Goal: Task Accomplishment & Management: Manage account settings

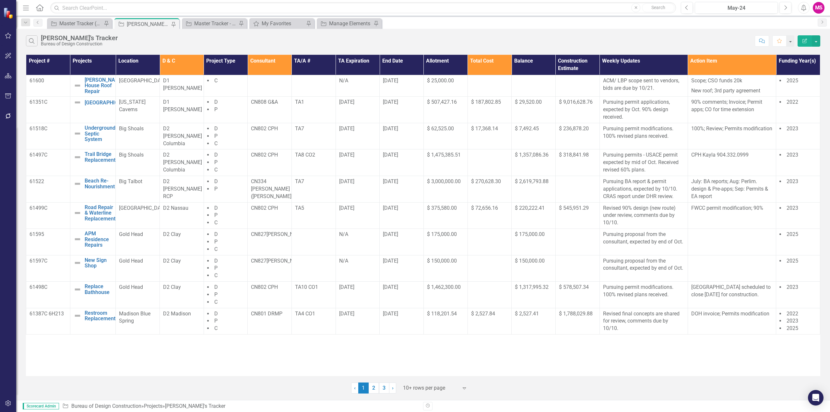
click at [425, 386] on div at bounding box center [430, 388] width 55 height 9
click at [416, 378] on div "Display All Rows" at bounding box center [436, 376] width 61 height 7
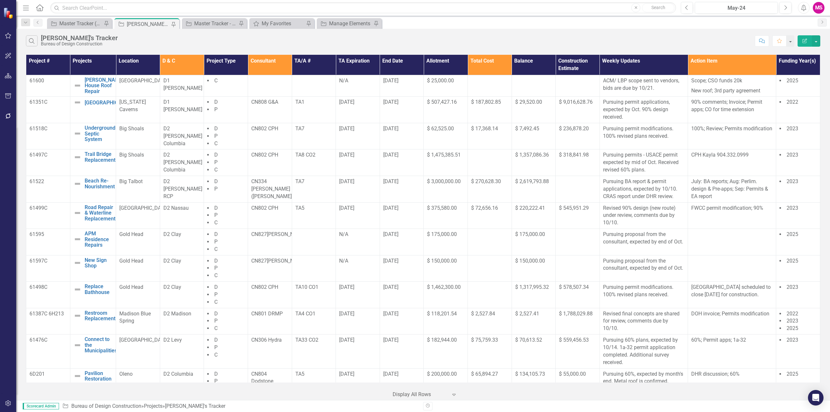
click at [680, 34] on div "Search [PERSON_NAME]'s Tracker Bureau of Design Construction Comment Favorite E…" at bounding box center [423, 39] width 814 height 21
click at [668, 38] on div "Search [PERSON_NAME]'s Tracker Bureau of Design Construction" at bounding box center [388, 40] width 725 height 11
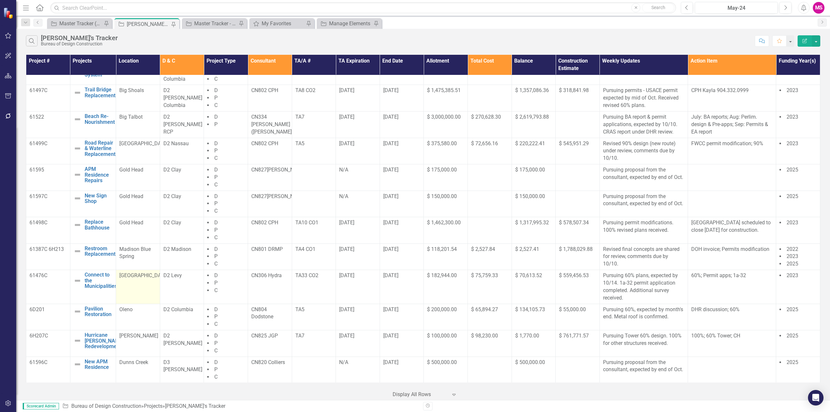
scroll to position [65, 0]
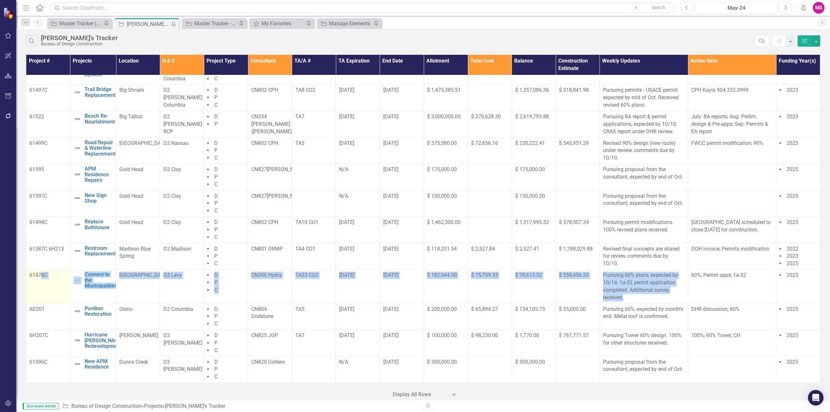
drag, startPoint x: 623, startPoint y: 298, endPoint x: 42, endPoint y: 282, distance: 581.7
click at [42, 282] on tr "61476C Connect to the Municipalities Edit Edit Project Link Open Element Manate…" at bounding box center [423, 287] width 794 height 34
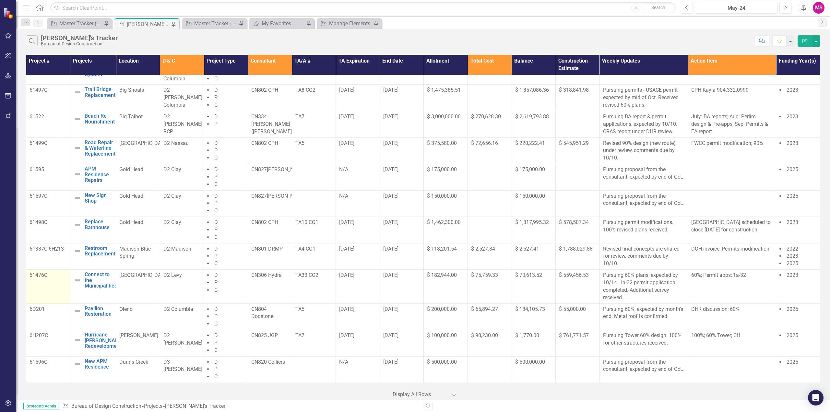
click at [34, 283] on td "61476C" at bounding box center [48, 287] width 44 height 34
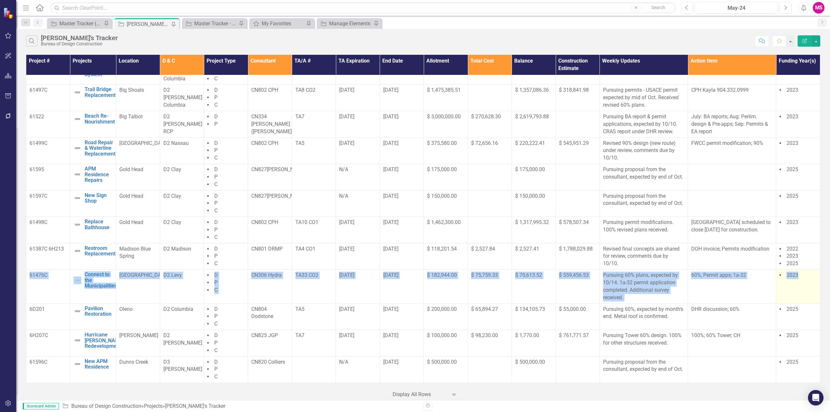
drag, startPoint x: 29, startPoint y: 274, endPoint x: 812, endPoint y: 288, distance: 782.6
click at [812, 288] on tr "61476C Connect to the Municipalities Edit Edit Project Link Open Element Manate…" at bounding box center [423, 287] width 794 height 34
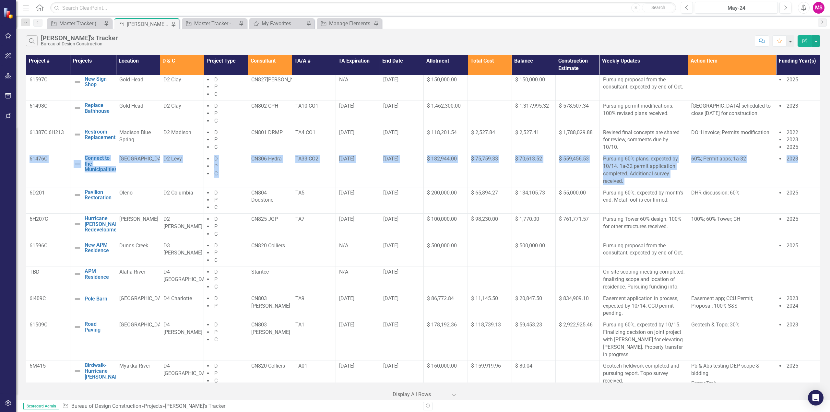
scroll to position [184, 0]
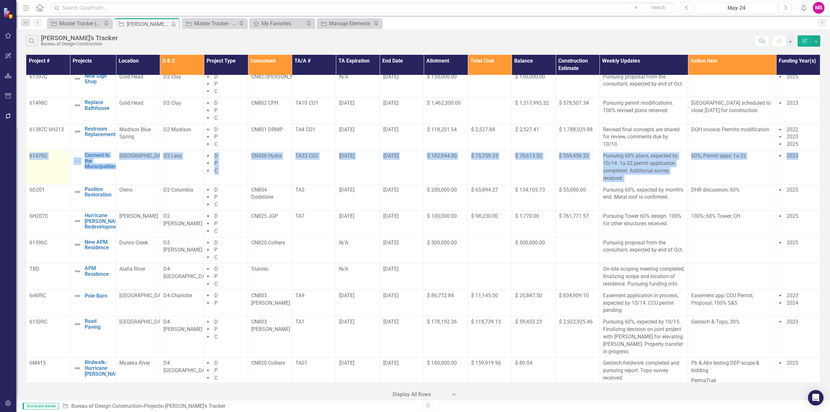
click at [45, 169] on td "61476C" at bounding box center [48, 167] width 44 height 34
drag, startPoint x: 29, startPoint y: 156, endPoint x: 811, endPoint y: 172, distance: 782.7
click at [811, 172] on tr "61476C Connect to the Municipalities Edit Edit Project Link Open Element Manate…" at bounding box center [423, 167] width 794 height 34
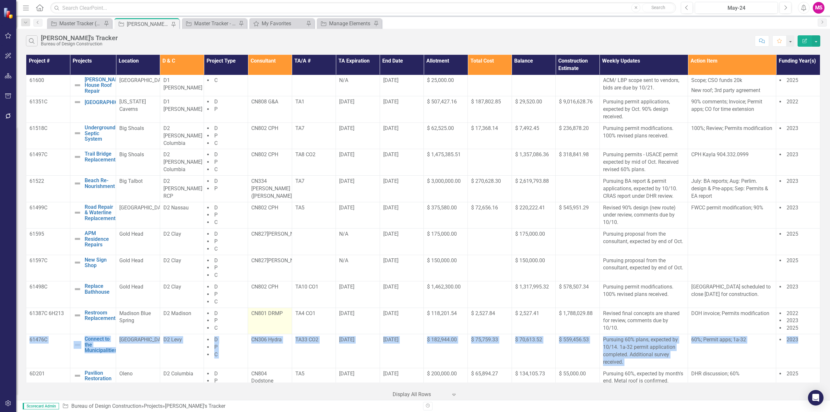
scroll to position [0, 0]
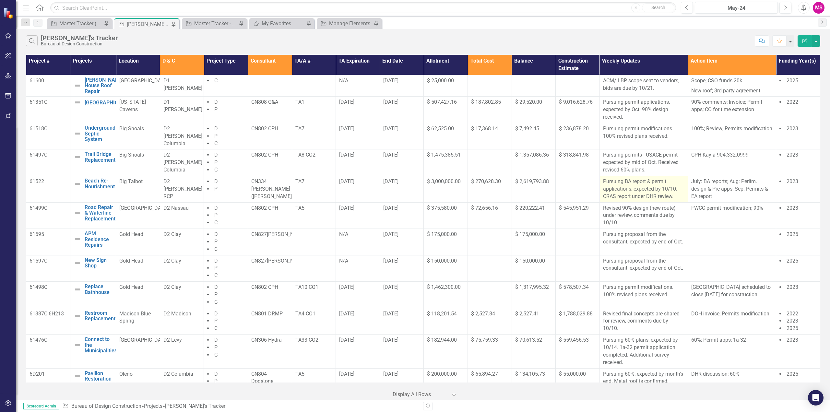
click at [649, 194] on p "Pursuing BA report & permit applications, expected by 10/10. CRAS report under …" at bounding box center [643, 189] width 81 height 22
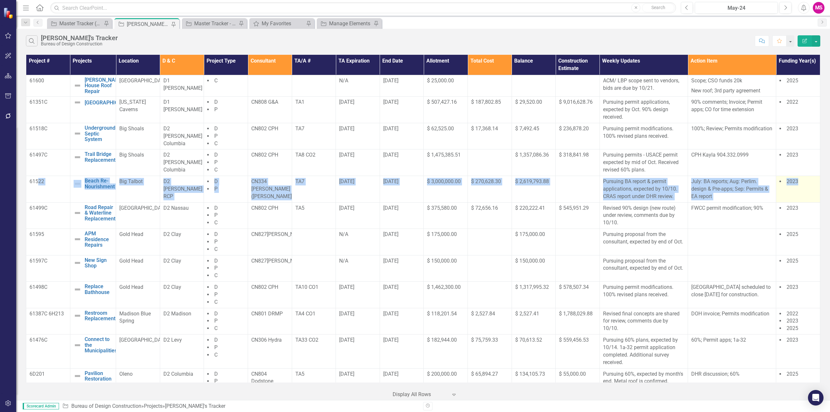
drag, startPoint x: 41, startPoint y: 188, endPoint x: 806, endPoint y: 197, distance: 764.4
click at [806, 197] on tr "61522 Beach Re-Nourishment Edit Edit Project Link Open Element Big Talbot D2 [P…" at bounding box center [423, 189] width 794 height 27
click at [723, 196] on p "July: BA reports; Aug: Perlim. design & Pre-apps; Sep: Permits & EA report" at bounding box center [731, 189] width 81 height 22
drag, startPoint x: 720, startPoint y: 197, endPoint x: 28, endPoint y: 190, distance: 692.1
click at [28, 190] on tr "61522 Beach Re-Nourishment Edit Edit Project Link Open Element Big Talbot D2 [P…" at bounding box center [423, 189] width 794 height 27
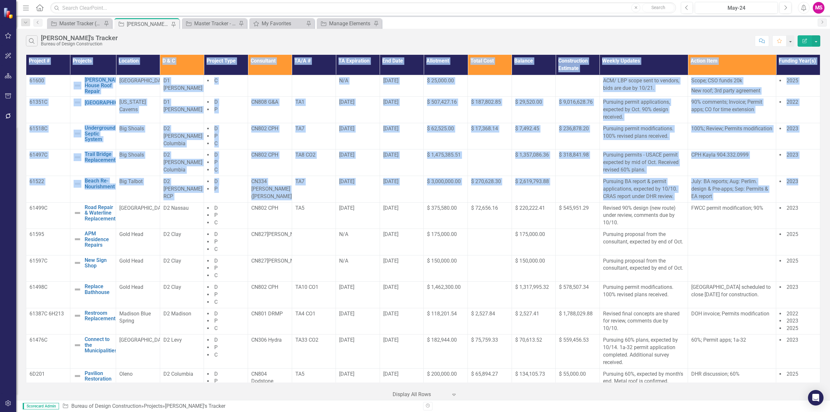
drag, startPoint x: 799, startPoint y: 187, endPoint x: 25, endPoint y: 189, distance: 774.1
click at [25, 189] on div "Project # Projects Location D & C Project Type Consultant TA/A # TA Expiration …" at bounding box center [423, 226] width 814 height 347
click at [556, 113] on td "$ 9,016,628.76" at bounding box center [578, 110] width 44 height 27
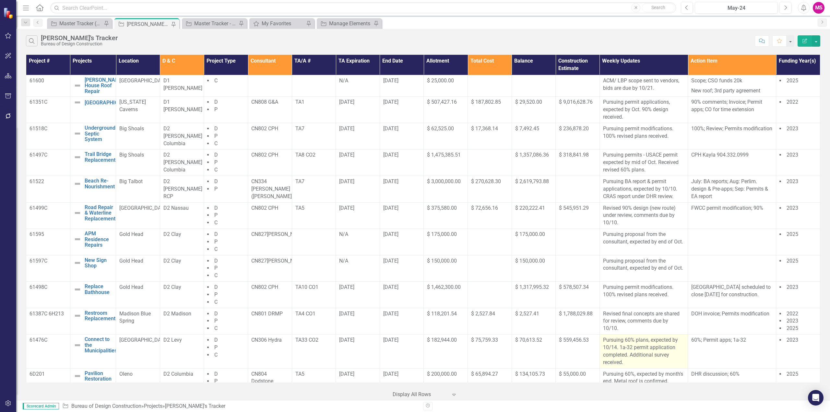
click at [647, 351] on p "Pursuing 60% plans, expected by 10/14. 1a-32 permit application completed. Addi…" at bounding box center [643, 350] width 81 height 29
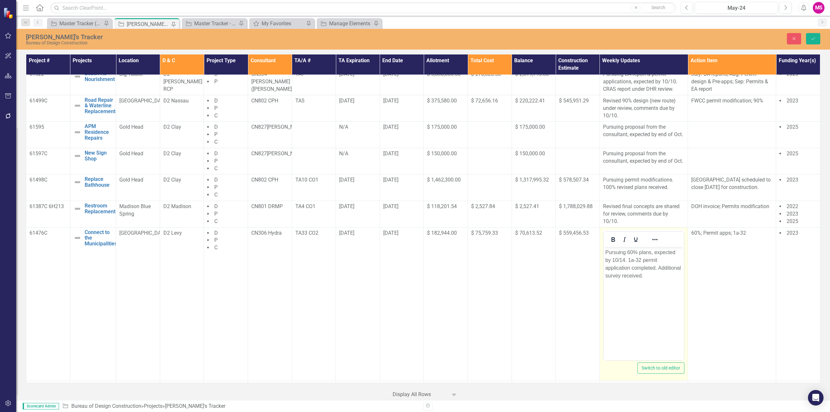
scroll to position [130, 0]
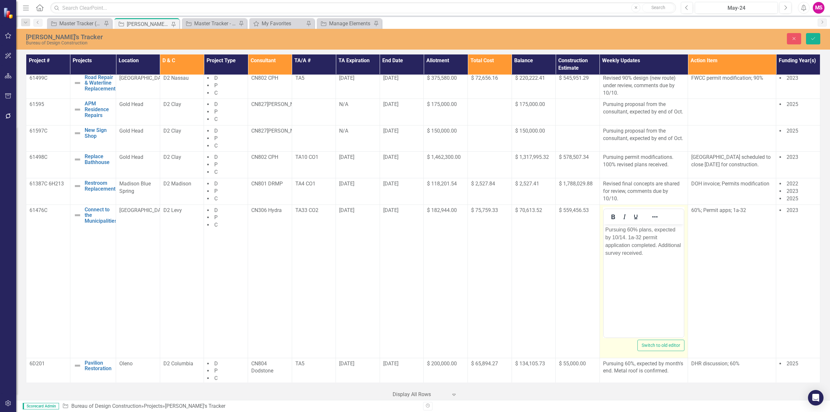
click at [628, 236] on p "Pursuing 60% plans, expected by 10/14. 1a-32 permit application completed. Addi…" at bounding box center [643, 241] width 77 height 31
drag, startPoint x: 653, startPoint y: 244, endPoint x: 605, endPoint y: 247, distance: 49.0
click at [605, 247] on p "Pursuing 60% plans, expected by 10/14. Pursuing 1a-32 permit application comple…" at bounding box center [643, 241] width 77 height 31
drag, startPoint x: 673, startPoint y: 245, endPoint x: 1190, endPoint y: 473, distance: 564.2
click at [603, 248] on html "Pursuing 60% plans, expected by 10/14. Pursuing 1a-32 permit. Additional survey…" at bounding box center [643, 272] width 80 height 97
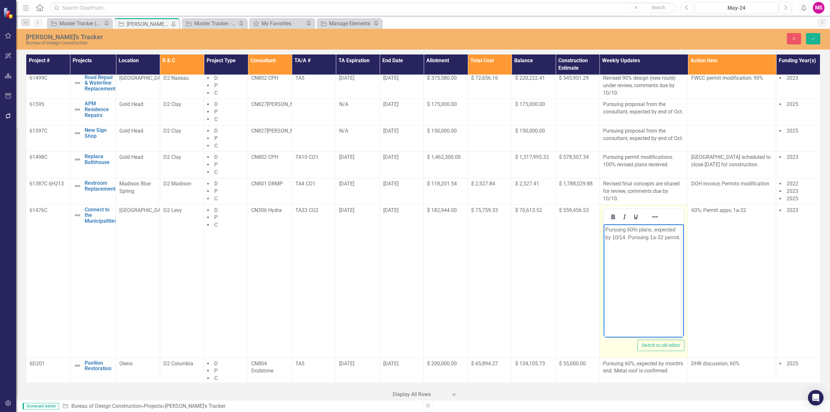
drag, startPoint x: 622, startPoint y: 236, endPoint x: 626, endPoint y: 236, distance: 3.9
click at [623, 236] on p "Pursuing 60% plans, expected by 10/14. Pursuing 1a-32 permit." at bounding box center [643, 234] width 77 height 16
click at [815, 38] on icon "Save" at bounding box center [813, 38] width 6 height 5
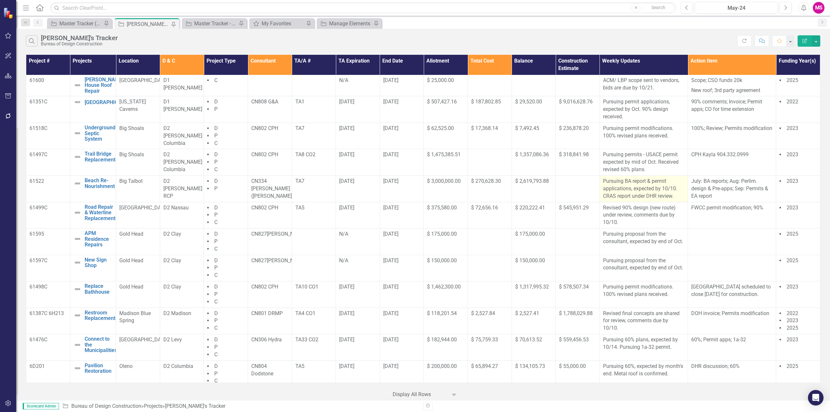
scroll to position [0, 0]
click at [610, 80] on p "ACM/ LBP scope sent to vendors, bids are due by 10/21." at bounding box center [643, 84] width 81 height 15
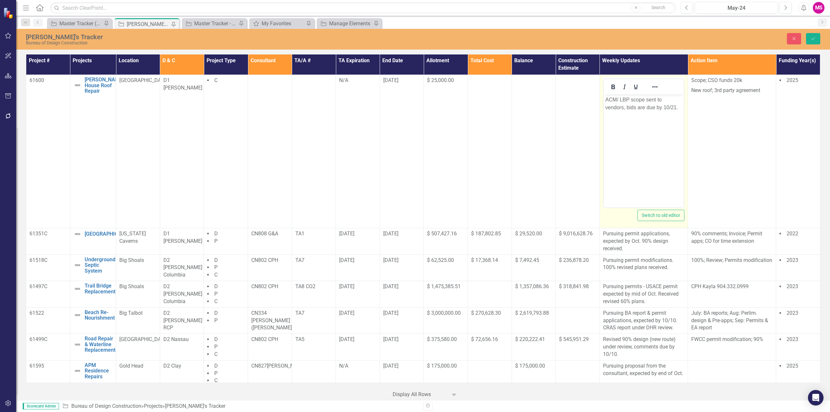
click at [619, 96] on p "ACM/ LBP scope sent to vendors, bids are due by 10/21." at bounding box center [643, 104] width 77 height 16
drag, startPoint x: 647, startPoint y: 98, endPoint x: 1202, endPoint y: 190, distance: 562.2
click at [603, 95] on html "ACM & LBP scope sent to vendors, bids are due by 10/21." at bounding box center [643, 142] width 80 height 97
copy p "ACM & LBP scope"
click at [653, 131] on body "ACM & LBP scope sent to vendors, bids are due by 10/21." at bounding box center [643, 142] width 80 height 97
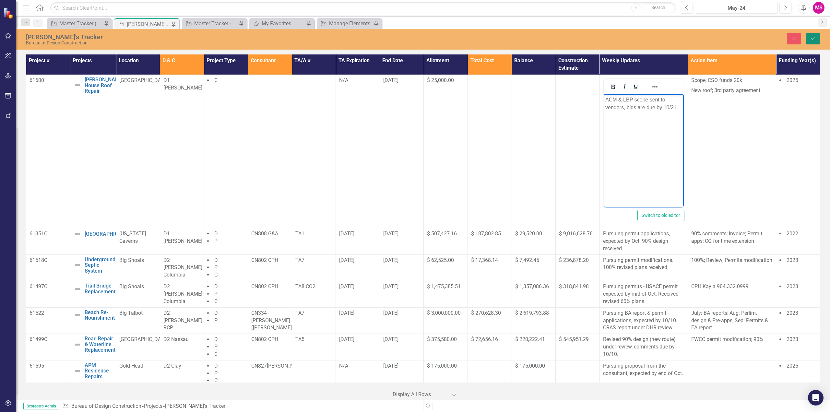
click at [809, 38] on button "Save" at bounding box center [813, 38] width 14 height 11
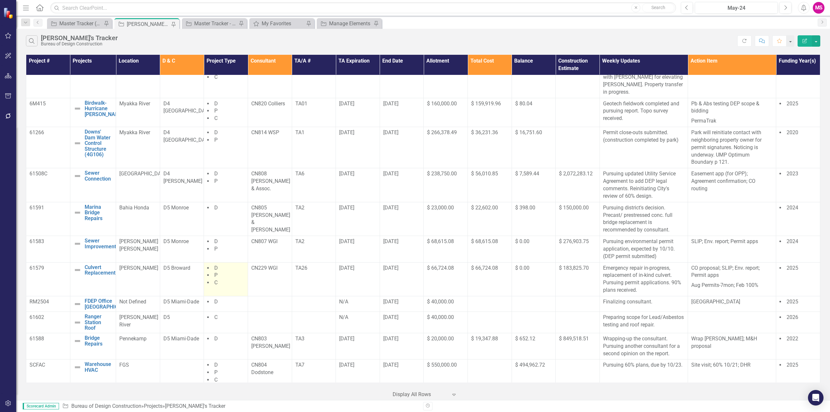
scroll to position [451, 0]
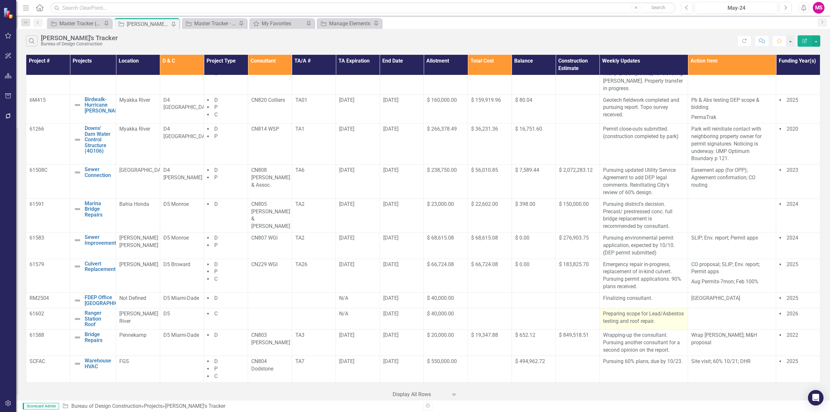
click at [626, 318] on p "Preparing scope for Lead/Asbestos testing and roof repair." at bounding box center [643, 317] width 81 height 15
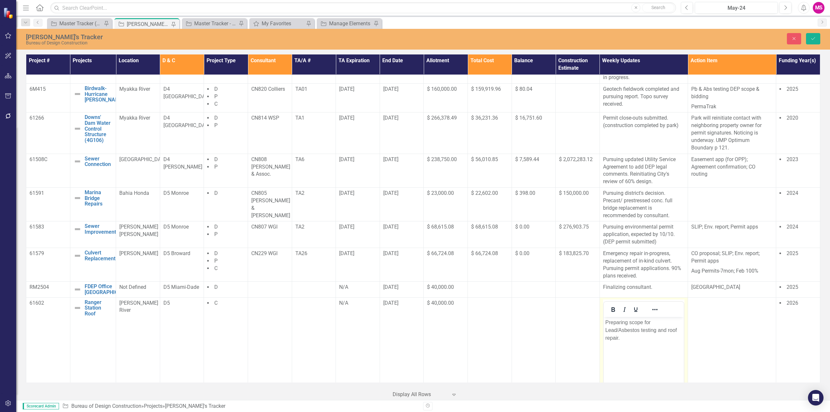
scroll to position [0, 0]
drag, startPoint x: 630, startPoint y: 322, endPoint x: 1167, endPoint y: 649, distance: 628.4
click at [603, 326] on html "Preparing scope for Lead/Asbestos testing and roof repair." at bounding box center [643, 365] width 80 height 97
click at [613, 323] on p "Preparing scope for Lead/Asbestos testing and roof repair." at bounding box center [643, 329] width 77 height 23
drag, startPoint x: 631, startPoint y: 322, endPoint x: 1193, endPoint y: 645, distance: 648.0
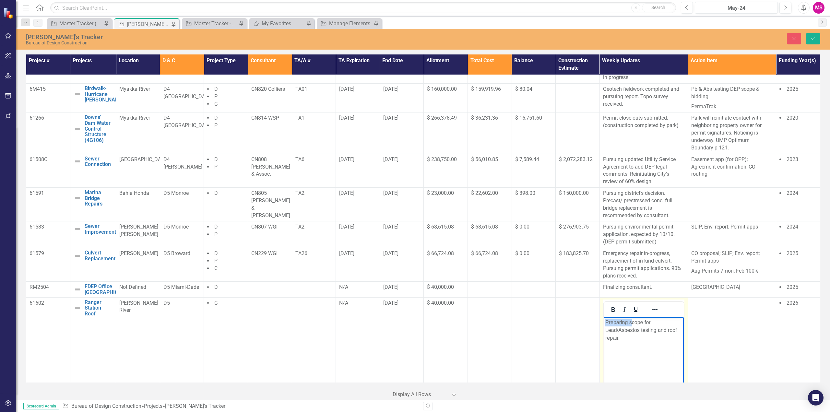
click at [603, 322] on html "Preparing scope for Lead/Asbestos testing and roof repair." at bounding box center [643, 365] width 80 height 97
drag, startPoint x: 663, startPoint y: 322, endPoint x: 639, endPoint y: 330, distance: 25.9
click at [639, 330] on p "Scope for Lead/Asbestos testing and roof repair." at bounding box center [643, 326] width 77 height 16
click at [608, 329] on p "Scope for Lead/Asbestos under reiview." at bounding box center [643, 326] width 77 height 16
click at [653, 335] on body "Scope for Lead/Asbestos under review." at bounding box center [643, 365] width 80 height 97
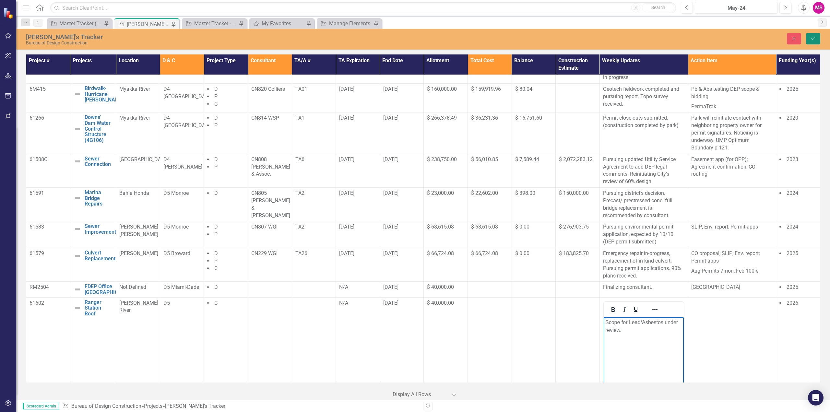
click at [814, 36] on icon "Save" at bounding box center [813, 38] width 6 height 5
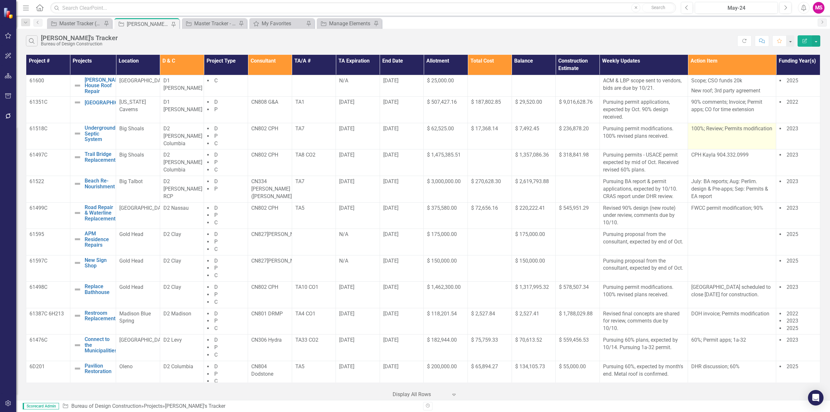
click at [734, 133] on p "100%; Review; Permits modification" at bounding box center [731, 128] width 81 height 7
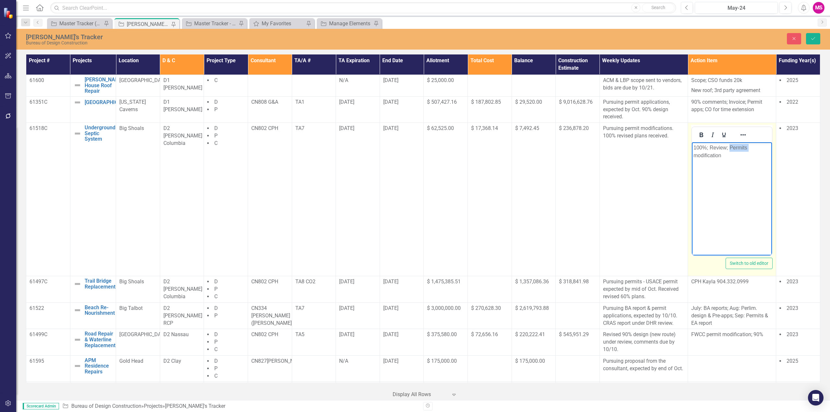
drag, startPoint x: 729, startPoint y: 147, endPoint x: 681, endPoint y: 152, distance: 48.6
click at [692, 152] on html "100%; Review; Permits modification" at bounding box center [732, 190] width 80 height 97
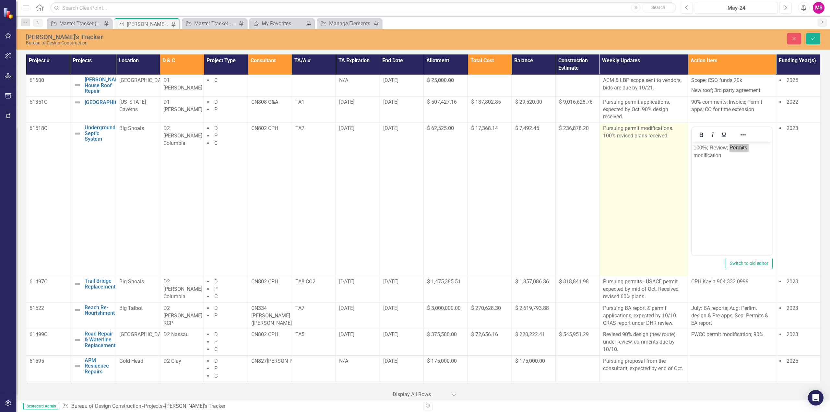
drag, startPoint x: 677, startPoint y: 152, endPoint x: 683, endPoint y: 150, distance: 6.5
click at [683, 150] on td "Pursuing permit modifications. 100% revised plans received." at bounding box center [643, 199] width 88 height 153
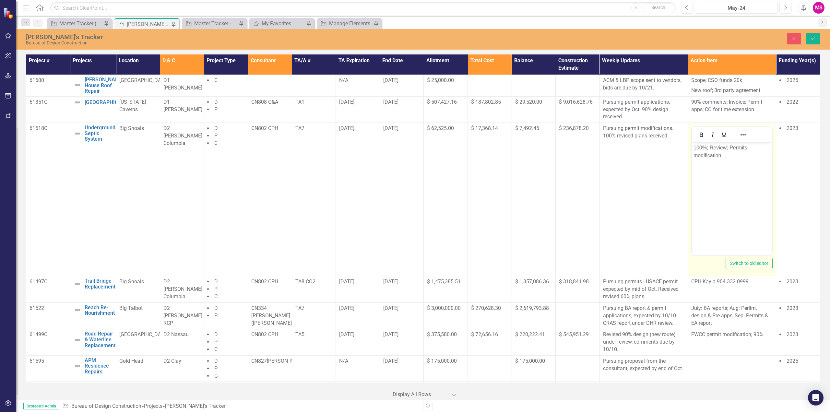
click at [727, 146] on p "100%; Review; Permits modification" at bounding box center [731, 152] width 77 height 16
drag, startPoint x: 729, startPoint y: 146, endPoint x: 687, endPoint y: 148, distance: 41.9
click at [692, 148] on html "100%; Review; Permits modification" at bounding box center [732, 190] width 80 height 97
click at [747, 147] on p "Permits modification" at bounding box center [731, 148] width 77 height 8
click at [817, 35] on button "Save" at bounding box center [813, 38] width 14 height 11
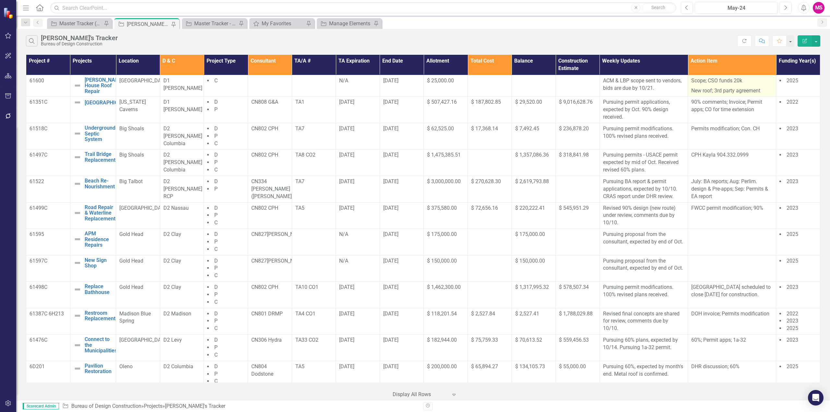
click at [696, 90] on p "New roof; 3rd party agreement" at bounding box center [731, 90] width 81 height 9
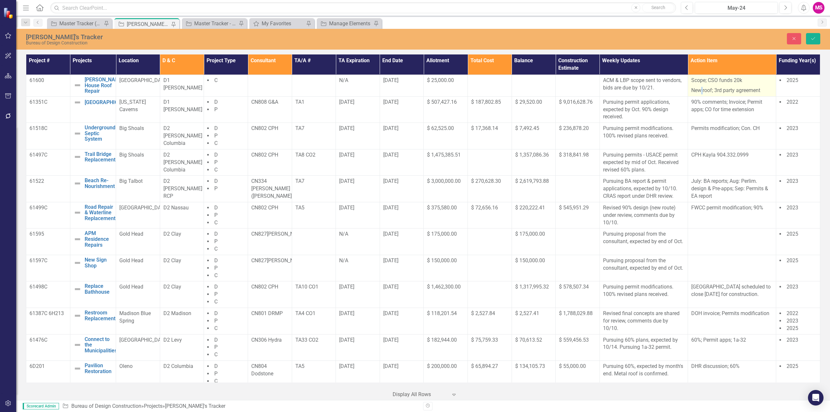
click at [694, 90] on p "New roof; 3rd party agreement" at bounding box center [731, 90] width 81 height 9
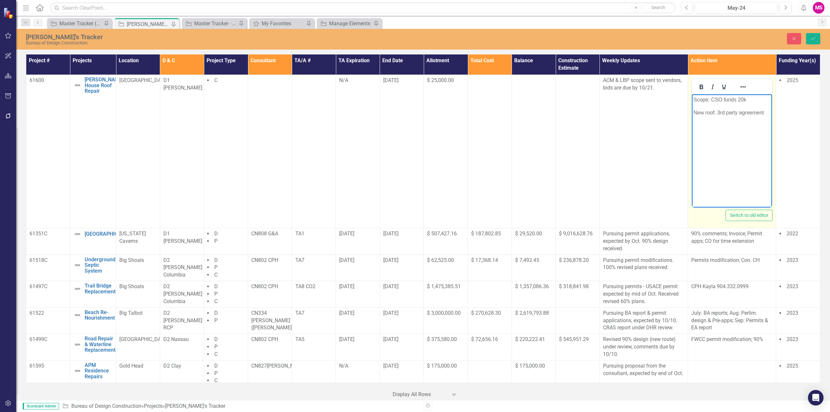
click at [699, 113] on p "New roof; 3rd party agreement" at bounding box center [731, 113] width 77 height 8
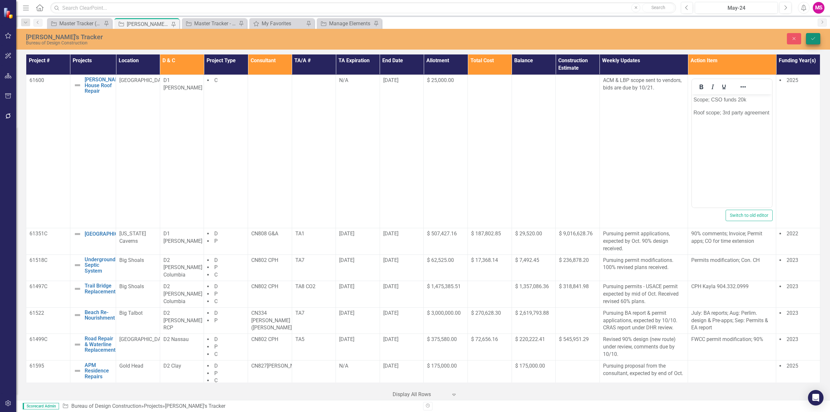
click at [815, 35] on button "Save" at bounding box center [813, 38] width 14 height 11
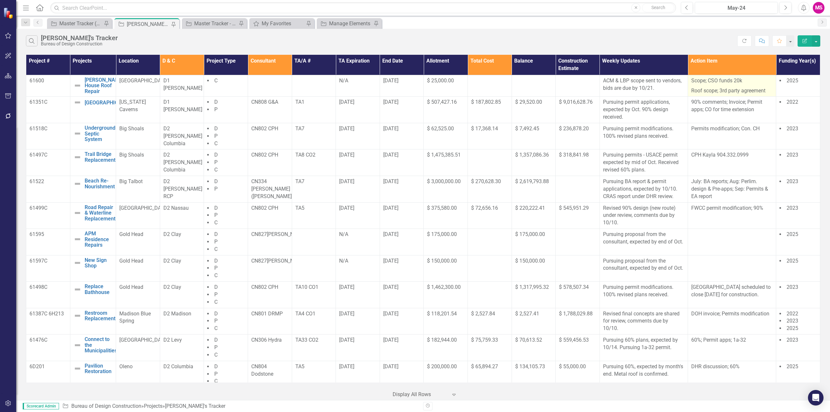
click at [694, 89] on p "Roof scope; 3rd party agreement" at bounding box center [731, 90] width 81 height 9
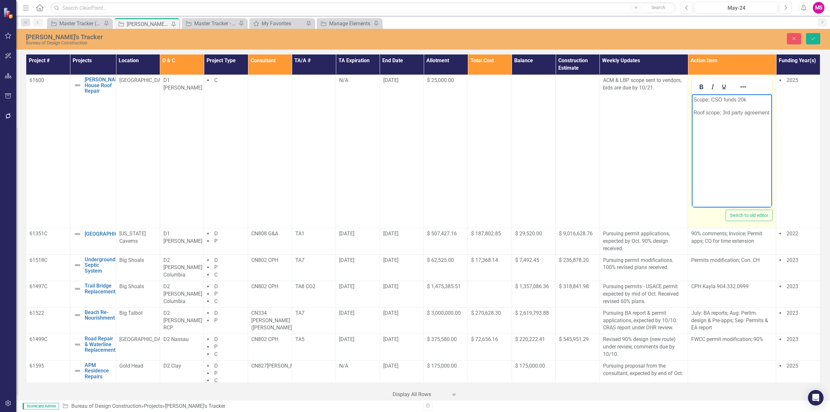
click at [695, 111] on p "Roof scope; 3rd party agreement" at bounding box center [731, 113] width 77 height 8
click at [809, 39] on button "Save" at bounding box center [813, 38] width 14 height 11
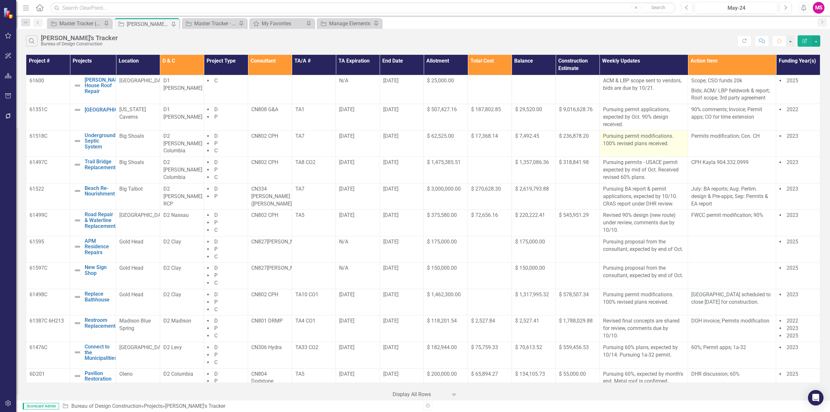
click at [644, 143] on p "Pursuing permit modifications. 100% revised plans received." at bounding box center [643, 140] width 81 height 15
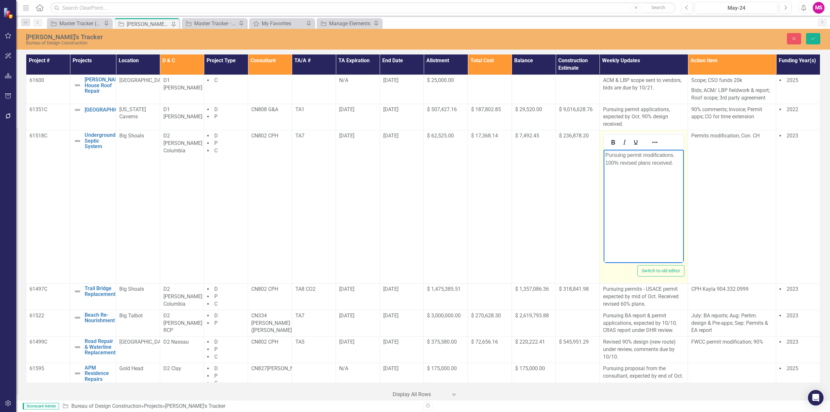
drag, startPoint x: 651, startPoint y: 161, endPoint x: 1287, endPoint y: 312, distance: 653.7
click at [651, 161] on p "Pursuing permit modifications. 100% revised plans received." at bounding box center [643, 159] width 77 height 16
click at [817, 37] on button "Save" at bounding box center [813, 38] width 14 height 11
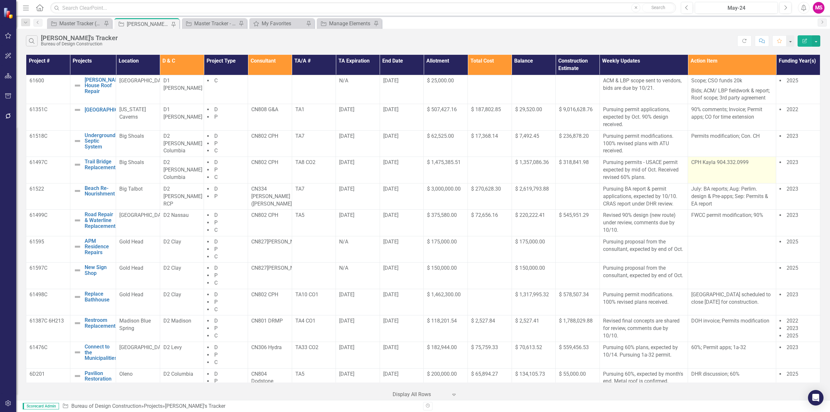
click at [725, 166] on p "CPH Kayla 904.332.0999" at bounding box center [731, 162] width 81 height 7
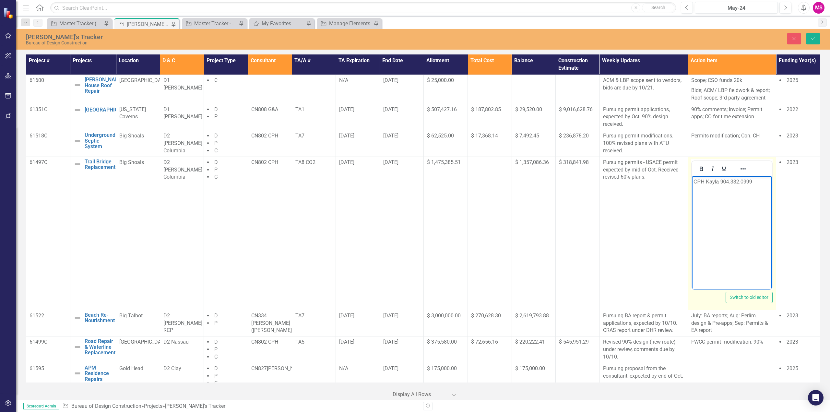
click at [759, 182] on p "CPH Kayla 904.332.0999" at bounding box center [731, 182] width 77 height 8
drag, startPoint x: 719, startPoint y: 181, endPoint x: 1377, endPoint y: 356, distance: 681.4
click at [692, 178] on html "CPH Kayla 904.332.0999" at bounding box center [732, 224] width 80 height 97
drag, startPoint x: 762, startPoint y: 180, endPoint x: 665, endPoint y: 182, distance: 97.9
click at [692, 182] on html "CPH Kayla 904.332.0999" at bounding box center [732, 224] width 80 height 97
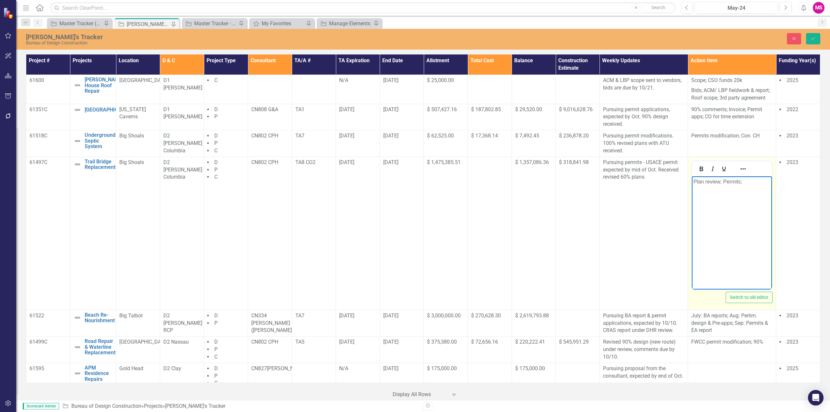
click at [723, 181] on p "Plan review; Permits;" at bounding box center [731, 182] width 77 height 8
click at [724, 185] on p "Plan review; Comments; Permits;" at bounding box center [731, 182] width 77 height 8
click at [813, 34] on button "Save" at bounding box center [813, 38] width 14 height 11
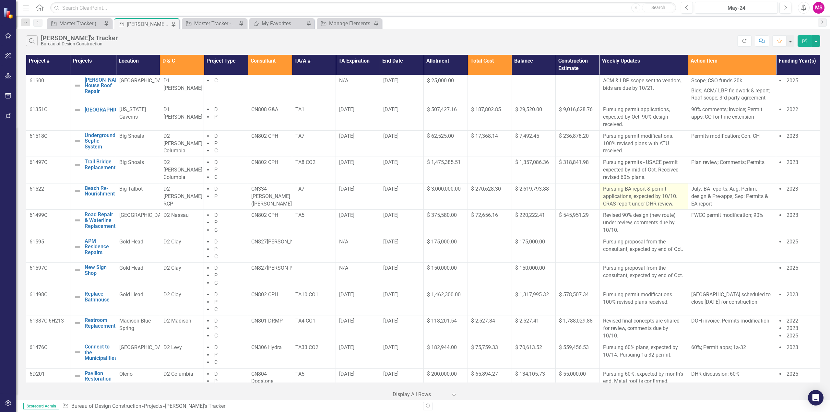
click at [630, 189] on p "Pursuing BA report & permit applications, expected by 10/10. CRAS report under …" at bounding box center [643, 196] width 81 height 22
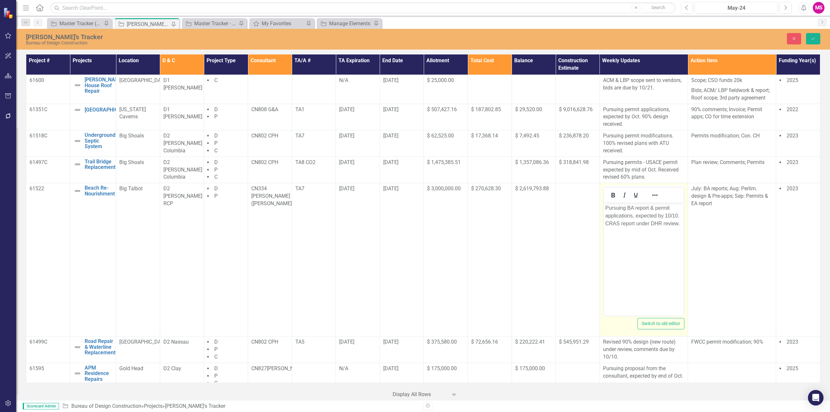
drag, startPoint x: 630, startPoint y: 208, endPoint x: 637, endPoint y: 205, distance: 7.7
click at [630, 208] on p "Pursuing BA report & permit applications, expected by 10/10. CRAS report under …" at bounding box center [643, 215] width 77 height 23
drag, startPoint x: 647, startPoint y: 223, endPoint x: 603, endPoint y: 224, distance: 44.1
click at [603, 224] on html "Pursuing Biological Assessment report & permit applications, expected by 10/10.…" at bounding box center [643, 251] width 80 height 97
click at [635, 223] on p "Pursuing Biological Assessment report & permit applications. CRAS report under …" at bounding box center [643, 215] width 77 height 23
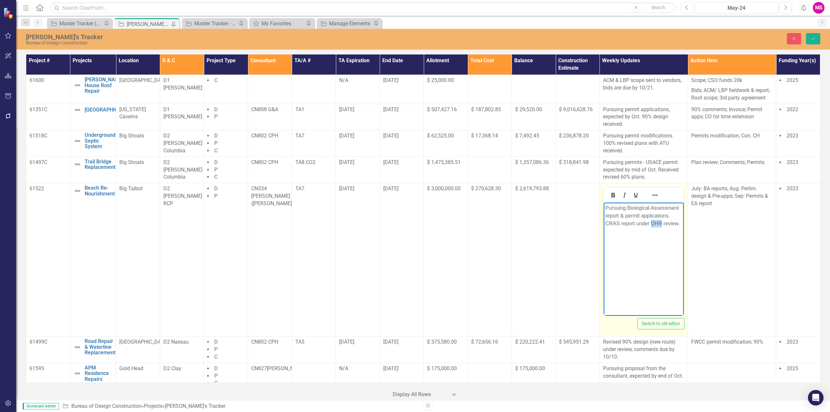
drag, startPoint x: 651, startPoint y: 223, endPoint x: 662, endPoint y: 222, distance: 11.4
click at [662, 222] on p "Pursuing Biological Assessment report & permit applications. CRAS report under …" at bounding box center [643, 215] width 77 height 23
click at [677, 216] on p "Pursuing Biological Assessment report & permit applications. CRAS ." at bounding box center [643, 215] width 77 height 23
click at [674, 224] on p "Pursuing Biological Assessment report & permit applications. DHR pending, CRAS …" at bounding box center [643, 215] width 77 height 23
click at [618, 224] on p "Pursuing Biological Assessment report & permit applications. DHR pending, CRAS …" at bounding box center [643, 219] width 77 height 31
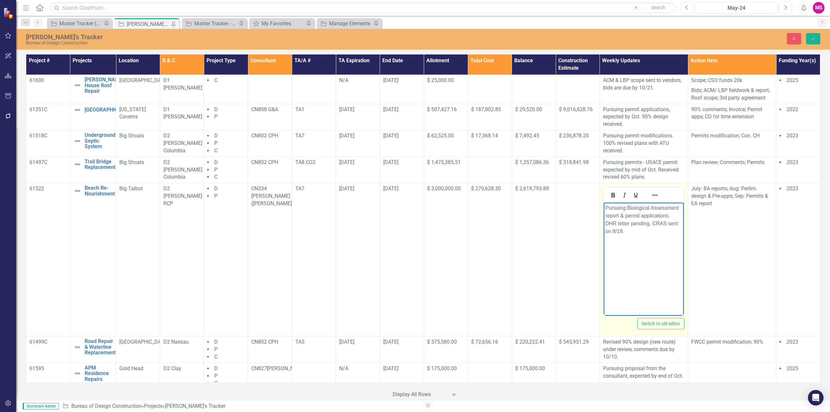
click at [674, 215] on p "Pursuing Biological Assessment report & permit applications. DHR letter pending…" at bounding box center [643, 219] width 77 height 31
click at [658, 223] on p "Pursuing Biological Assessment report & permit applications. Following DHR lett…" at bounding box center [643, 219] width 77 height 31
click at [641, 223] on p "Pursuing Biological Assessment report & permit applications. Following DHR lett…" at bounding box center [643, 219] width 77 height 31
click at [610, 221] on p "Pursuing Biological Assessment report & permit applications. Following DHR lett…" at bounding box center [643, 219] width 77 height 31
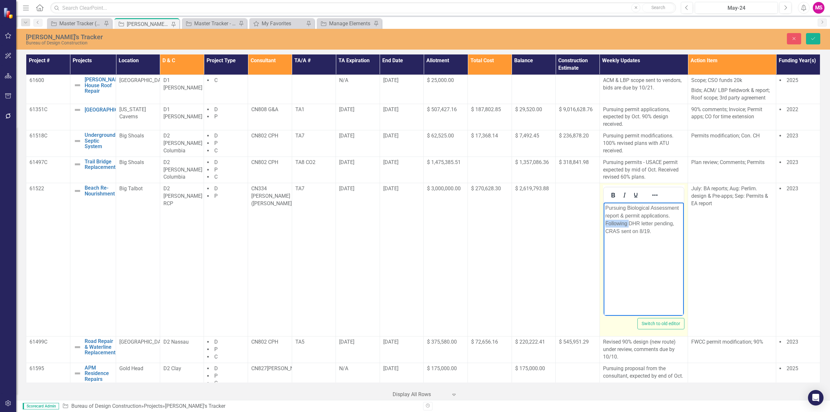
click at [610, 221] on p "Pursuing Biological Assessment report & permit applications. Following DHR lett…" at bounding box center [643, 219] width 77 height 31
click at [668, 223] on p "Pursuing Biological Assessment report & permit applications. DHR letter pending…" at bounding box center [643, 219] width 77 height 31
click at [670, 224] on p "Pursuing Biological Assessment report & permit applications. DHR letter pending…" at bounding box center [643, 219] width 77 height 31
click at [649, 222] on p "Pursuing Biological Assessment report & permit applications. DHR letter pending…" at bounding box center [643, 219] width 77 height 31
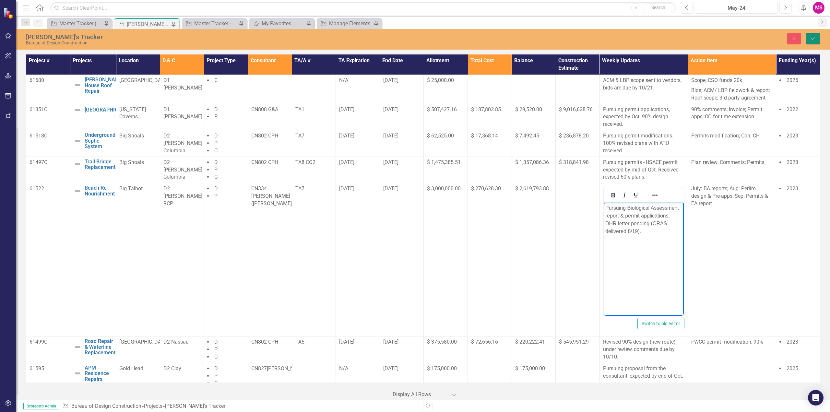
click at [812, 38] on icon "Save" at bounding box center [813, 38] width 6 height 5
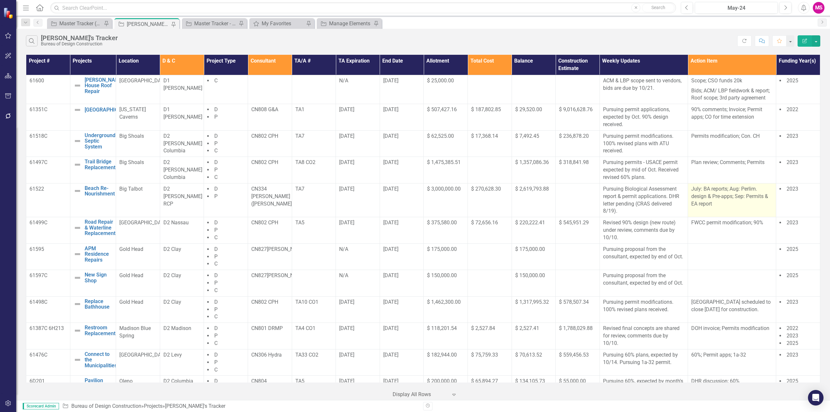
click at [718, 204] on p "July: BA reports; Aug: Perlim. design & Pre-apps; Sep: Permits & EA report" at bounding box center [731, 196] width 81 height 22
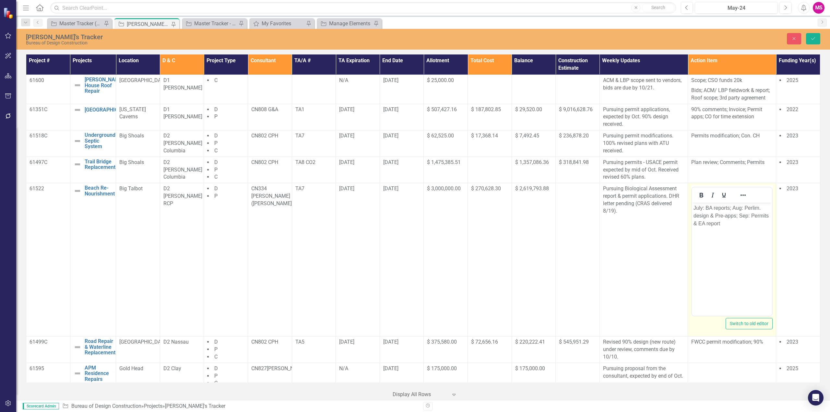
click at [699, 209] on p "July: BA reports; Aug: Perlim. design & Pre-apps; Sep: Permits & EA report" at bounding box center [731, 215] width 77 height 23
click at [715, 207] on p "BA reports; Aug: Perlim. design & Pre-apps; Sep: Permits & EA report" at bounding box center [731, 215] width 77 height 23
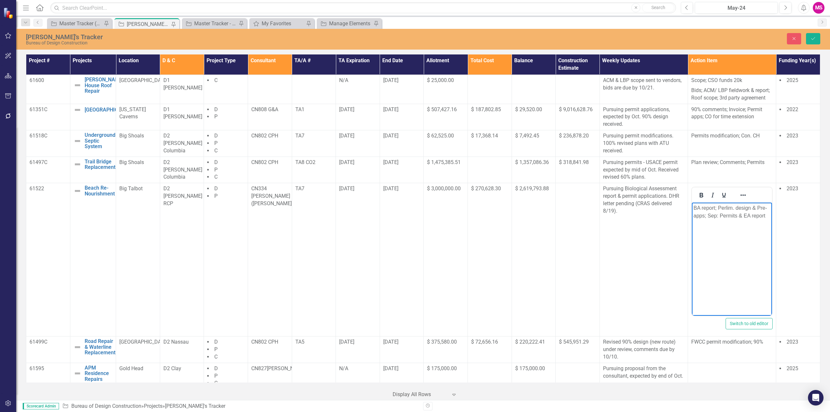
click at [713, 215] on p "BA report; Perlim. design & Pre-apps; Sep: Permits & EA report" at bounding box center [731, 212] width 77 height 16
drag, startPoint x: 752, startPoint y: 207, endPoint x: 703, endPoint y: 216, distance: 49.4
click at [703, 216] on p "BA report; Perlim. design & Pre-apps; Permits & EA report" at bounding box center [731, 215] width 77 height 23
click at [713, 215] on p "BA report; Perlim. design; Permits & EA report" at bounding box center [731, 212] width 77 height 16
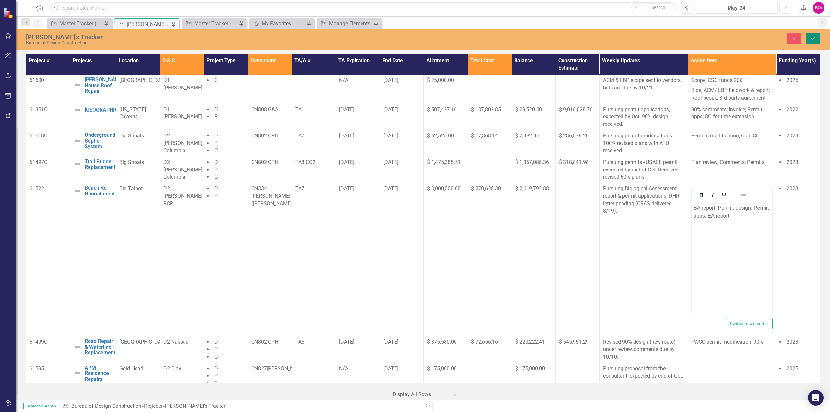
click at [814, 38] on icon "Save" at bounding box center [813, 38] width 6 height 5
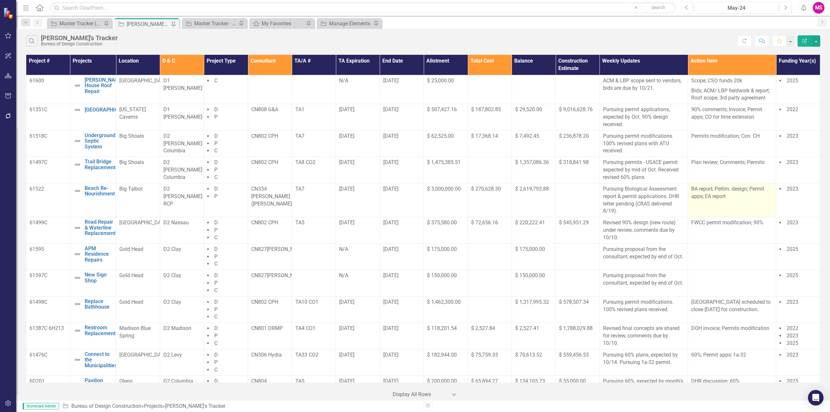
click at [723, 198] on p "BA report; Perlim. design; Permit apps; EA report" at bounding box center [731, 192] width 81 height 15
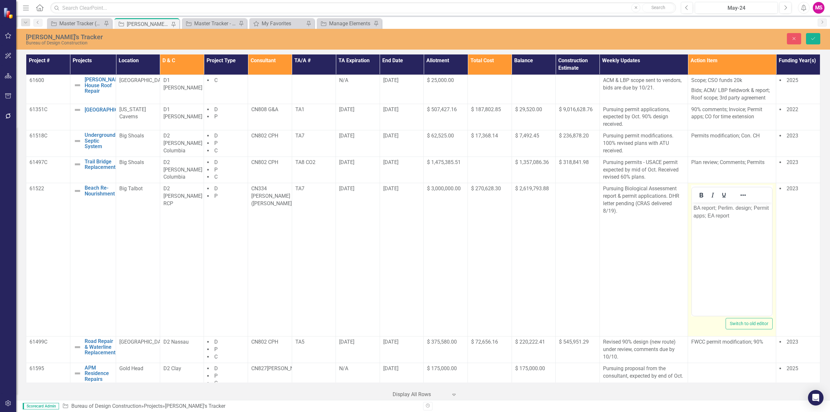
click at [694, 207] on p "BA report; Perlim. design; Permit apps; EA report" at bounding box center [731, 212] width 77 height 16
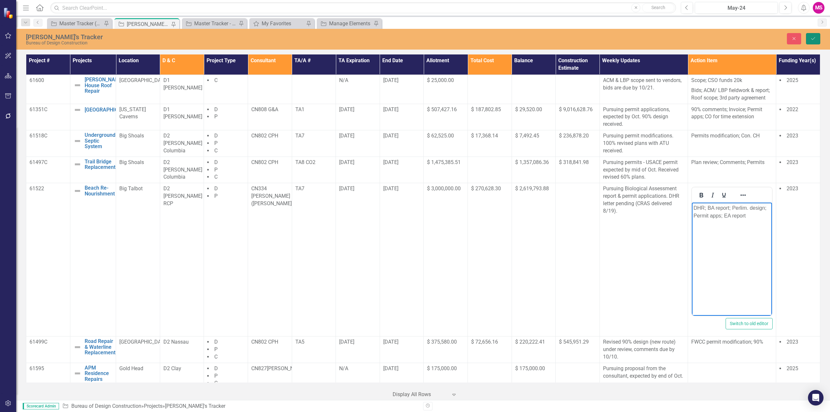
click at [814, 38] on icon "submit" at bounding box center [813, 38] width 4 height 3
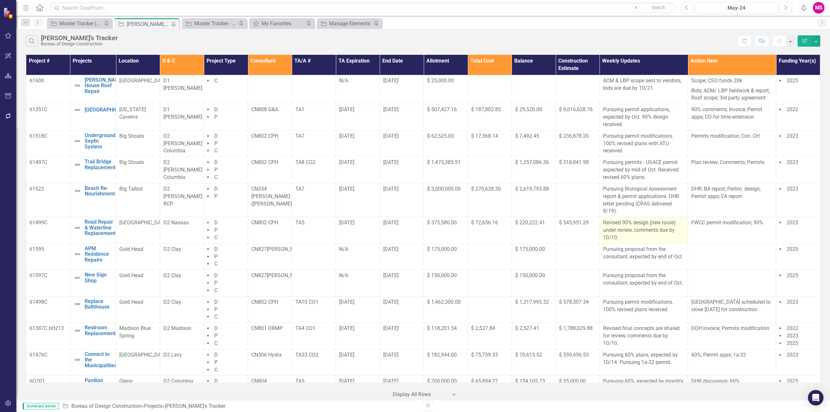
click at [628, 236] on p "Revised 90% design (new route) under review, comments due by 10/10." at bounding box center [643, 230] width 81 height 22
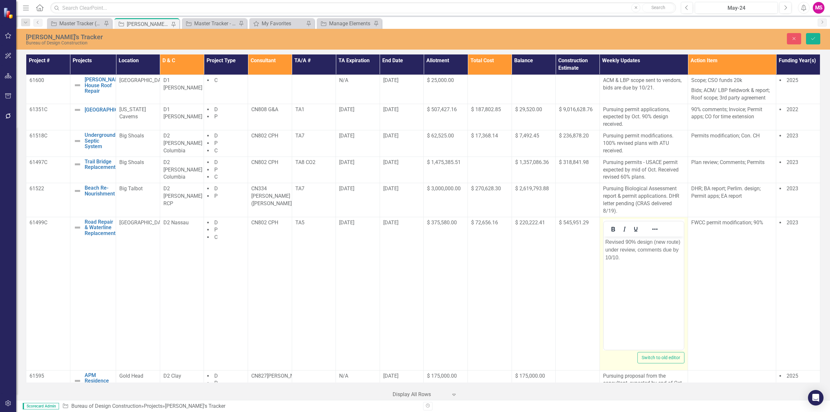
click at [636, 254] on p "Revised 90% design (new route) under review, comments due by 10/10." at bounding box center [643, 249] width 77 height 23
click at [614, 265] on p "Revised 90% design (new route) under review, comments due by 10/10. FWC permit …" at bounding box center [643, 253] width 77 height 31
click at [652, 291] on body "Revised 90% design (new route) under review, comments due by 10/10. FWC permit …" at bounding box center [643, 284] width 80 height 97
click at [615, 264] on p "Revised 90% design (new route) under review, comments due by 10/10. FWC permit …" at bounding box center [643, 253] width 77 height 31
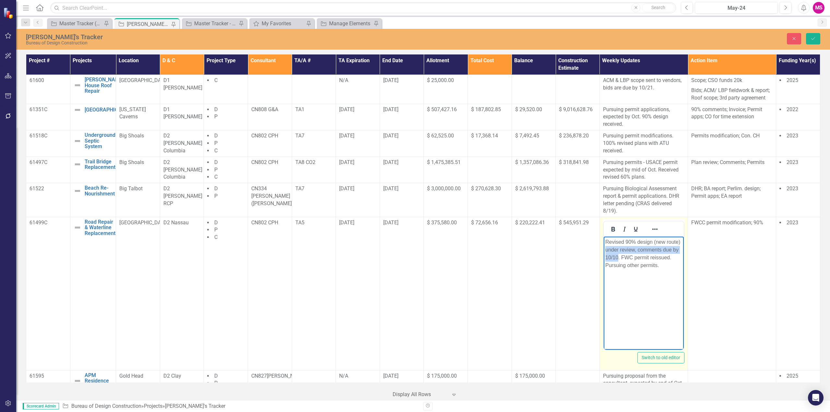
drag, startPoint x: 606, startPoint y: 248, endPoint x: 617, endPoint y: 255, distance: 12.8
click at [617, 255] on p "Revised 90% design (new route) under review, comments due by 10/10. FWC permit …" at bounding box center [643, 253] width 77 height 31
drag, startPoint x: 653, startPoint y: 241, endPoint x: 691, endPoint y: 240, distance: 37.9
click at [683, 240] on html "Revised 90% design (new route) received. FWC permit reissued. Pursuing other pe…" at bounding box center [643, 284] width 80 height 97
click at [615, 240] on p "Revised 90% design received. FWC permit reissued. Pursuing other permits." at bounding box center [643, 249] width 77 height 23
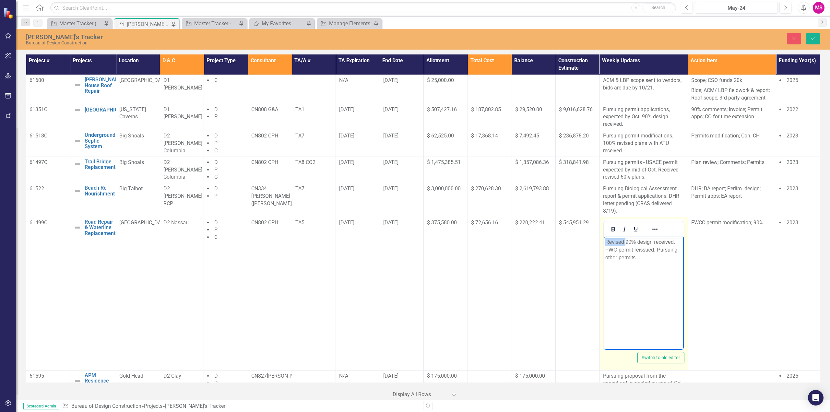
click at [615, 240] on p "Revised 90% design received. FWC permit reissued. Pursuing other permits." at bounding box center [643, 249] width 77 height 23
click at [624, 250] on p "90% design received. FWC permit reissued. Pursuing other permits." at bounding box center [643, 249] width 77 height 23
click at [656, 261] on body "90% design received. FWC permit re-issued. Pursuing other permits." at bounding box center [643, 284] width 80 height 97
click at [811, 35] on button "Save" at bounding box center [813, 38] width 14 height 11
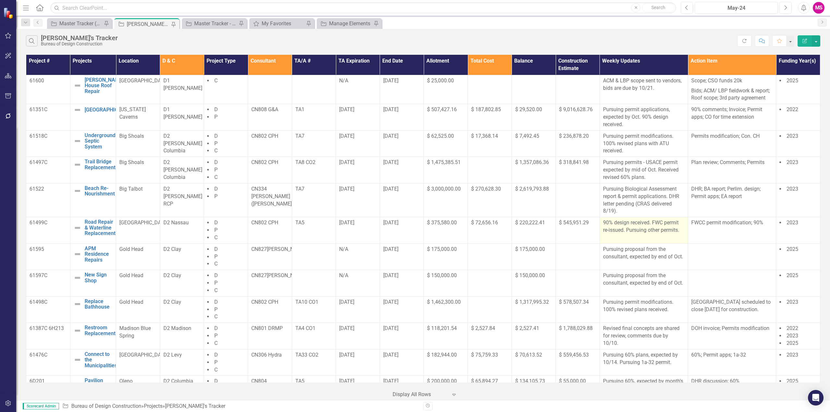
click at [651, 232] on p "90% design received. FWC permit re-issued. Pursuing other permits." at bounding box center [643, 226] width 81 height 15
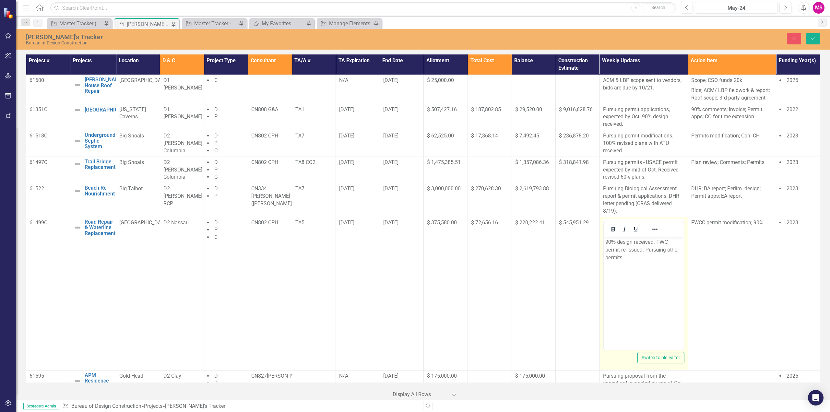
drag, startPoint x: 652, startPoint y: 259, endPoint x: 660, endPoint y: 258, distance: 7.8
click at [652, 259] on p "90% design received. FWC permit re-issued. Pursuing other permits." at bounding box center [643, 249] width 77 height 23
click at [809, 39] on button "Save" at bounding box center [813, 38] width 14 height 11
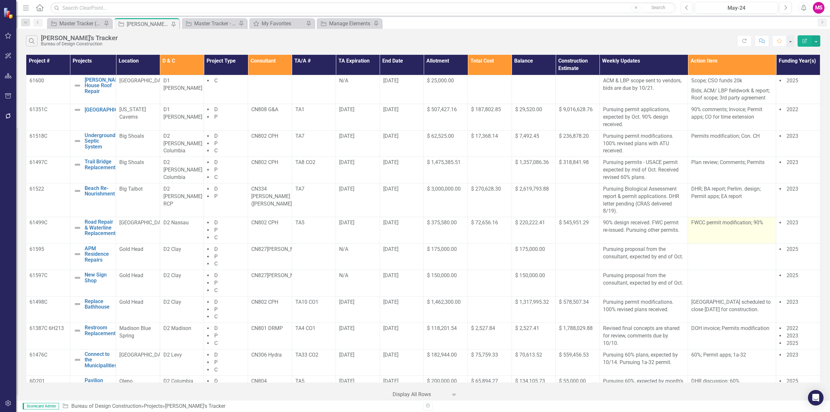
click at [715, 227] on td "FWCC permit modification; 90%" at bounding box center [732, 230] width 88 height 27
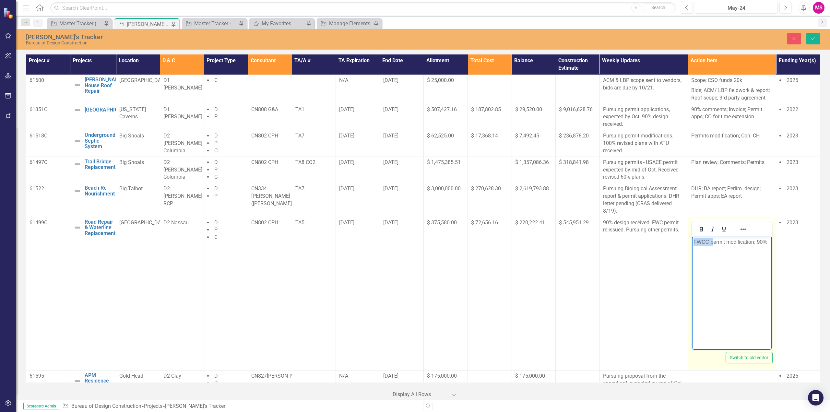
drag, startPoint x: 712, startPoint y: 242, endPoint x: 1363, endPoint y: 477, distance: 692.7
click at [692, 241] on html "FWCC permit modification; 90%" at bounding box center [732, 284] width 80 height 97
click at [693, 240] on p "Permit modification; 90%" at bounding box center [731, 242] width 77 height 8
drag, startPoint x: 743, startPoint y: 241, endPoint x: 770, endPoint y: 242, distance: 26.9
click at [770, 242] on body "Comments; Permit modification; 90%" at bounding box center [732, 284] width 80 height 97
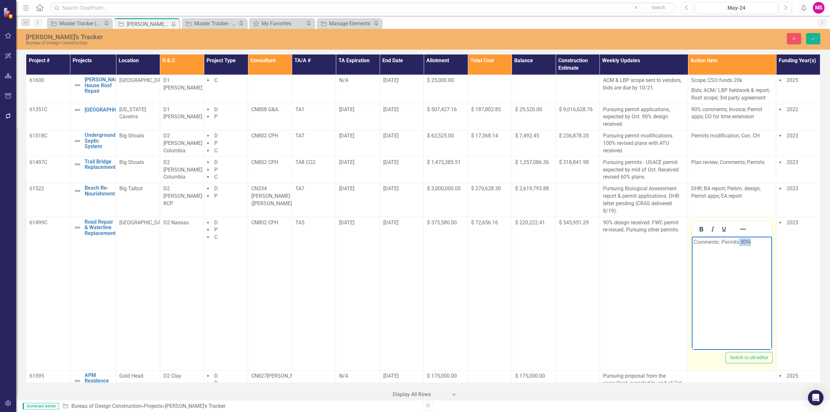
drag, startPoint x: 739, startPoint y: 241, endPoint x: 775, endPoint y: 245, distance: 35.9
click at [772, 245] on html "Comments; Permits 90%" at bounding box center [732, 284] width 80 height 97
drag, startPoint x: 693, startPoint y: 242, endPoint x: 703, endPoint y: 241, distance: 10.1
click at [694, 242] on body "Comments; Permits" at bounding box center [732, 284] width 80 height 97
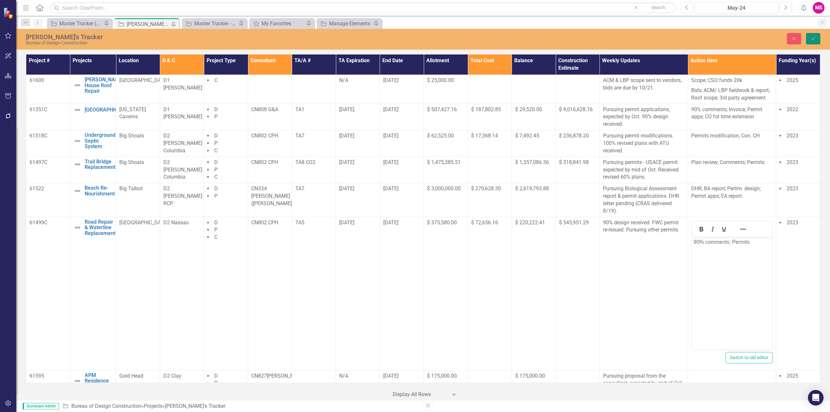
click at [817, 36] on button "Save" at bounding box center [813, 38] width 14 height 11
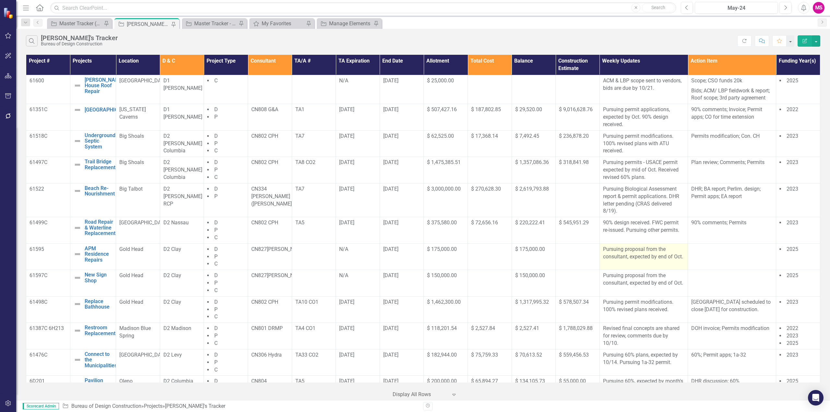
click at [629, 260] on p "Pursuing proposal from the consultant, expected by end of Oct." at bounding box center [643, 253] width 81 height 15
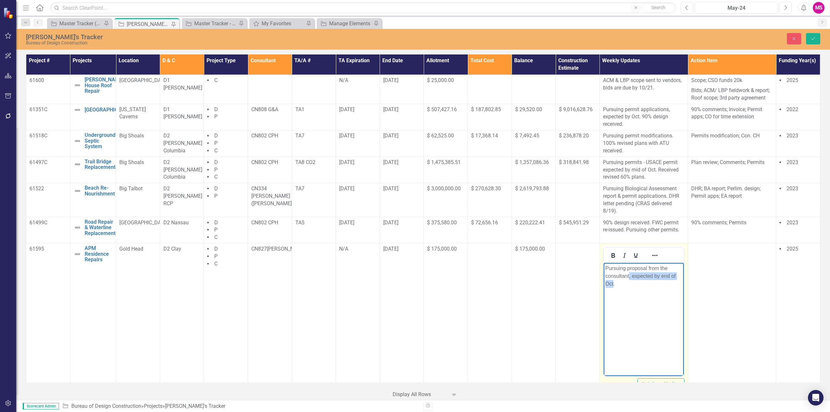
drag, startPoint x: 629, startPoint y: 276, endPoint x: 612, endPoint y: 283, distance: 17.8
click at [612, 283] on p "Pursuing proposal from the consultant, expected by end of Oct." at bounding box center [643, 276] width 77 height 23
click at [812, 35] on button "Save" at bounding box center [813, 38] width 14 height 11
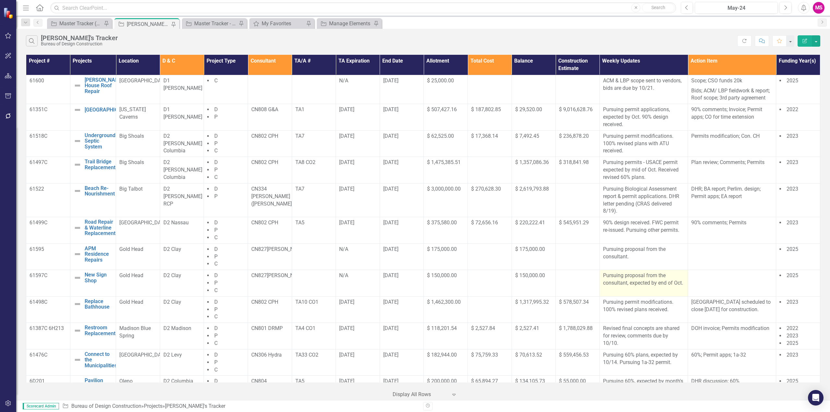
click at [623, 281] on p "Pursuing proposal from the consultant, expected by end of Oct." at bounding box center [643, 279] width 81 height 15
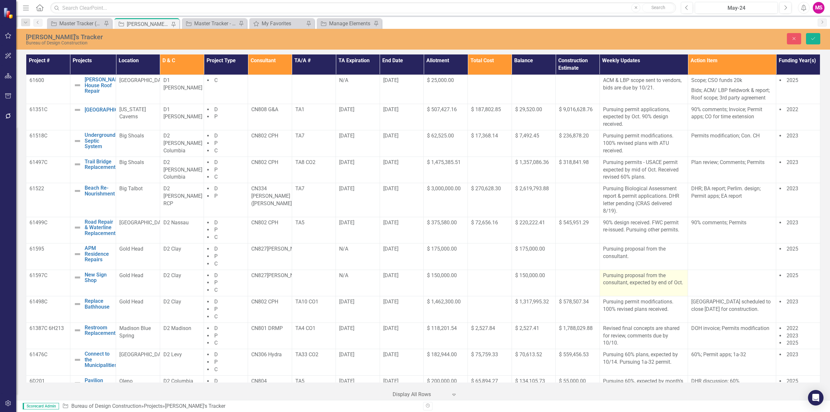
click at [623, 281] on p "Pursuing proposal from the consultant, expected by end of Oct." at bounding box center [643, 279] width 81 height 15
click at [625, 285] on p "Pursuing proposal from the consultant, expected by end of Oct." at bounding box center [643, 279] width 81 height 15
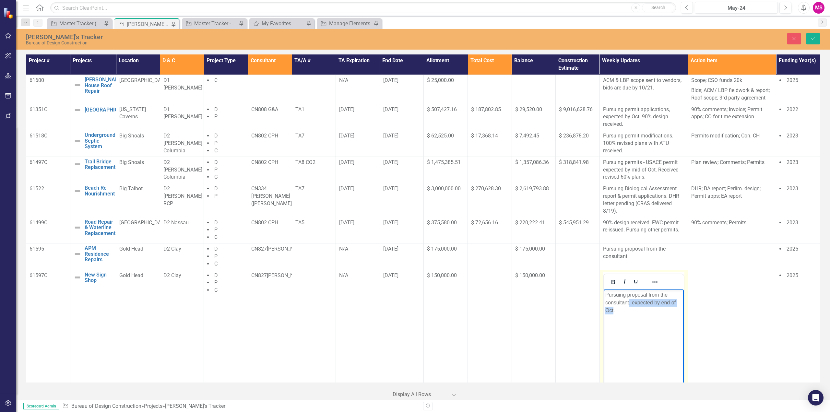
drag, startPoint x: 629, startPoint y: 304, endPoint x: 612, endPoint y: 308, distance: 16.8
click at [612, 308] on p "Pursuing proposal from the consultant, expected by end of Oct." at bounding box center [643, 302] width 77 height 23
click at [812, 36] on icon "Save" at bounding box center [813, 38] width 6 height 5
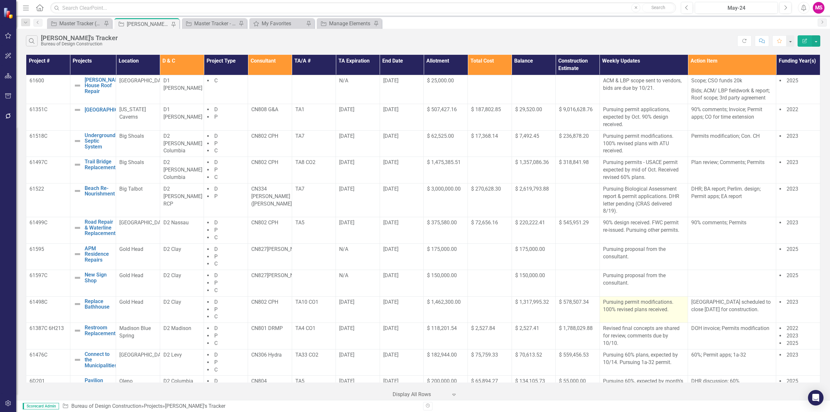
scroll to position [32, 0]
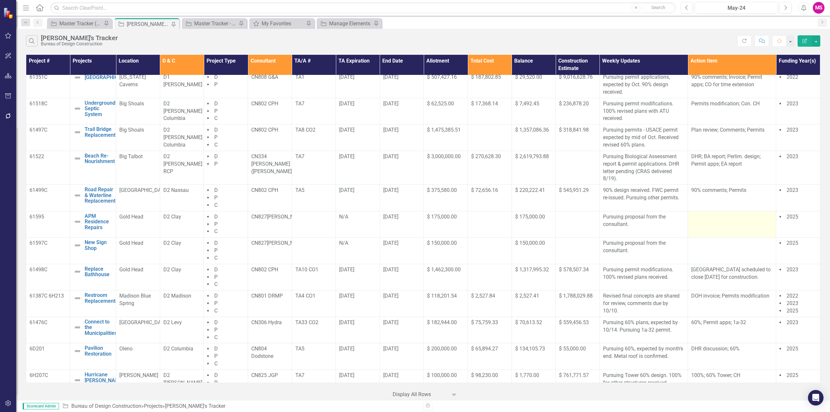
click at [704, 218] on div at bounding box center [731, 217] width 81 height 8
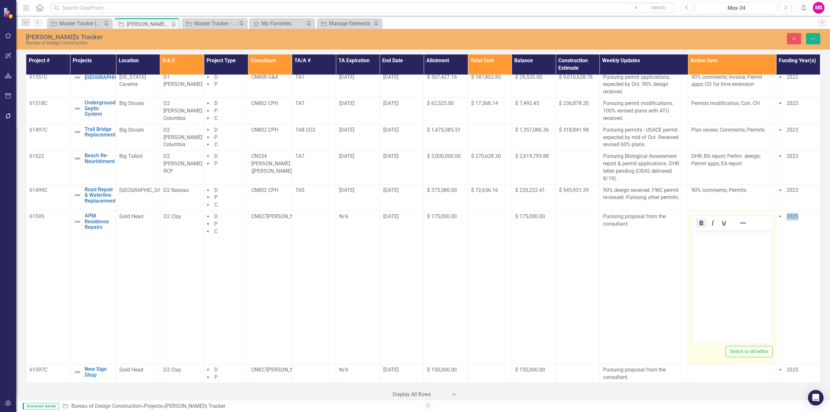
scroll to position [0, 0]
click at [707, 239] on p "Rich Text Area. Press ALT-0 for help." at bounding box center [731, 236] width 77 height 8
click at [709, 236] on p "Proposal" at bounding box center [731, 236] width 77 height 8
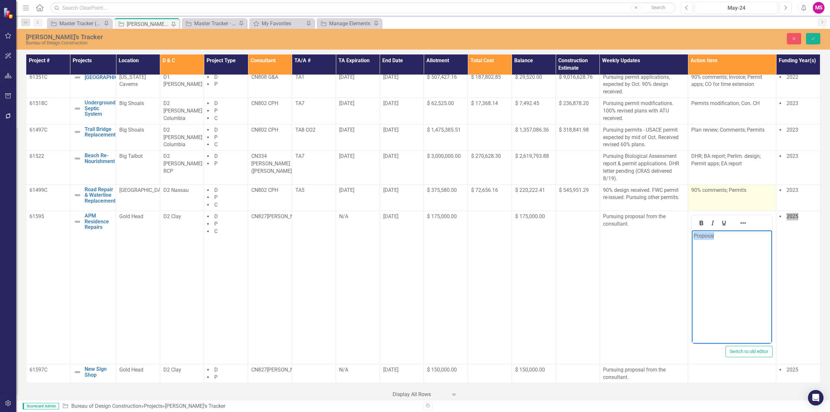
copy p "Proposal"
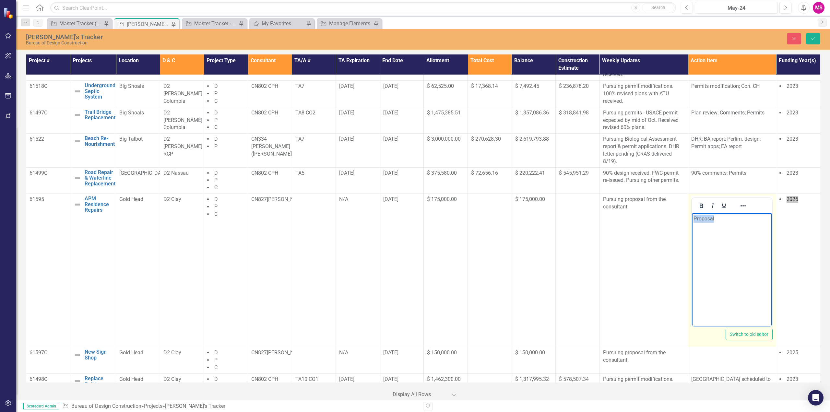
scroll to position [130, 0]
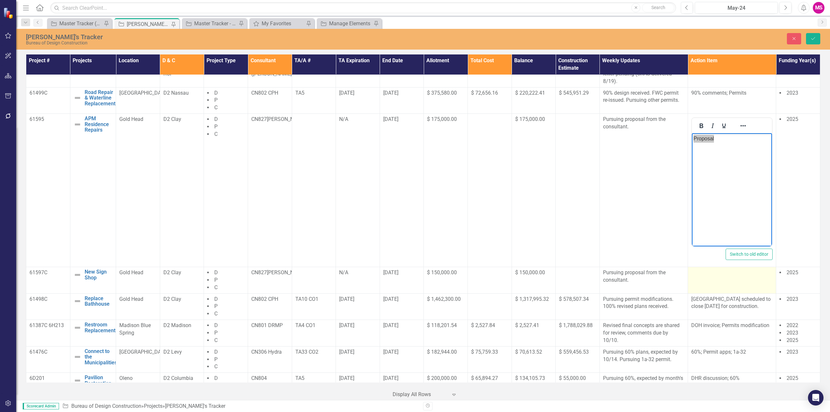
click at [718, 274] on div at bounding box center [731, 273] width 81 height 8
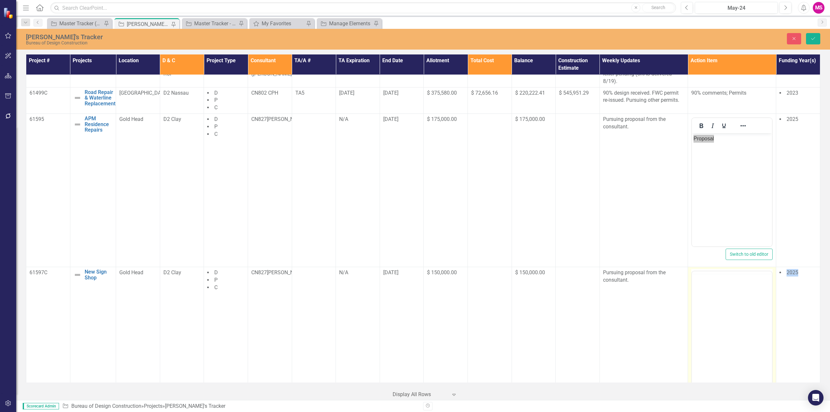
scroll to position [0, 0]
click at [711, 293] on p "Rich Text Area. Press ALT-0 for help." at bounding box center [731, 292] width 77 height 8
click at [811, 37] on icon "Save" at bounding box center [813, 38] width 6 height 5
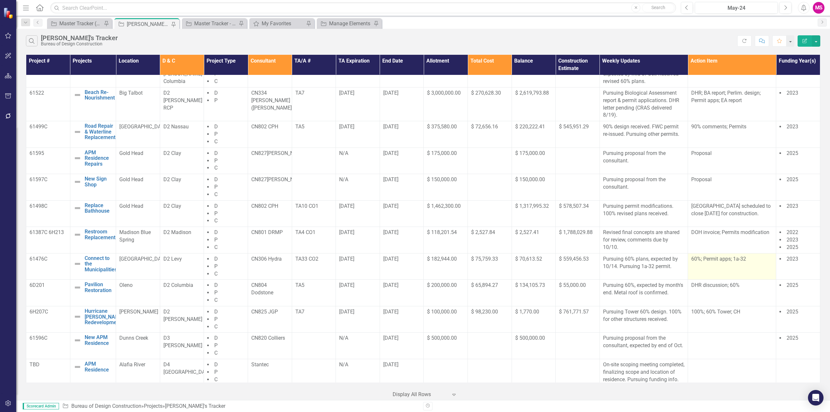
scroll to position [130, 0]
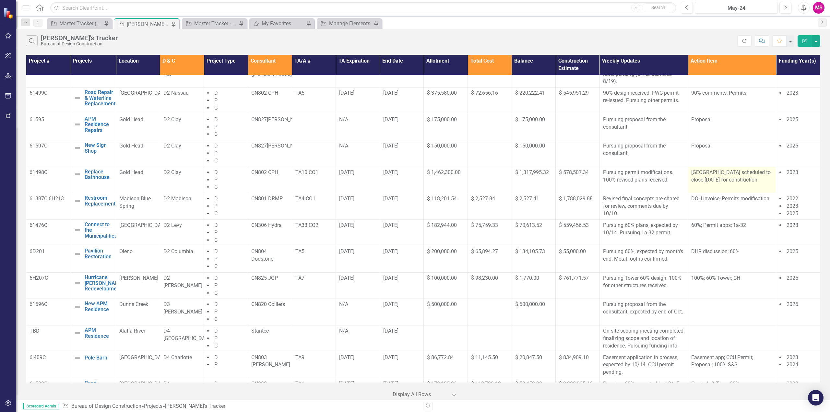
click at [701, 179] on p "[GEOGRAPHIC_DATA] scheduled to close [DATE] for construction." at bounding box center [731, 176] width 81 height 15
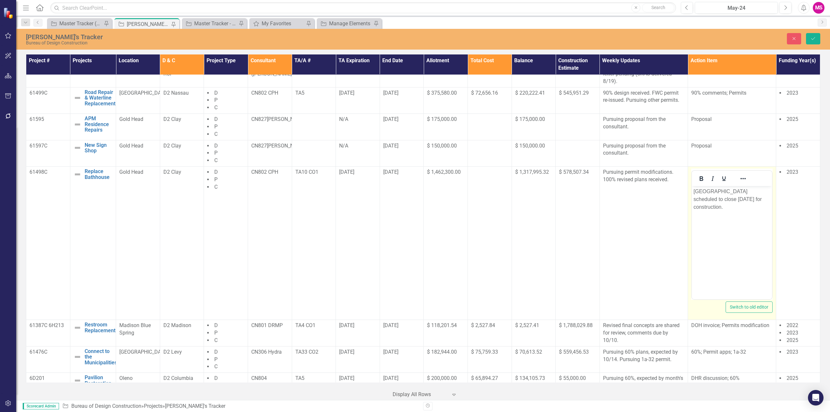
scroll to position [0, 0]
click at [811, 39] on icon "Save" at bounding box center [813, 38] width 6 height 5
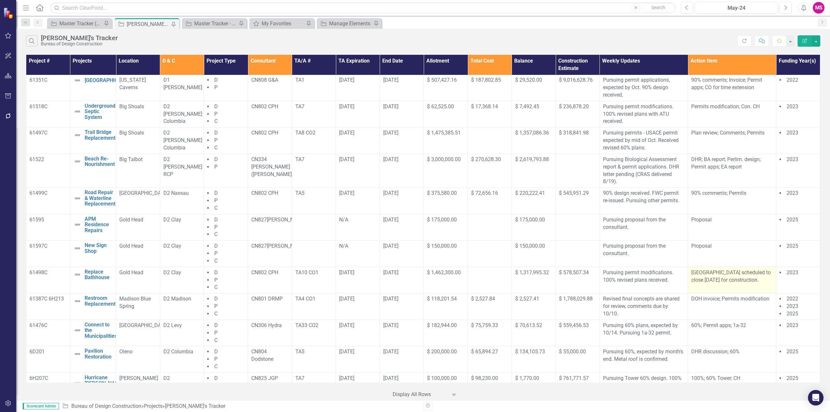
scroll to position [97, 0]
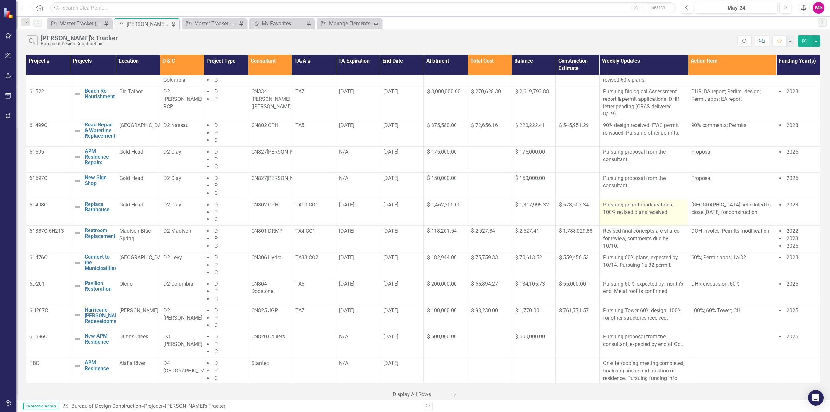
click at [640, 205] on p "Pursuing permit modifications. 100% revised plans received." at bounding box center [643, 208] width 81 height 15
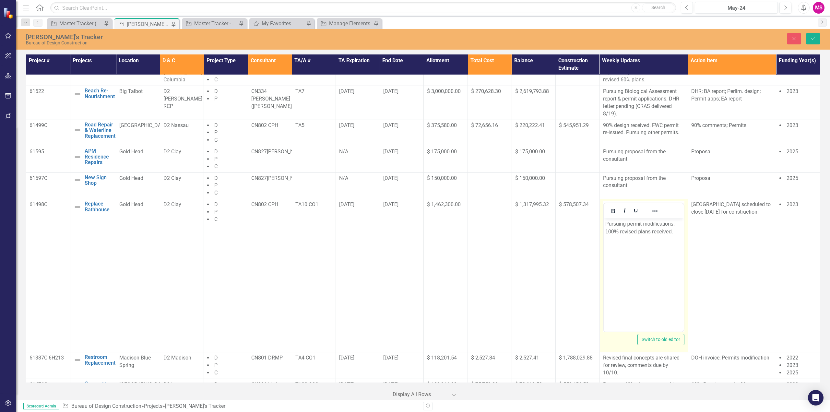
scroll to position [0, 0]
click at [793, 40] on icon "Close" at bounding box center [794, 38] width 6 height 5
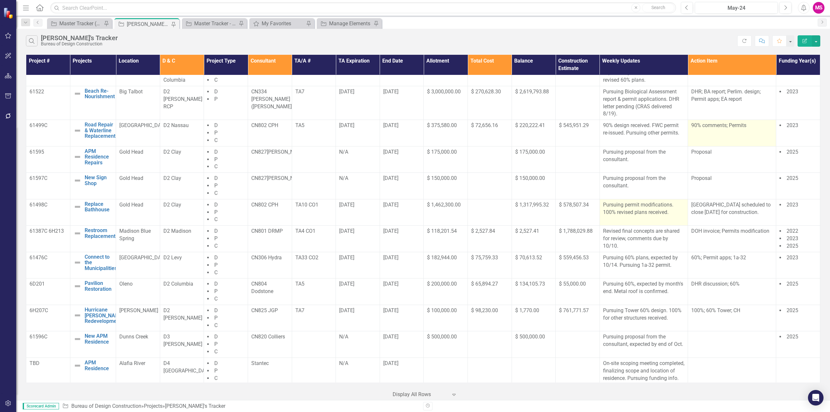
click at [714, 130] on td "90% comments; Permits" at bounding box center [732, 133] width 88 height 27
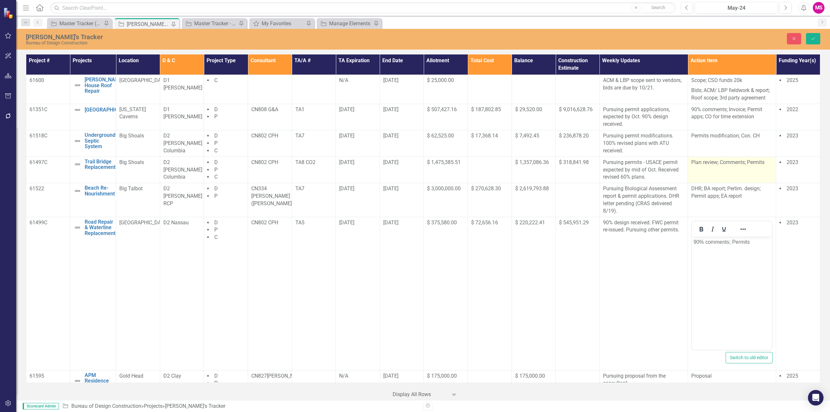
click at [709, 166] on div "Plan review; Comments; Permits" at bounding box center [731, 163] width 81 height 8
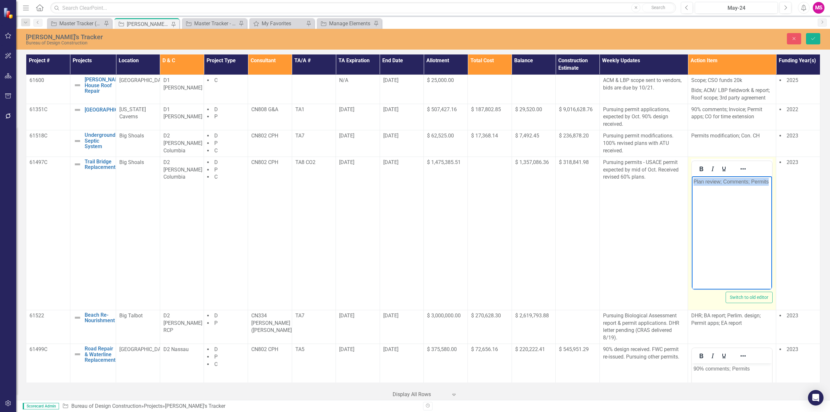
drag, startPoint x: 769, startPoint y: 181, endPoint x: 1347, endPoint y: 357, distance: 604.2
click at [692, 180] on html "Plan review; Comments; Permits" at bounding box center [732, 224] width 80 height 97
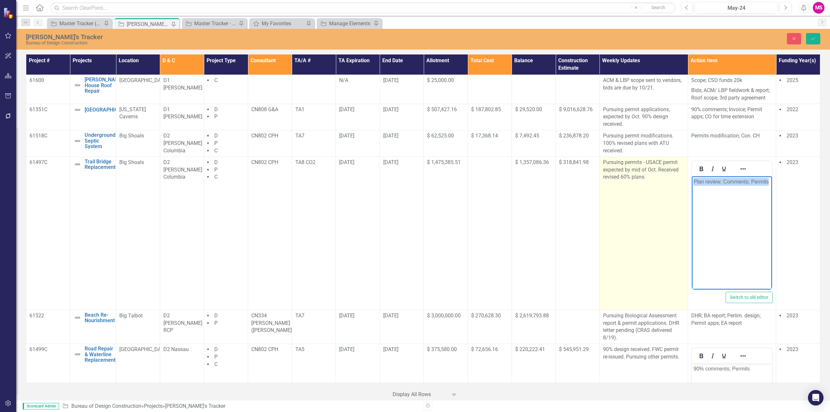
copy p "Plan review; Comments; Permits"
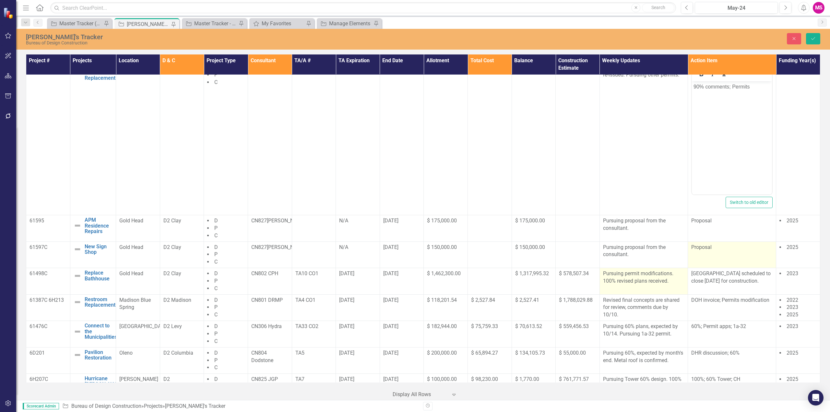
scroll to position [292, 0]
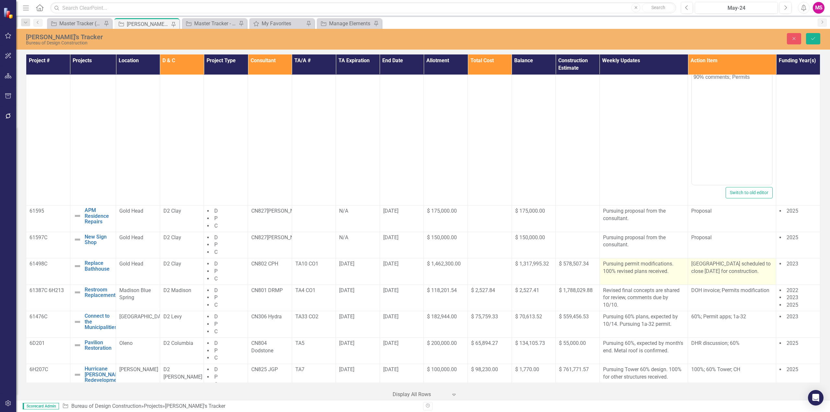
click at [740, 275] on p "[GEOGRAPHIC_DATA] scheduled to close [DATE] for construction." at bounding box center [731, 267] width 81 height 15
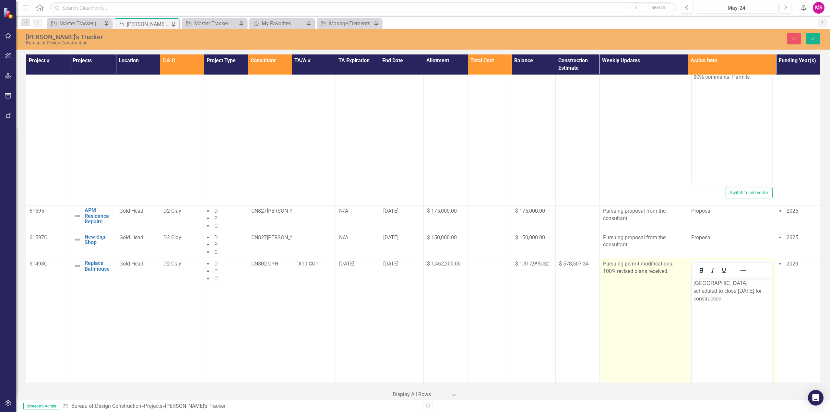
scroll to position [0, 0]
click at [730, 299] on p "[GEOGRAPHIC_DATA] scheduled to close [DATE] for construction." at bounding box center [731, 290] width 77 height 23
click at [814, 40] on icon "Save" at bounding box center [813, 38] width 6 height 5
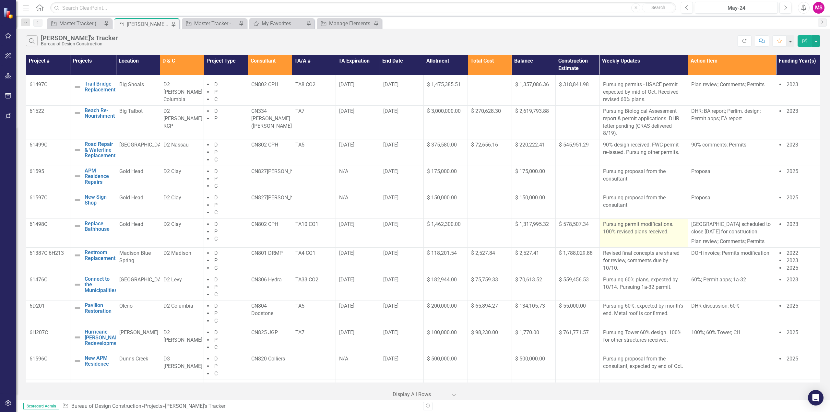
scroll to position [97, 0]
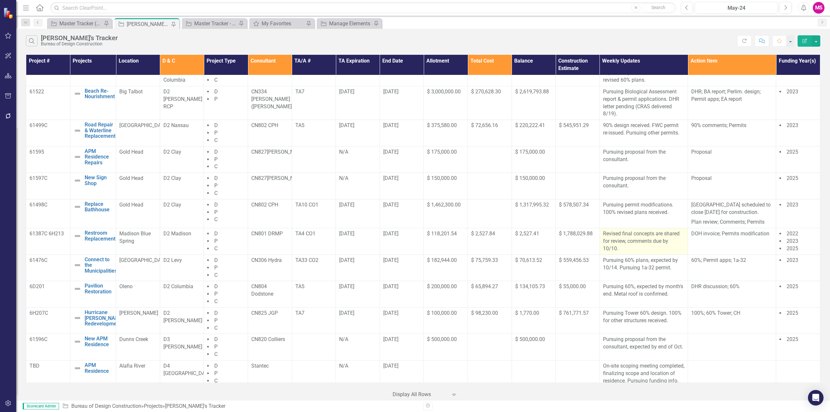
click at [622, 242] on p "Revised final concepts are shared for review, comments due by 10/10." at bounding box center [643, 241] width 81 height 22
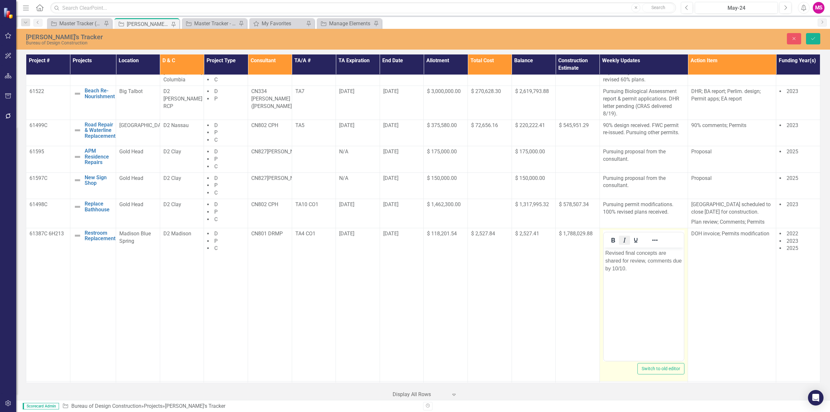
scroll to position [0, 0]
drag, startPoint x: 625, startPoint y: 252, endPoint x: 597, endPoint y: 252, distance: 27.6
click at [603, 252] on html "Revised final concepts are shared for review, comments due by 10/10." at bounding box center [643, 295] width 80 height 97
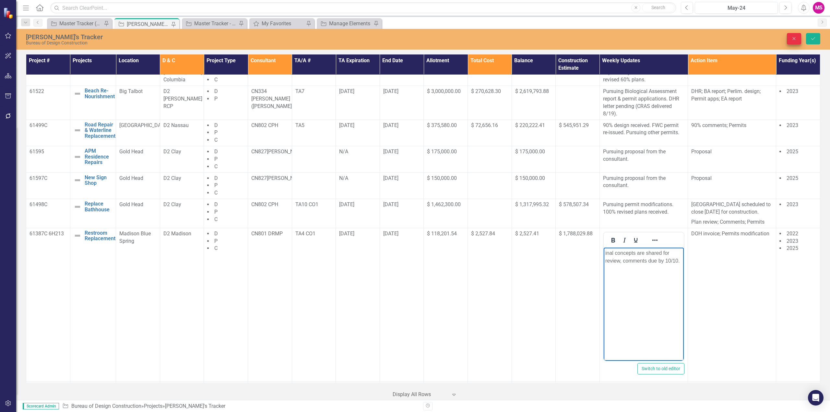
click at [797, 36] on button "Close" at bounding box center [794, 38] width 14 height 11
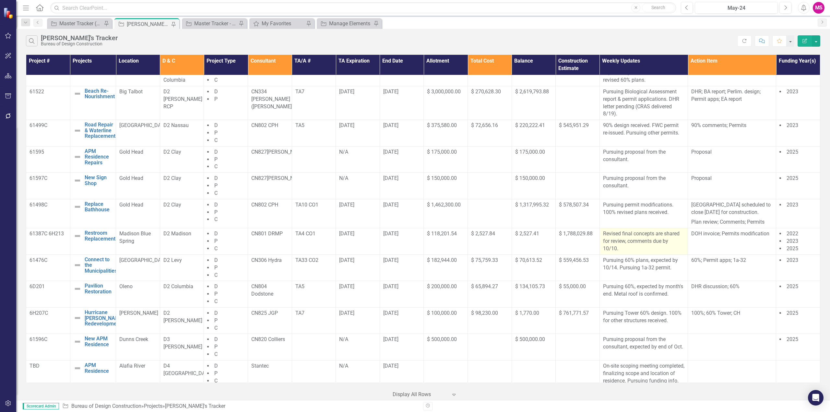
click at [629, 251] on p "Revised final concepts are shared for review, comments due by 10/10." at bounding box center [643, 241] width 81 height 22
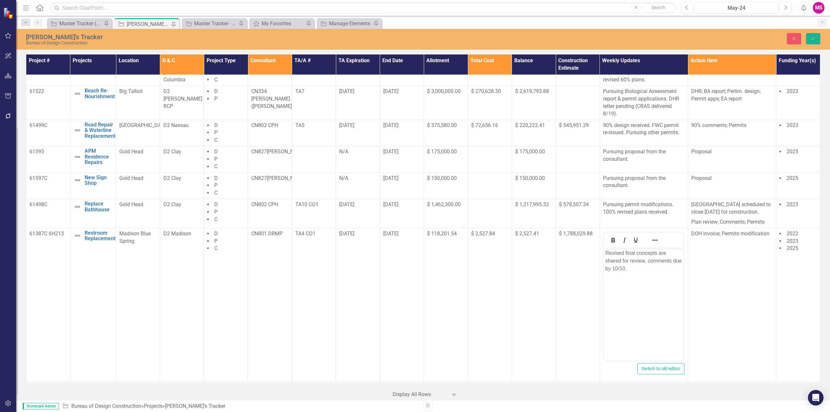
click at [605, 251] on p "Revised final concepts are shared for review, comments due by 10/10." at bounding box center [643, 260] width 77 height 23
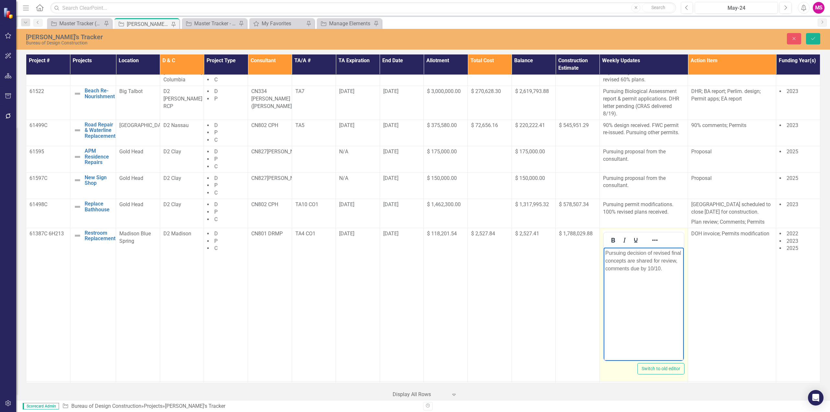
click at [637, 252] on p "Pursuing decision of revised final concepts are shared for review, comments due…" at bounding box center [643, 260] width 77 height 23
drag, startPoint x: 635, startPoint y: 259, endPoint x: 1292, endPoint y: 515, distance: 705.2
click at [635, 259] on p "Pursuing approval of revised final concepts are shared for review, comments due…" at bounding box center [643, 260] width 77 height 23
click at [610, 260] on p "Pursuing approval of revised final concept are shared for review, comments due …" at bounding box center [643, 260] width 77 height 23
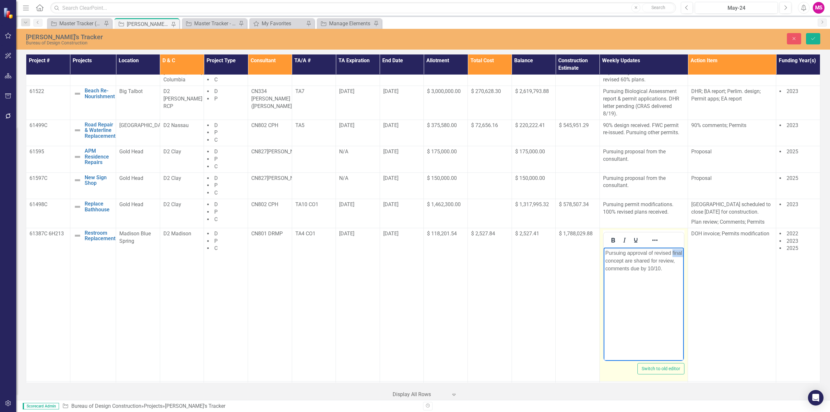
click at [610, 260] on p "Pursuing approval of revised final concept are shared for review, comments due …" at bounding box center [643, 260] width 77 height 23
click at [653, 253] on p "Pursuing approval of revised concept are shared for review, comments due by 10/…" at bounding box center [643, 260] width 77 height 23
drag, startPoint x: 626, startPoint y: 260, endPoint x: 660, endPoint y: 266, distance: 34.6
click at [660, 266] on p "Pursuing approval of revised concept are shared for review, comments due by 10/…" at bounding box center [643, 260] width 77 height 23
click at [638, 253] on p "Pursuing approval of revised concept." at bounding box center [643, 257] width 77 height 16
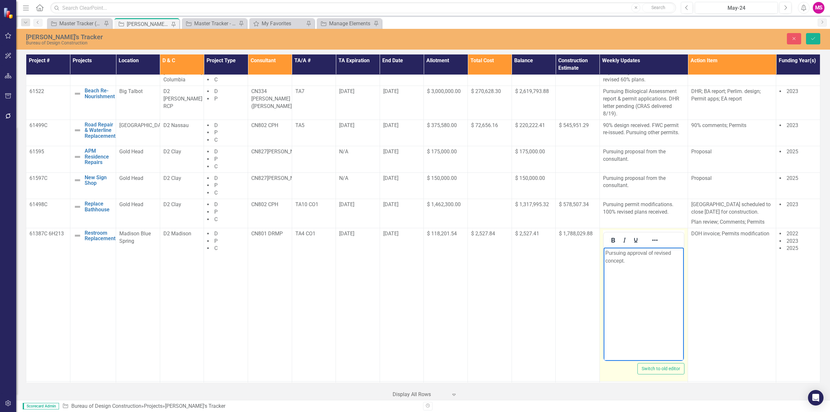
click at [646, 251] on p "Pursuing approval of revised concept." at bounding box center [643, 257] width 77 height 16
click at [635, 253] on p "Pursuing approval of revised concept." at bounding box center [643, 257] width 77 height 16
click at [624, 261] on p "Pursuing decision on options of revised concept." at bounding box center [643, 257] width 77 height 16
click at [651, 260] on p "Pursuing decision on options of revised civil concept." at bounding box center [643, 257] width 77 height 16
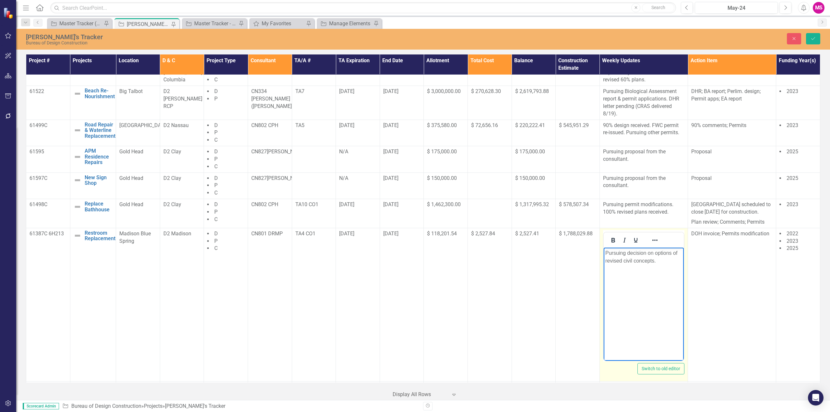
click at [668, 252] on p "Pursuing decision on options of revised civil concepts." at bounding box center [643, 257] width 77 height 16
drag, startPoint x: 649, startPoint y: 253, endPoint x: 659, endPoint y: 252, distance: 10.2
click at [659, 252] on p "Pursuing decision on options of revised civil concepts." at bounding box center [643, 257] width 77 height 16
click at [671, 259] on p "Pursuing decision on options of revised civil concepts." at bounding box center [643, 257] width 77 height 16
click at [669, 252] on p "Pursuing decision on options of revised civil concepts." at bounding box center [643, 257] width 77 height 16
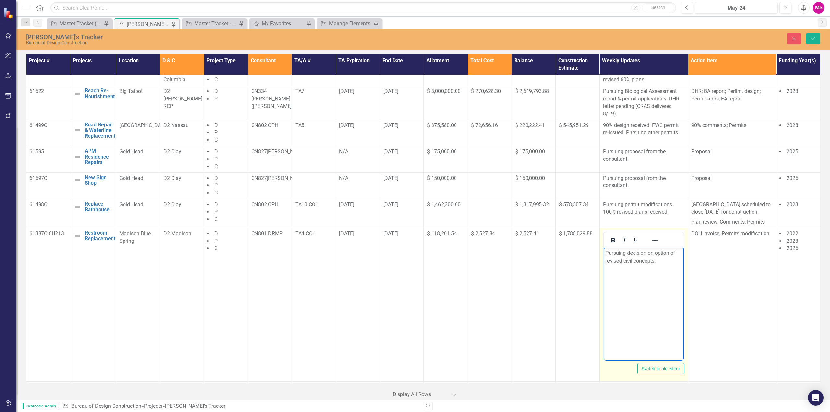
click at [655, 253] on p "Pursuing decision on option of revised civil concepts." at bounding box center [643, 257] width 77 height 16
click at [815, 38] on icon "Save" at bounding box center [813, 38] width 6 height 5
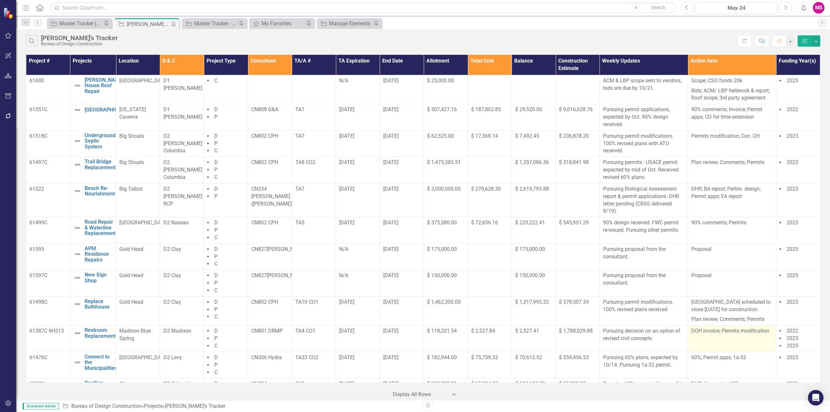
scroll to position [97, 0]
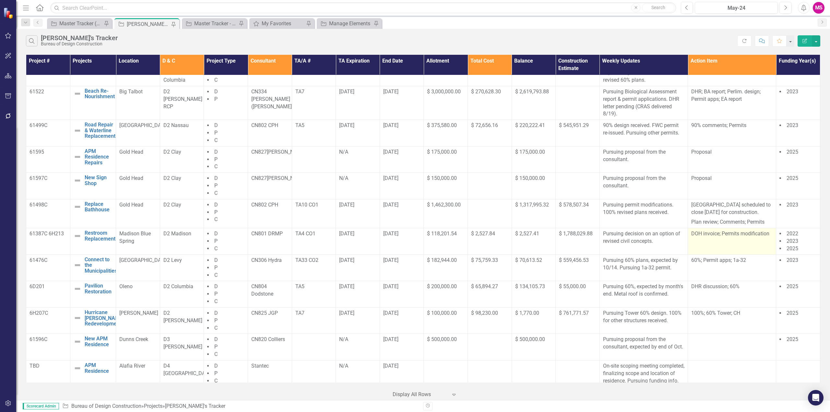
click at [724, 246] on td "DOH invoice; Permits modification" at bounding box center [732, 241] width 88 height 27
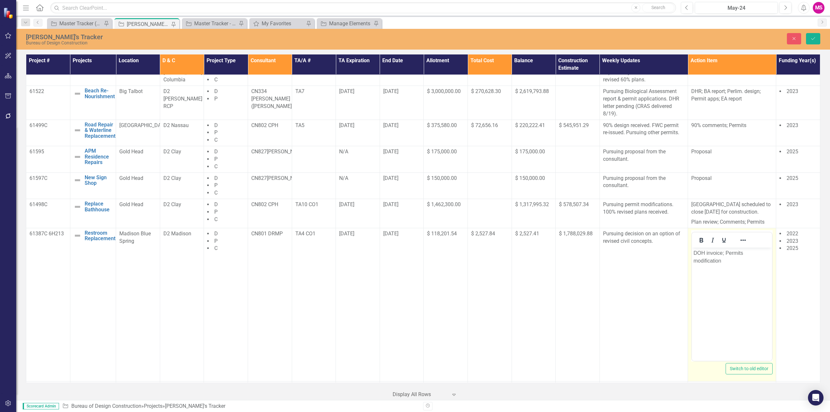
scroll to position [0, 0]
click at [728, 263] on p "DOH invoice; Permits modification" at bounding box center [731, 257] width 77 height 16
drag, startPoint x: 724, startPoint y: 261, endPoint x: 768, endPoint y: 263, distance: 43.5
click at [768, 263] on p "DOH invoice; Permits modification; Civil concept" at bounding box center [731, 257] width 77 height 16
click at [693, 253] on p "DOH invoice; Permits modification" at bounding box center [731, 257] width 77 height 16
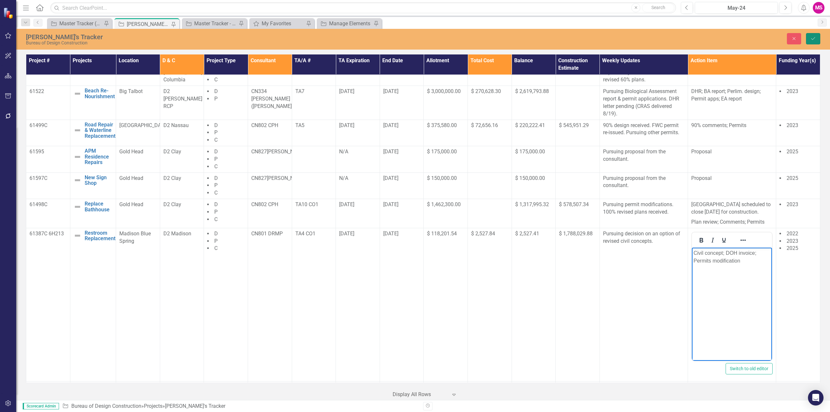
click at [816, 38] on button "Save" at bounding box center [813, 38] width 14 height 11
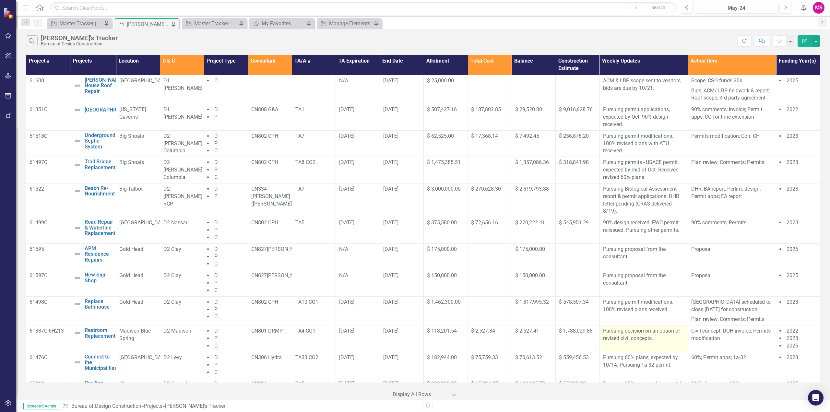
scroll to position [97, 0]
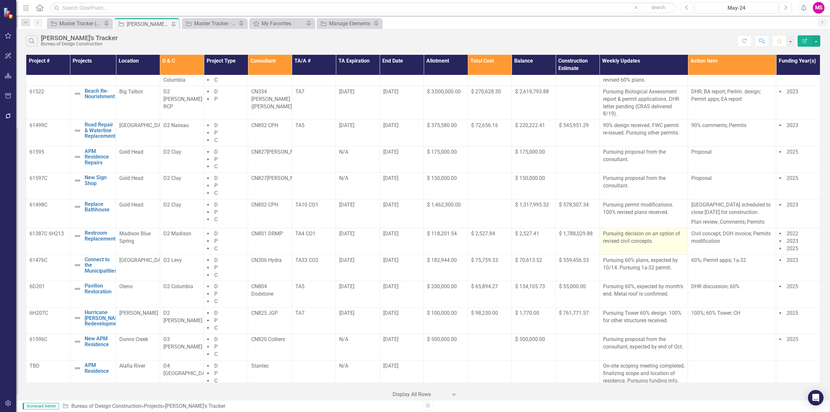
click at [663, 245] on p "Pursuing decision on an option of revised civil concepts." at bounding box center [643, 237] width 81 height 15
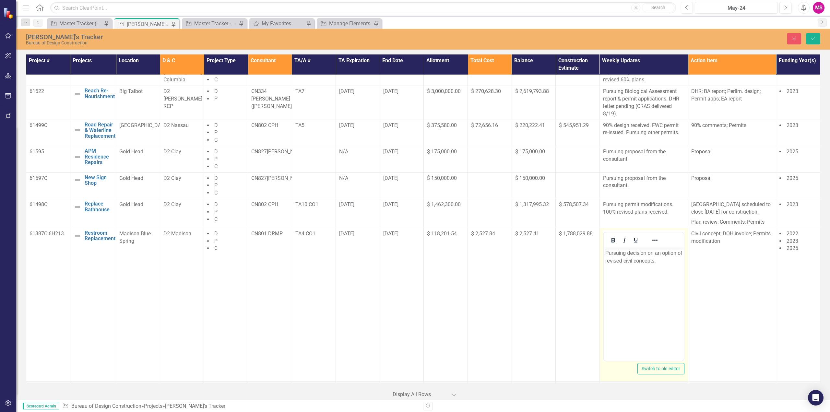
scroll to position [0, 0]
drag, startPoint x: 647, startPoint y: 253, endPoint x: 660, endPoint y: 252, distance: 13.7
click at [660, 252] on p "Pursuing decision on an option of revised civil concepts." at bounding box center [643, 257] width 77 height 16
click at [639, 260] on p "Pursuing decision for option of revised civil concepts." at bounding box center [643, 257] width 77 height 16
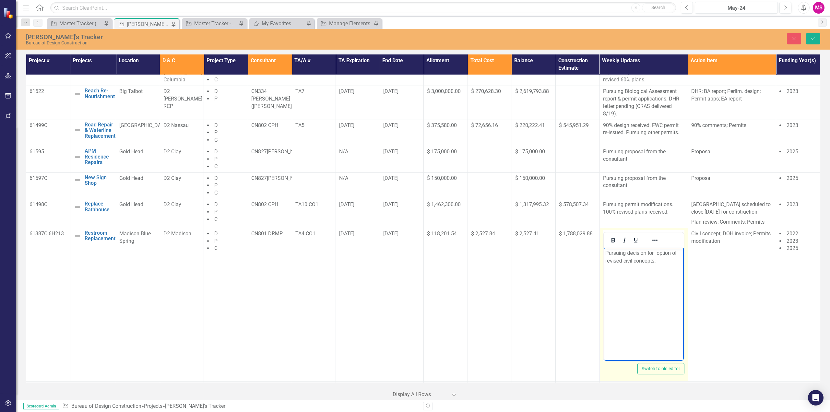
click at [650, 252] on p "Pursuing decision for option of revised civil concepts." at bounding box center [643, 257] width 77 height 16
click at [650, 251] on p "Pursuing decision to develop an option of revised civil concepts." at bounding box center [643, 257] width 77 height 16
click at [660, 275] on body "Pursuing decision to develop an option of revised civil concepts." at bounding box center [643, 295] width 80 height 97
drag, startPoint x: 648, startPoint y: 251, endPoint x: 667, endPoint y: 251, distance: 19.5
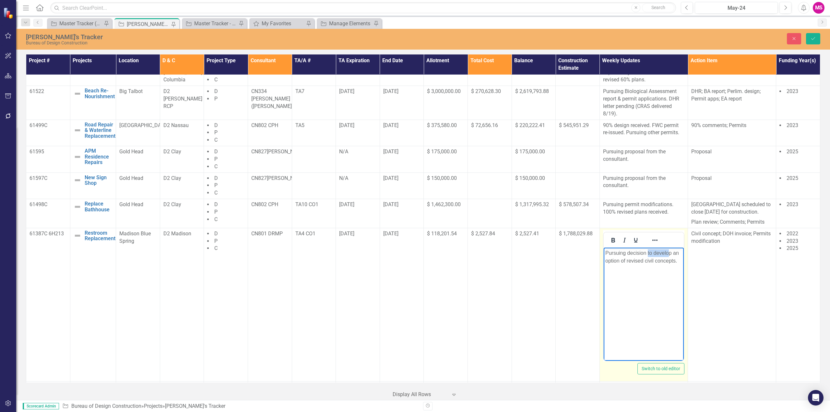
click at [667, 251] on p "Pursuing decision to develop an option of revised civil concepts." at bounding box center [643, 257] width 77 height 16
click at [793, 35] on button "Close" at bounding box center [794, 38] width 14 height 11
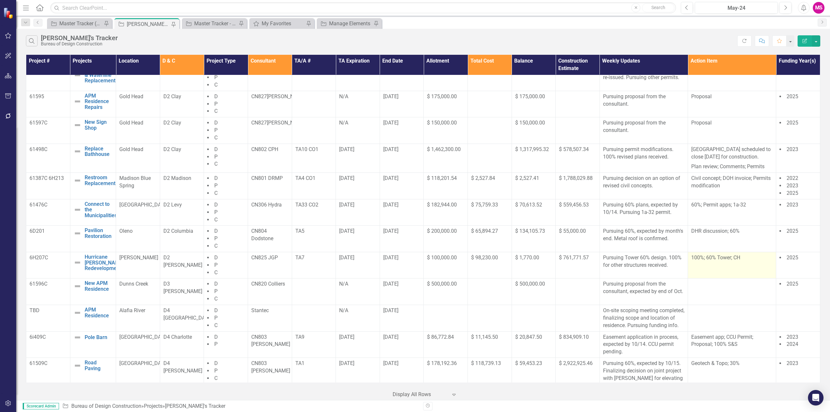
scroll to position [162, 0]
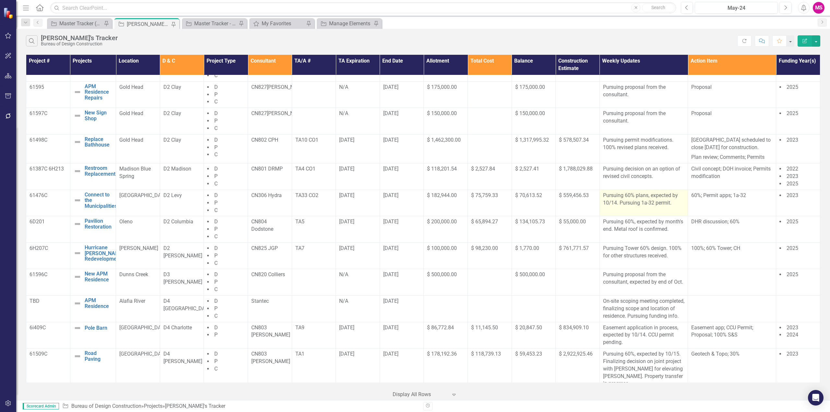
click at [664, 207] on p "Pursuing 60% plans, expected by 10/14. Pursuing 1a-32 permit." at bounding box center [643, 199] width 81 height 15
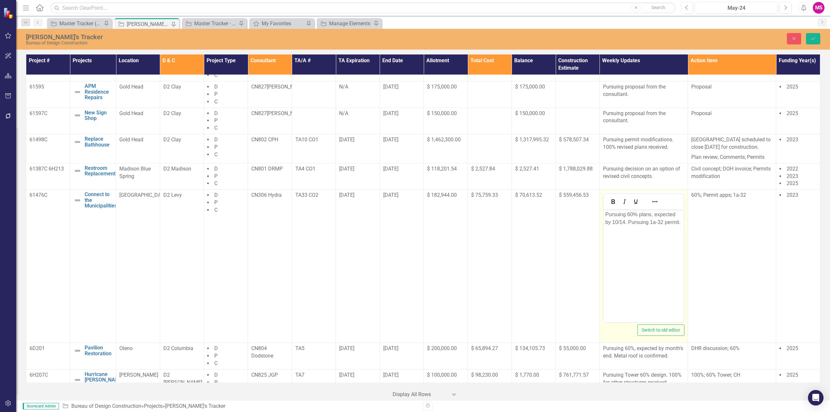
scroll to position [0, 0]
click at [618, 226] on p "Pursuing 60% plans, expected by 10/14. Pursuing 1a-32 permit." at bounding box center [643, 219] width 77 height 16
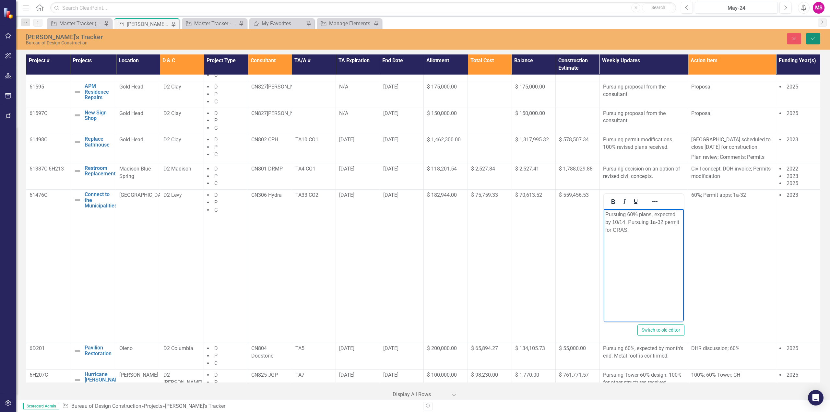
click at [811, 36] on icon "Save" at bounding box center [813, 38] width 6 height 5
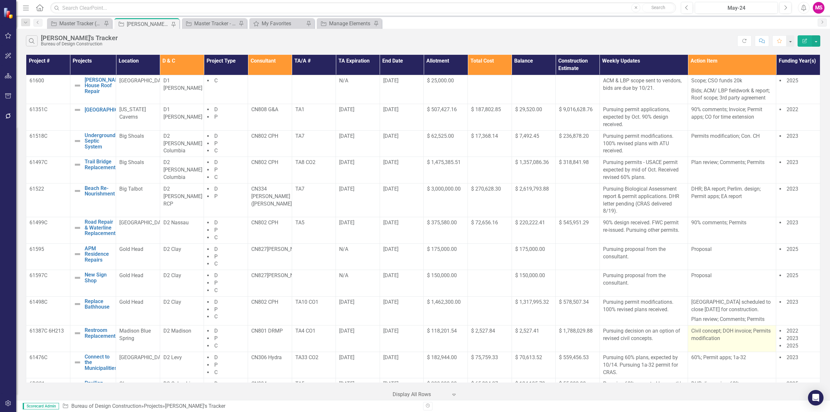
scroll to position [65, 0]
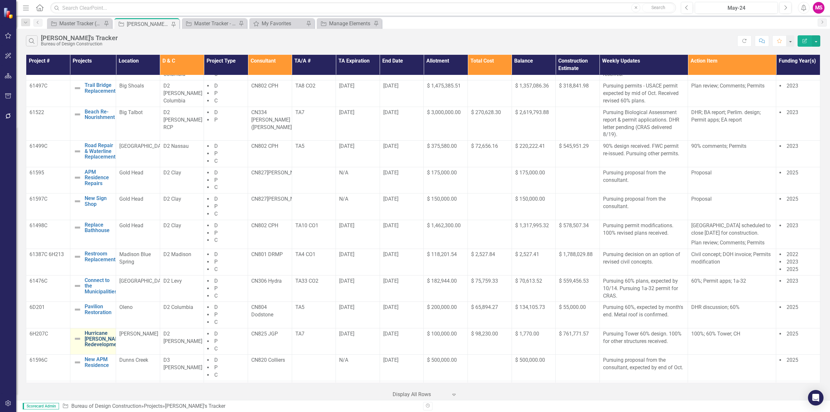
scroll to position [97, 0]
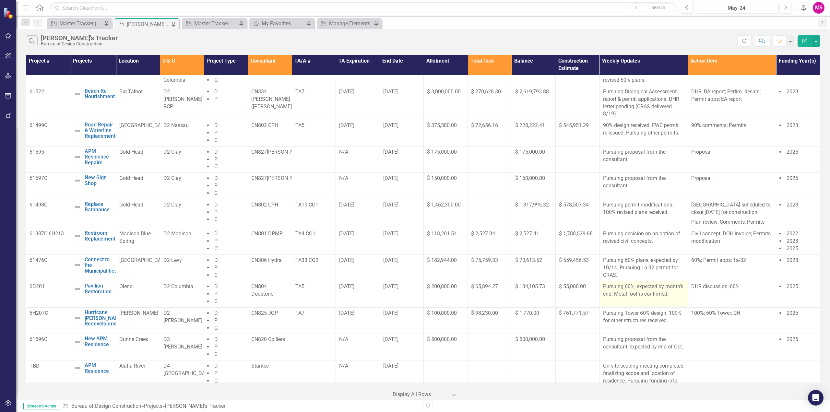
click at [663, 294] on p "Pursuing 60%, expected by month's end. Metal roof is confirmed." at bounding box center [643, 290] width 81 height 15
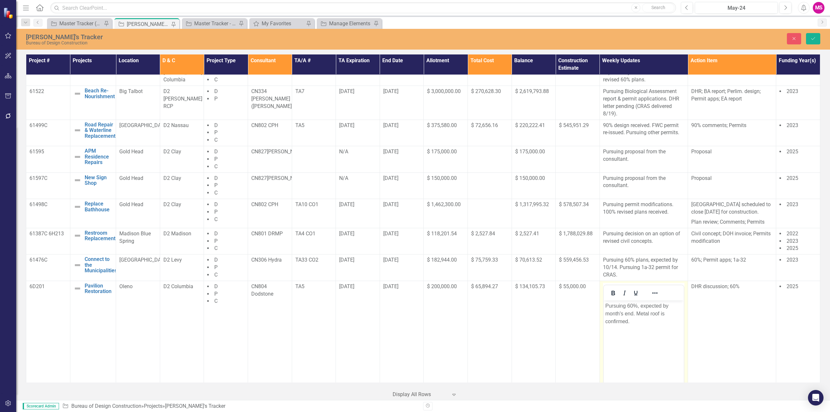
scroll to position [0, 0]
click at [616, 313] on p "Pursuing 60%, expected by month's end. Metal roof is confirmed." at bounding box center [643, 313] width 77 height 23
drag, startPoint x: 617, startPoint y: 314, endPoint x: 715, endPoint y: 313, distance: 97.9
click at [683, 313] on html "Pursuing 60%, expected by Oct end. Metal roof is confirmed." at bounding box center [643, 348] width 80 height 97
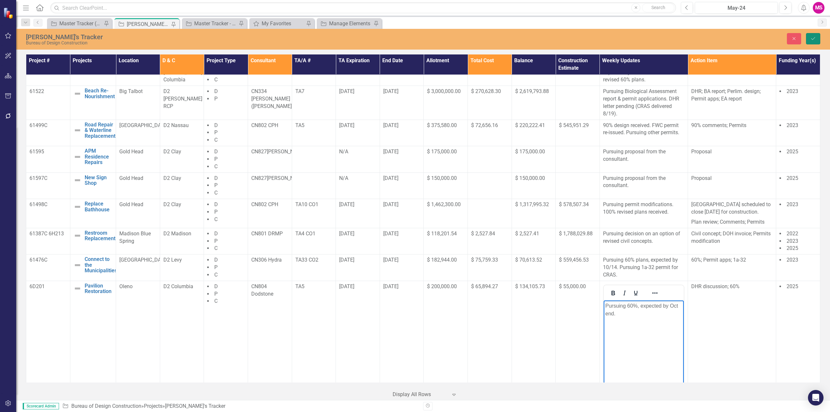
click at [811, 37] on icon "Save" at bounding box center [813, 38] width 6 height 5
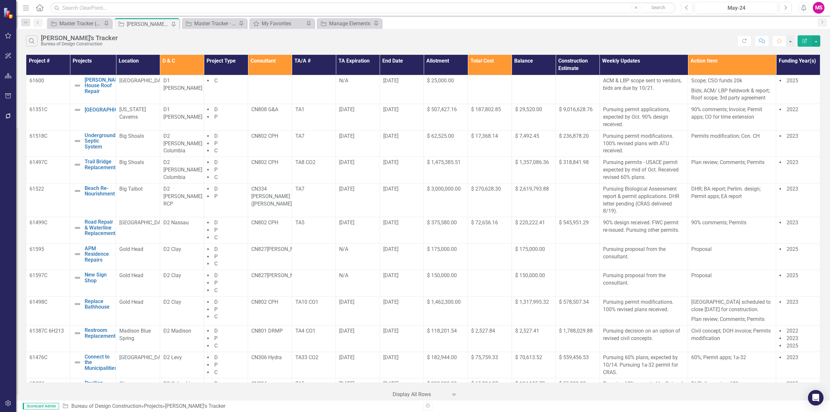
scroll to position [194, 0]
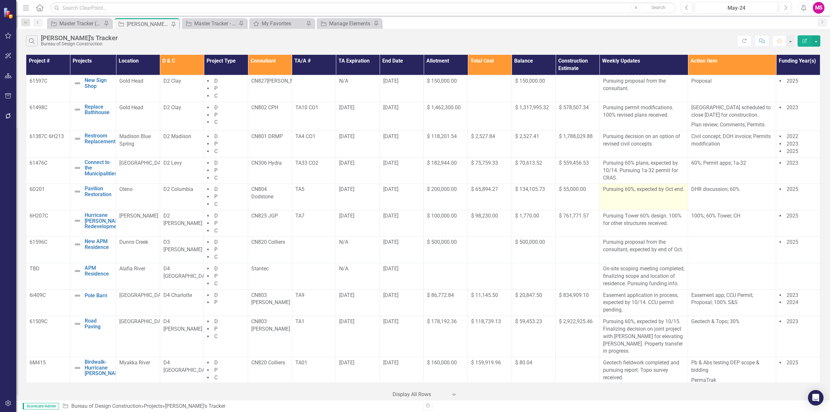
click at [662, 193] on p "Pursuing 60%, expected by Oct end." at bounding box center [643, 189] width 81 height 7
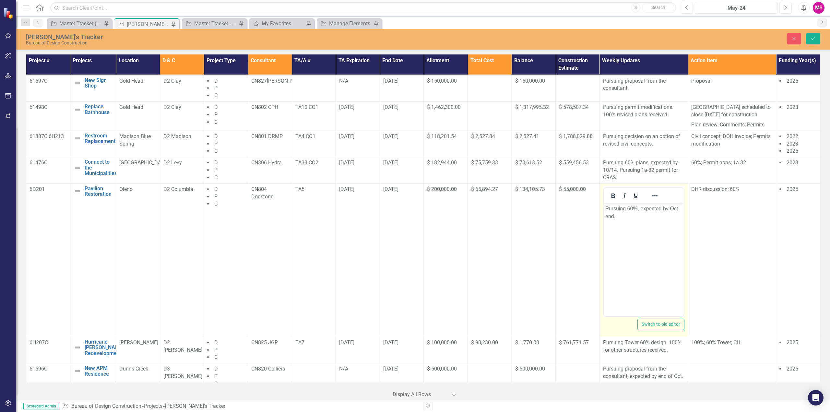
scroll to position [0, 0]
click at [672, 208] on p "Pursuing 60%, expected by Oct end." at bounding box center [643, 213] width 77 height 16
click at [810, 39] on icon "Save" at bounding box center [813, 38] width 6 height 5
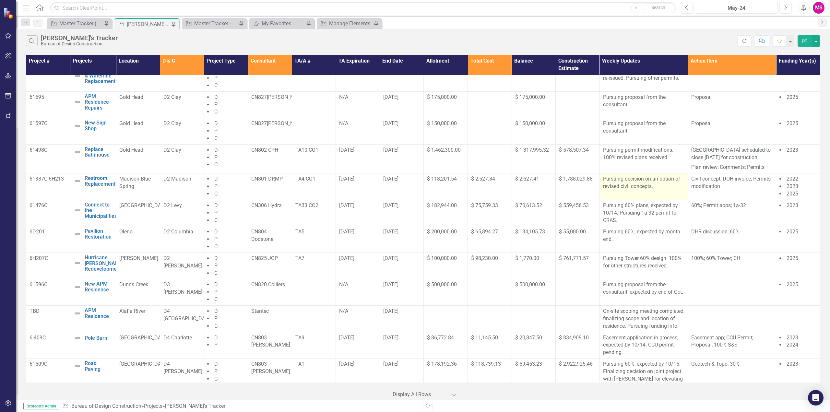
scroll to position [162, 0]
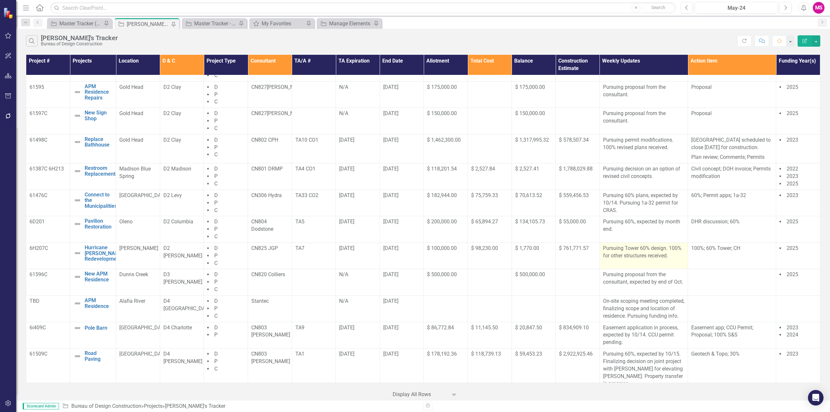
click at [669, 260] on p "Pursuing Tower 60% design. 100% for other structures received." at bounding box center [643, 252] width 81 height 15
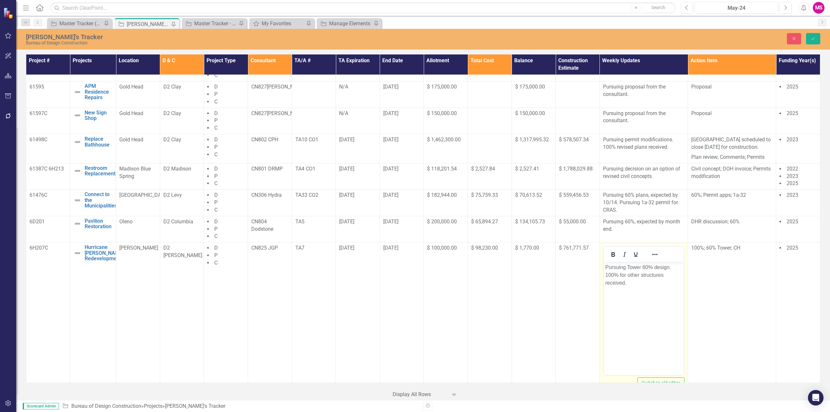
scroll to position [0, 0]
drag, startPoint x: 811, startPoint y: 39, endPoint x: 811, endPoint y: 35, distance: 3.9
click at [811, 39] on icon "Save" at bounding box center [813, 38] width 6 height 5
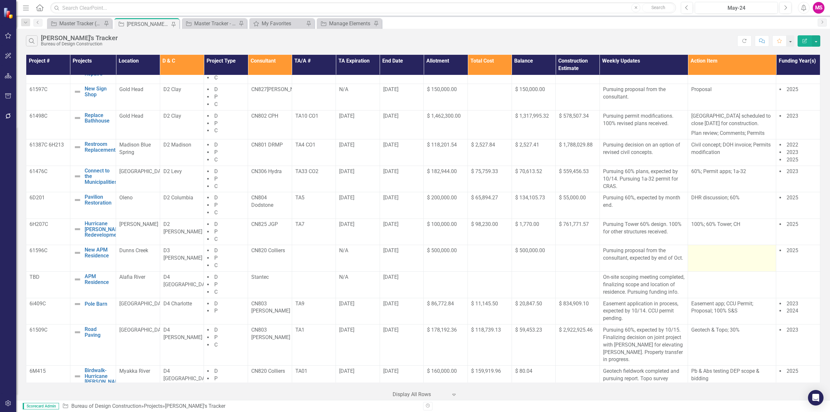
scroll to position [259, 0]
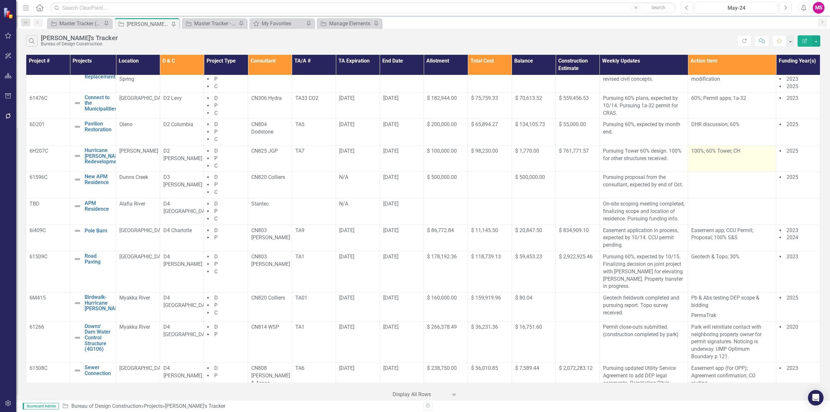
click at [702, 155] on p "100%; 60% Tower; CH" at bounding box center [731, 150] width 81 height 7
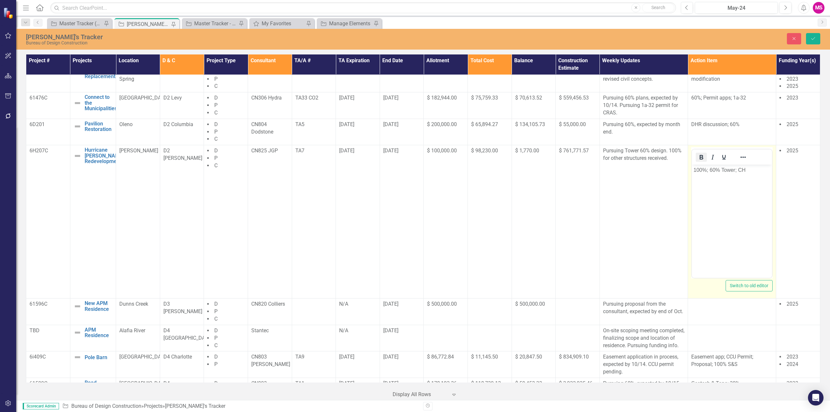
scroll to position [0, 0]
click at [706, 169] on p "100%; 60% Tower; CH" at bounding box center [731, 170] width 77 height 8
click at [810, 34] on button "Save" at bounding box center [813, 38] width 14 height 11
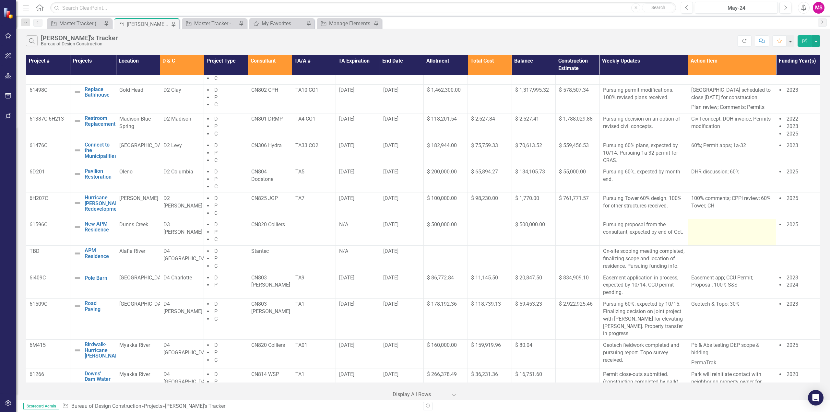
scroll to position [227, 0]
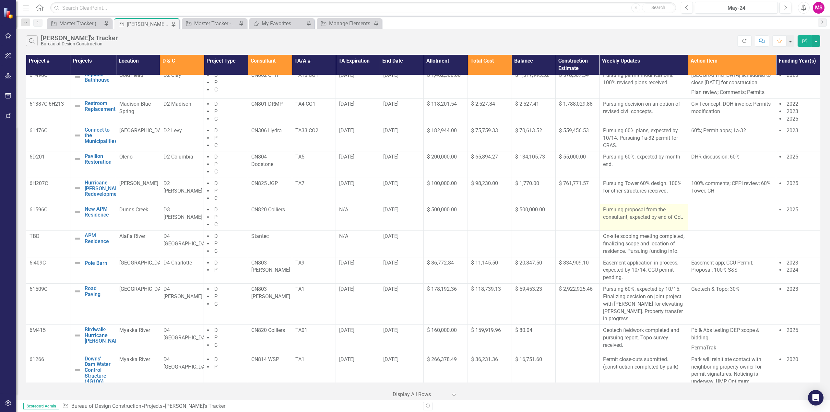
click at [630, 221] on p "Pursuing proposal from the consultant, expected by end of Oct." at bounding box center [643, 213] width 81 height 15
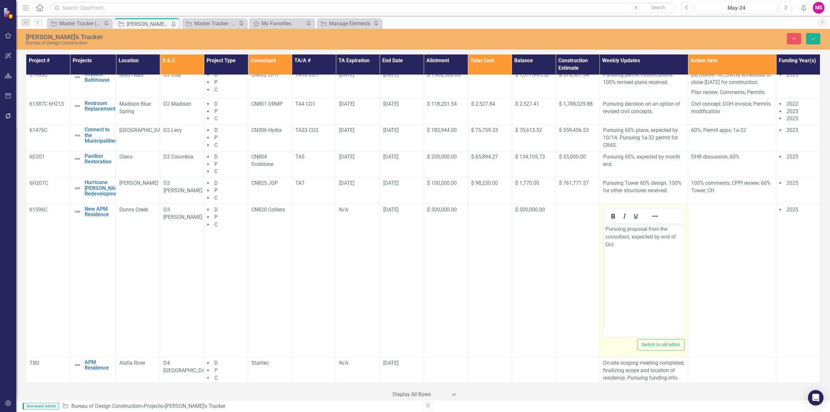
scroll to position [0, 0]
drag, startPoint x: 629, startPoint y: 237, endPoint x: 612, endPoint y: 243, distance: 17.7
click at [612, 243] on p "Pursuing proposal from the consultant, expected by end of Oct." at bounding box center [643, 236] width 77 height 23
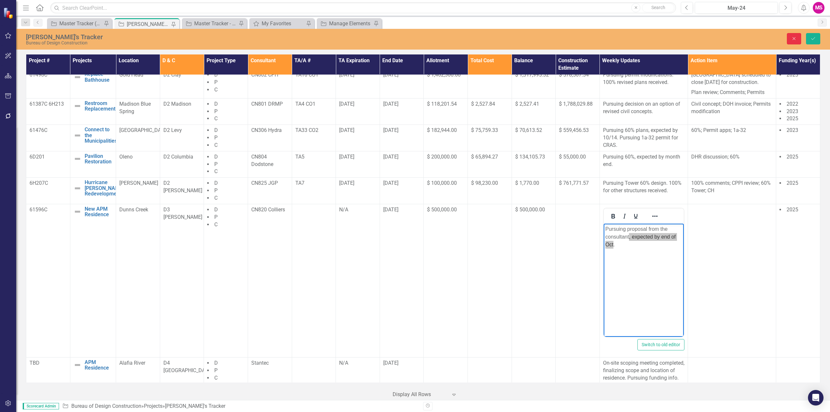
click at [792, 39] on icon "Close" at bounding box center [794, 38] width 6 height 5
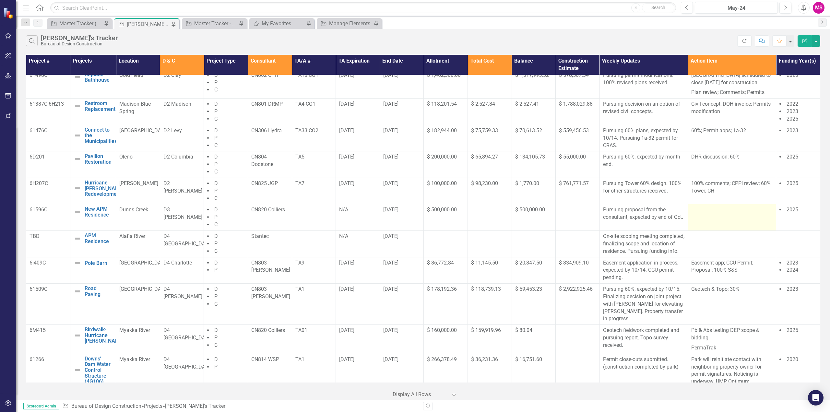
click at [711, 222] on td at bounding box center [732, 217] width 88 height 27
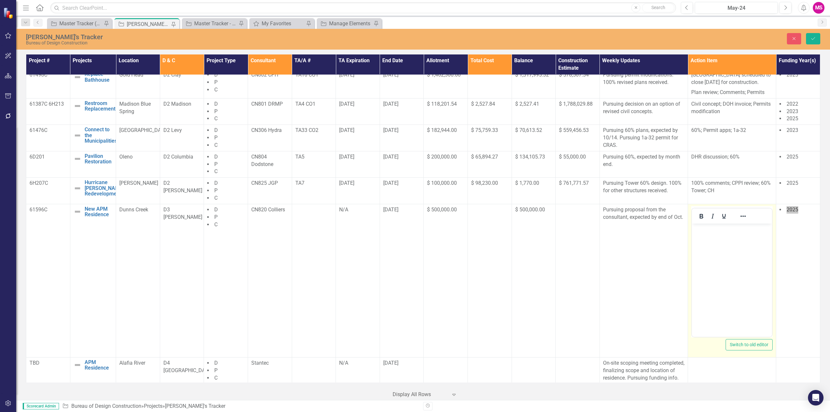
click at [706, 229] on p "Rich Text Area. Press ALT-0 for help." at bounding box center [731, 229] width 77 height 8
click at [811, 39] on icon "Save" at bounding box center [813, 38] width 6 height 5
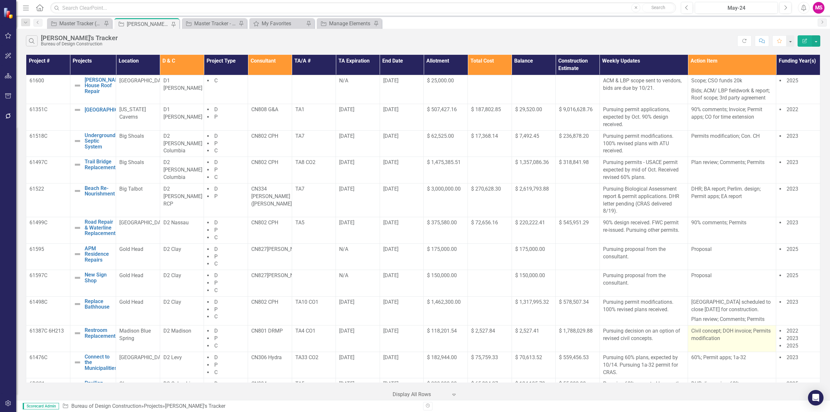
scroll to position [227, 0]
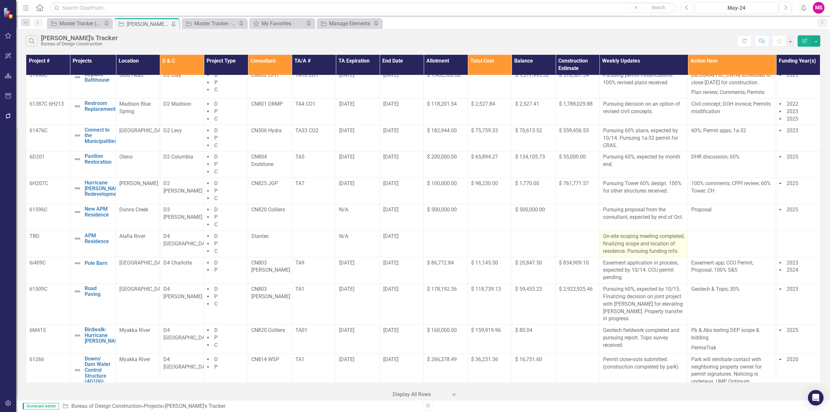
click at [629, 255] on p "On-site scoping meeting completed, finalizing scope and location of residence. …" at bounding box center [643, 244] width 81 height 22
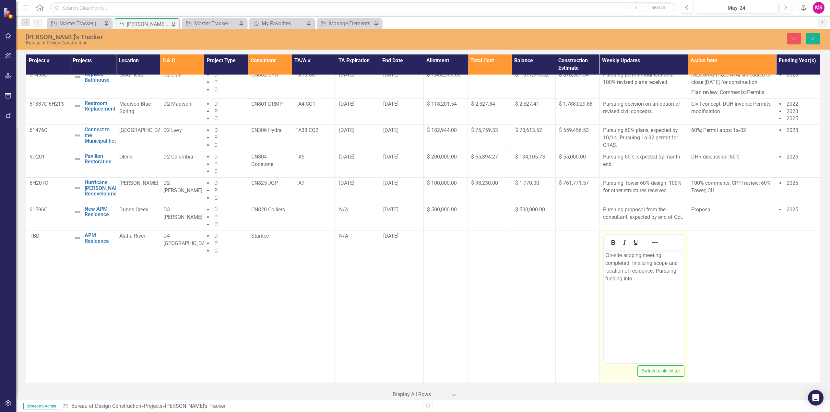
scroll to position [0, 0]
click at [631, 279] on p "On-site scoping meeting completed, finalizing scope and location of residence. …" at bounding box center [643, 267] width 77 height 31
drag, startPoint x: 630, startPoint y: 261, endPoint x: 653, endPoint y: 269, distance: 24.7
click at [653, 269] on p "On-site scoping meeting completed, finalizing scope and location of residence. …" at bounding box center [643, 267] width 77 height 31
drag, startPoint x: 632, startPoint y: 262, endPoint x: 645, endPoint y: 273, distance: 16.6
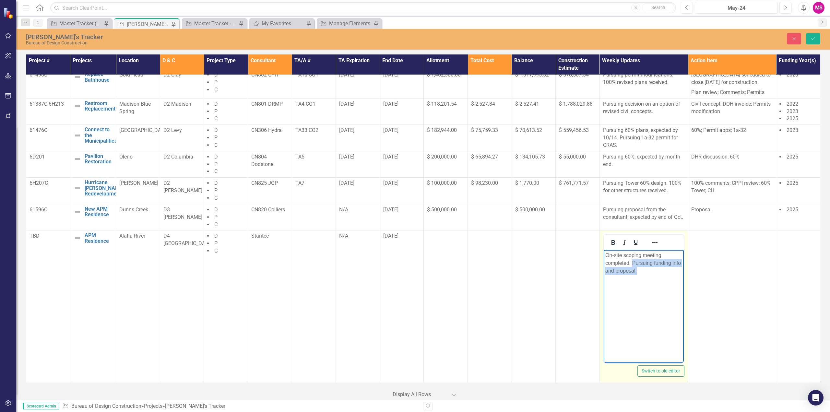
click at [645, 273] on p "On-site scoping meeting completed. Pursuing funding info and proposal." at bounding box center [643, 263] width 77 height 23
drag, startPoint x: 606, startPoint y: 255, endPoint x: 624, endPoint y: 256, distance: 18.2
click at [606, 255] on p "On-site scoping meeting completed." at bounding box center [643, 260] width 77 height 16
click at [814, 41] on icon "Save" at bounding box center [813, 38] width 6 height 5
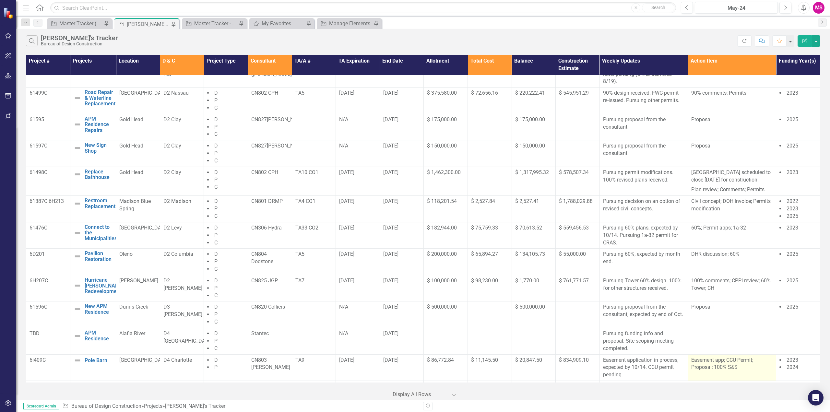
scroll to position [162, 0]
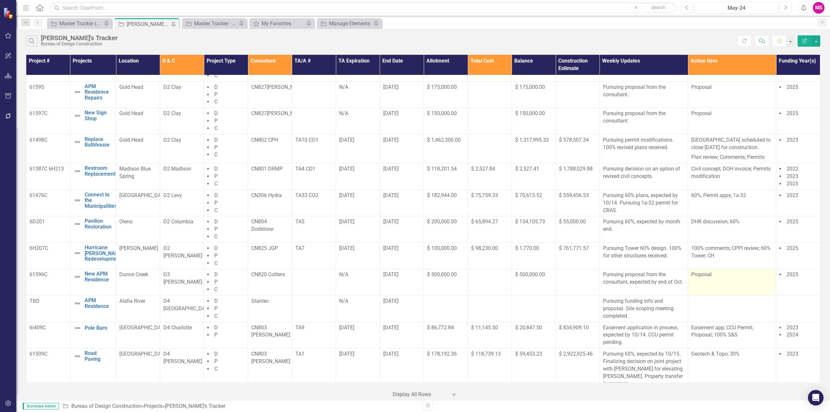
click at [702, 293] on td "Proposal" at bounding box center [732, 282] width 88 height 27
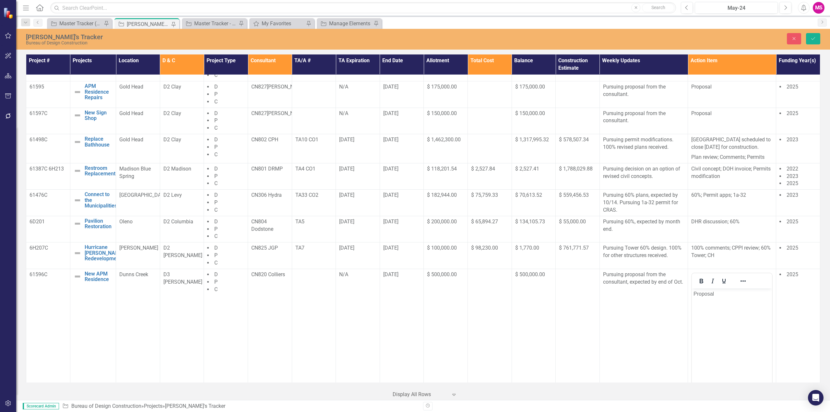
scroll to position [0, 0]
click at [706, 295] on p "Proposal" at bounding box center [731, 294] width 77 height 8
copy p "Proposal"
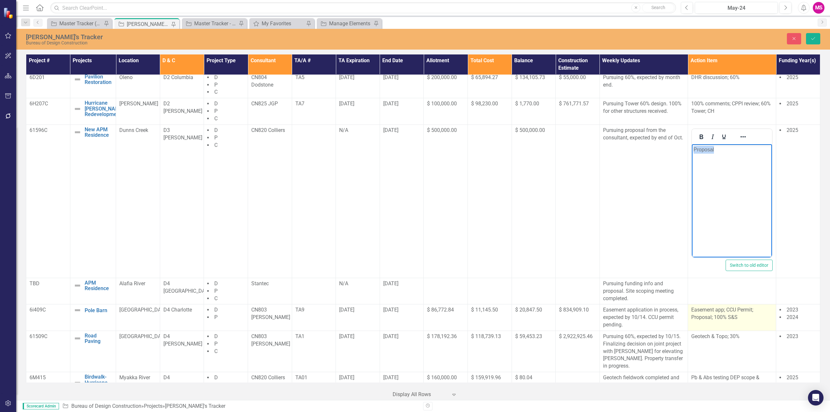
scroll to position [324, 0]
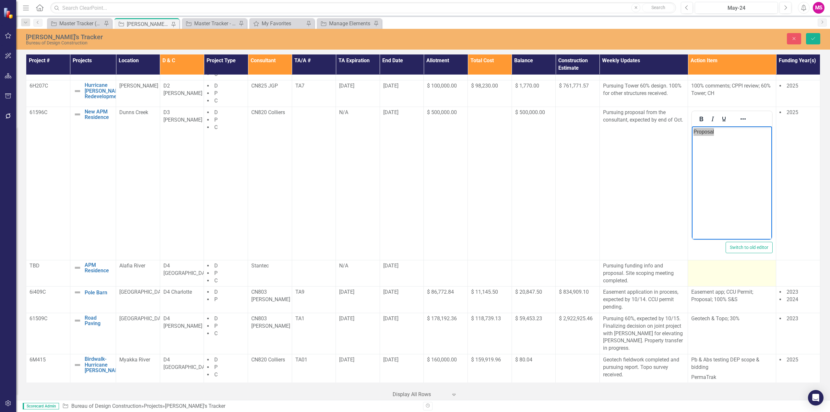
click at [713, 280] on td at bounding box center [732, 273] width 88 height 27
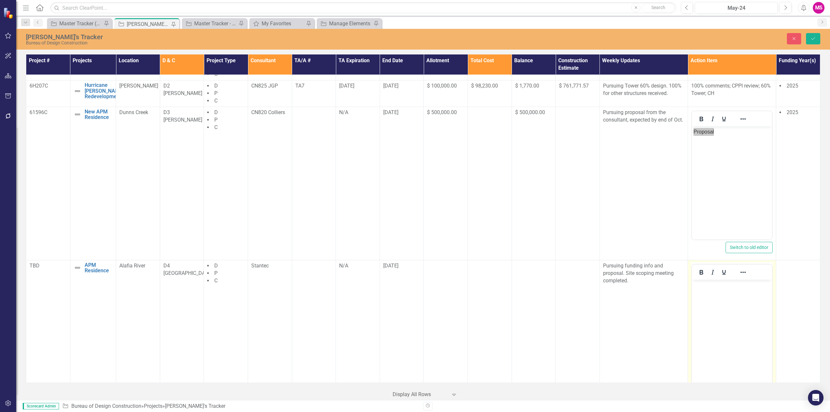
scroll to position [0, 0]
click at [711, 284] on p "Rich Text Area. Press ALT-0 for help." at bounding box center [731, 285] width 77 height 8
paste body "Rich Text Area. Press ALT-0 for help."
click at [814, 39] on icon "Save" at bounding box center [813, 38] width 6 height 5
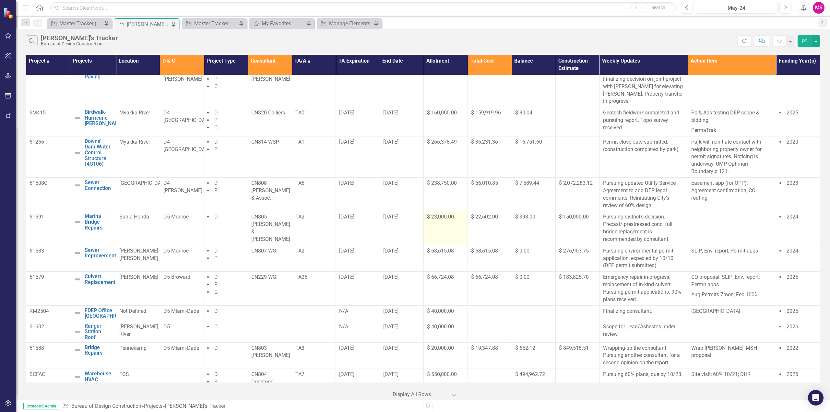
scroll to position [463, 0]
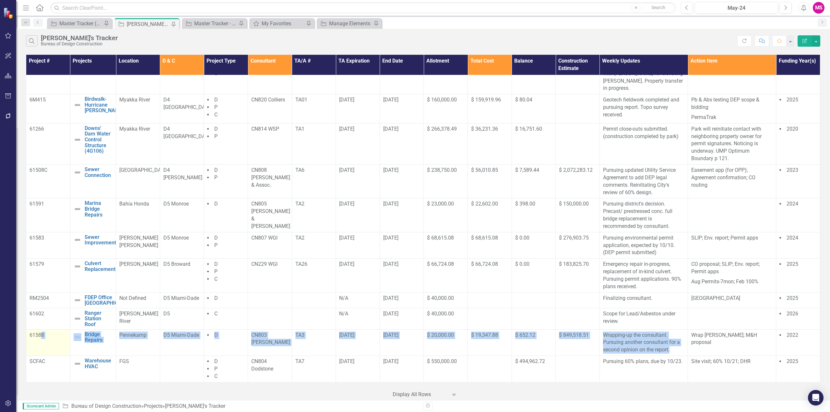
drag, startPoint x: 672, startPoint y: 350, endPoint x: 41, endPoint y: 345, distance: 631.8
click at [41, 345] on tr "61588 Bridge Repairs Edit Edit Project Link Open Element Pennekamp D5 Miami-Dad…" at bounding box center [423, 342] width 794 height 27
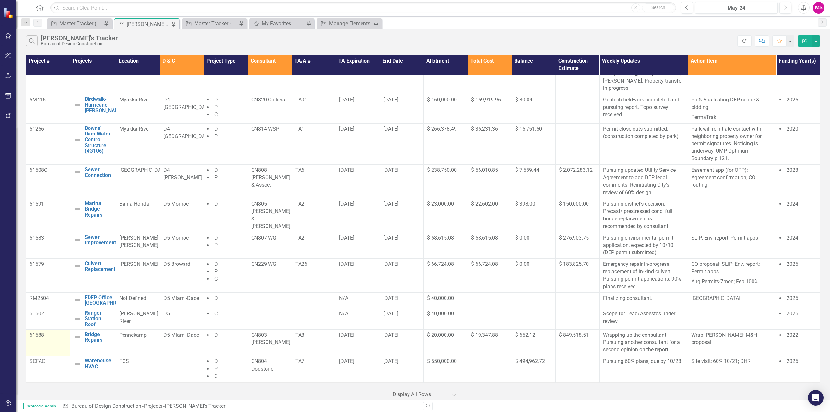
click at [37, 346] on td "61588" at bounding box center [48, 342] width 44 height 27
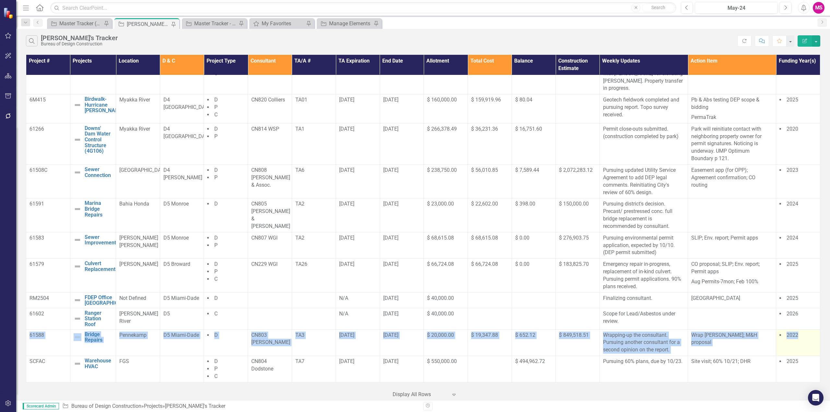
drag, startPoint x: 29, startPoint y: 333, endPoint x: 803, endPoint y: 335, distance: 773.4
click at [803, 335] on tr "61588 Bridge Repairs Edit Edit Project Link Open Element Pennekamp D5 Miami-Dad…" at bounding box center [423, 342] width 794 height 27
click at [806, 345] on td "2022" at bounding box center [798, 342] width 44 height 27
drag, startPoint x: 29, startPoint y: 335, endPoint x: 807, endPoint y: 339, distance: 778.0
click at [805, 342] on tr "61588 Bridge Repairs Edit Edit Project Link Open Element Pennekamp D5 Miami-Dad…" at bounding box center [423, 342] width 794 height 27
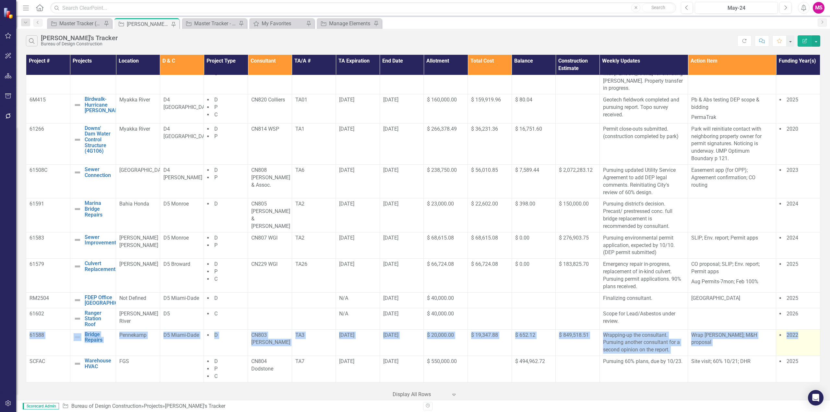
click at [796, 344] on td "2022" at bounding box center [798, 342] width 44 height 27
drag, startPoint x: 29, startPoint y: 335, endPoint x: 801, endPoint y: 342, distance: 772.8
click at [803, 341] on tr "61588 Bridge Repairs Edit Edit Project Link Open Element Pennekamp D5 Miami-Dad…" at bounding box center [423, 342] width 794 height 27
click at [51, 345] on td "61588" at bounding box center [48, 342] width 44 height 27
drag, startPoint x: 30, startPoint y: 335, endPoint x: 814, endPoint y: 342, distance: 783.5
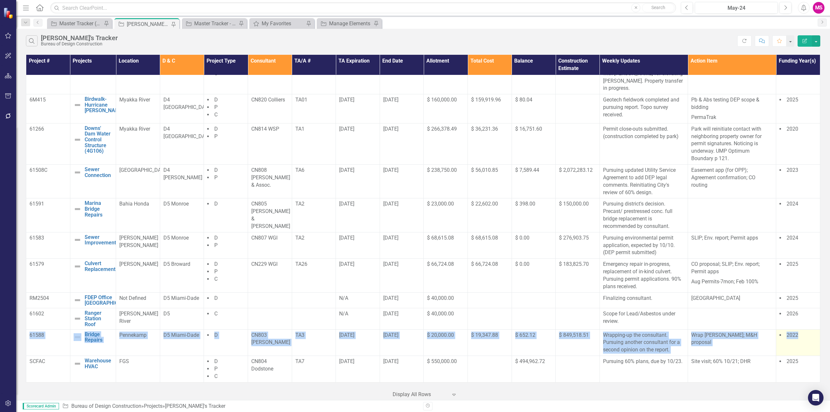
click at [814, 342] on tr "61588 Bridge Repairs Edit Edit Project Link Open Element Pennekamp D5 Miami-Dad…" at bounding box center [423, 342] width 794 height 27
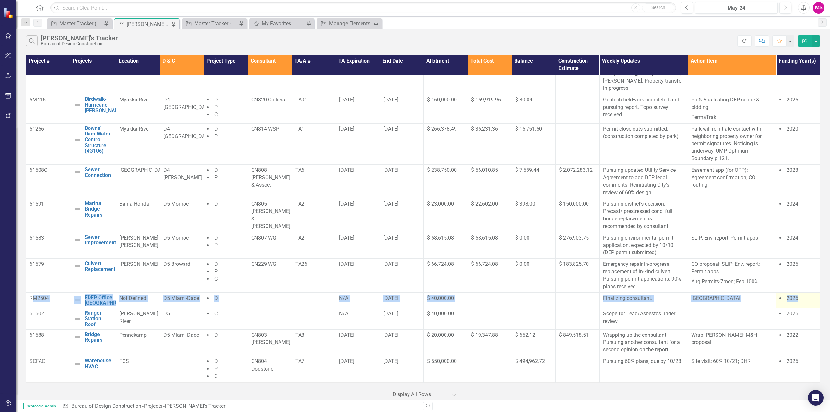
drag, startPoint x: 31, startPoint y: 296, endPoint x: 807, endPoint y: 292, distance: 776.3
click at [807, 292] on tr "RM2504 FDEP Office Biscayne Bay Edit Edit Project Link Open Element Not Defined…" at bounding box center [423, 300] width 794 height 16
drag, startPoint x: 29, startPoint y: 291, endPoint x: 806, endPoint y: 299, distance: 778.0
click at [806, 299] on tr "RM2504 FDEP Office Biscayne Bay Edit Edit Project Link Open Element Not Defined…" at bounding box center [423, 300] width 794 height 16
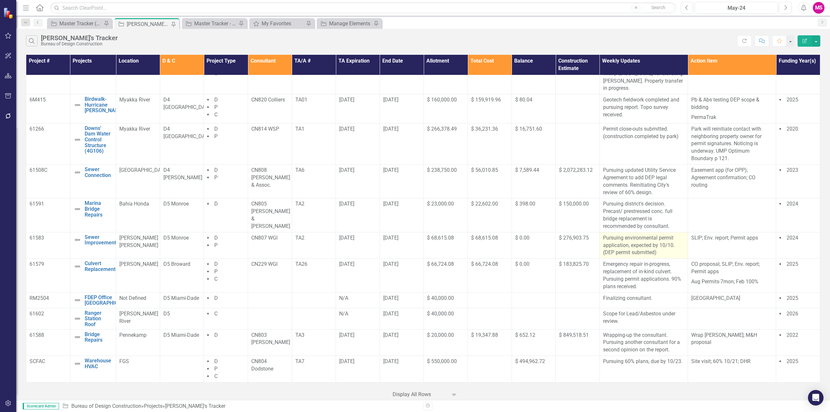
click at [625, 251] on p "Pursuing environmental permit application, expected by 10/10. (DEP permit submi…" at bounding box center [643, 245] width 81 height 22
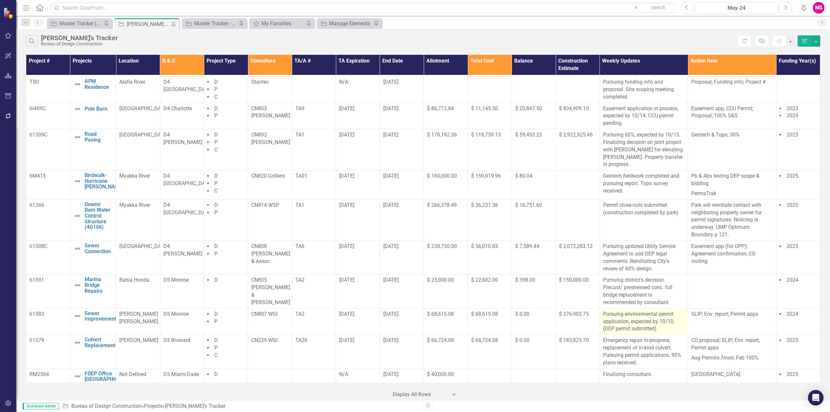
scroll to position [366, 0]
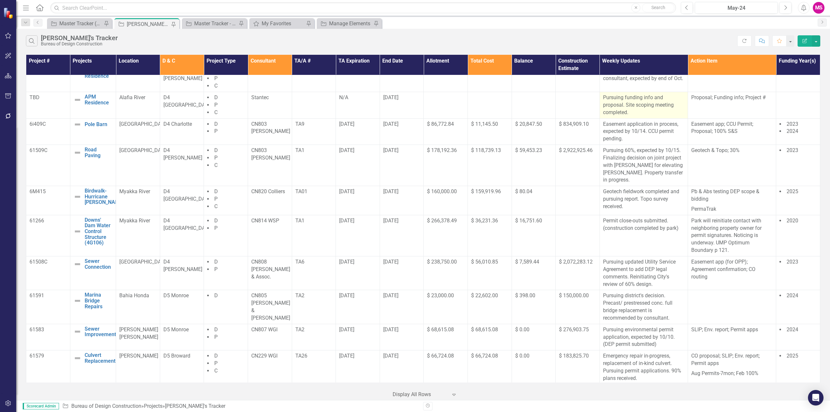
click at [628, 99] on td "Pursuing funding info and proposal. Site scoping meeting completed." at bounding box center [643, 105] width 88 height 27
click at [629, 109] on p "Pursuing funding info and proposal. Site scoping meeting completed." at bounding box center [643, 105] width 81 height 22
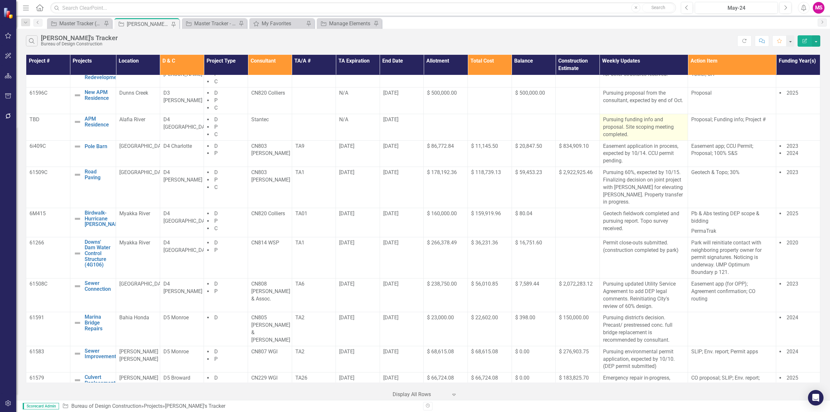
scroll to position [333, 0]
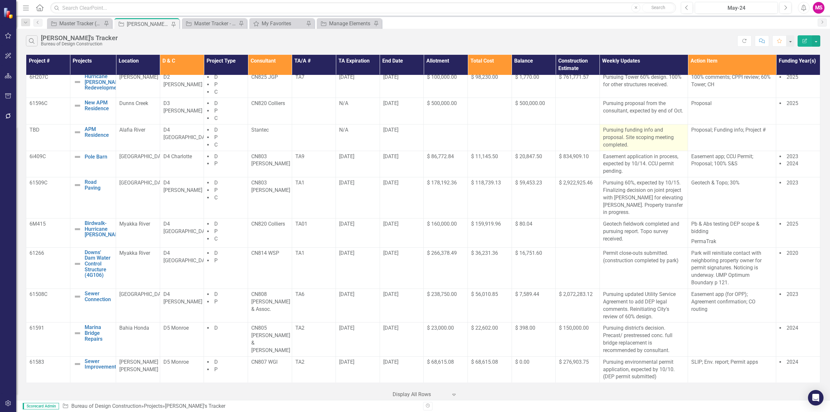
click at [632, 140] on p "Pursuing funding info and proposal. Site scoping meeting completed." at bounding box center [643, 137] width 81 height 22
click at [646, 138] on p "Pursuing funding info and proposal. Site scoping meeting completed." at bounding box center [643, 137] width 81 height 22
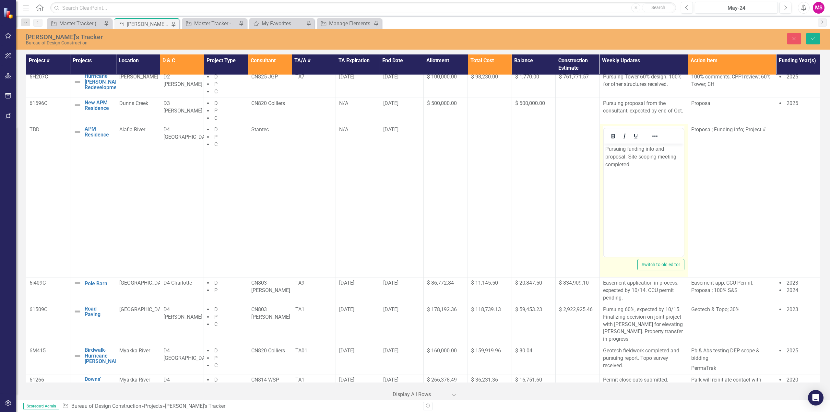
scroll to position [0, 0]
click at [649, 150] on p "Pursuing funding info and proposal. Site scoping meeting completed." at bounding box center [643, 156] width 77 height 23
click at [815, 38] on icon "Save" at bounding box center [813, 38] width 6 height 5
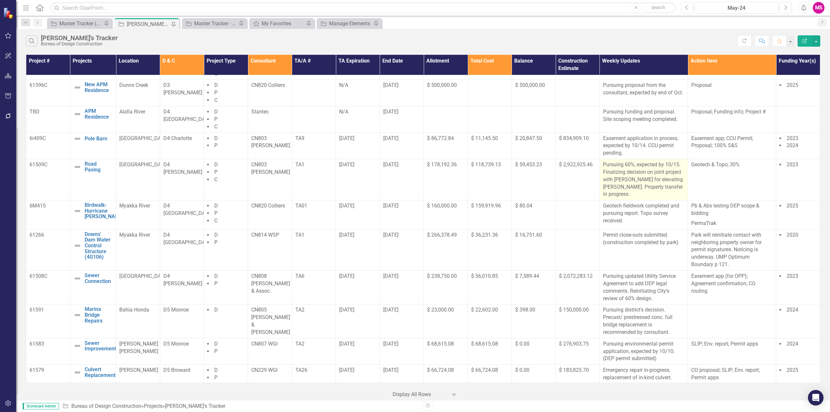
scroll to position [357, 0]
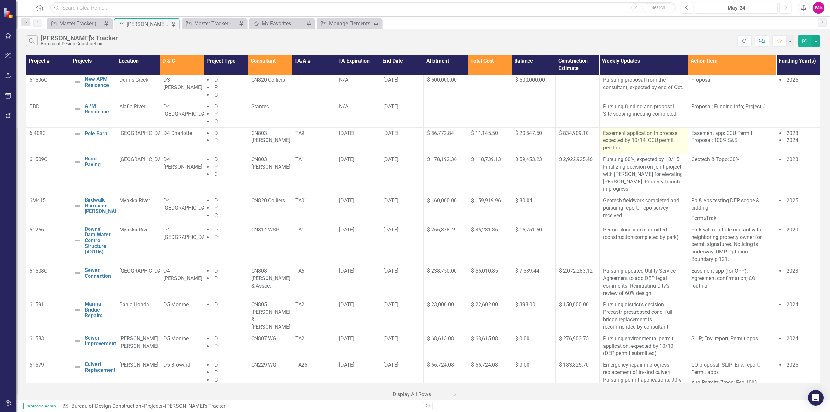
click at [631, 140] on p "Easement application in process, expected by 10/14. CCU permit pending." at bounding box center [643, 141] width 81 height 22
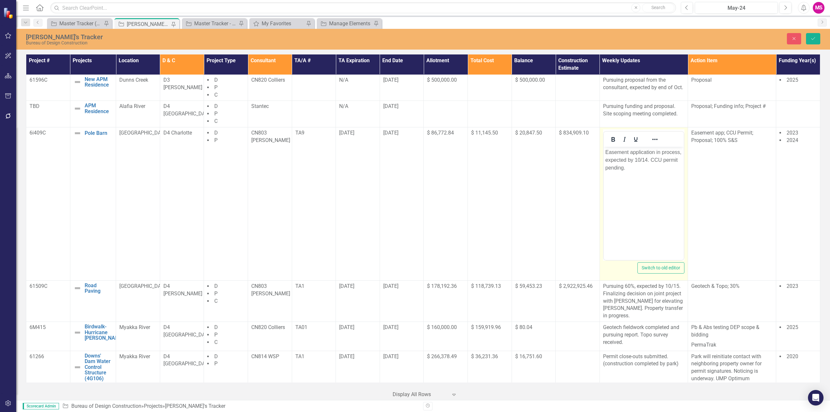
scroll to position [0, 0]
click at [605, 151] on p "Easement application in process, expected by 10/14. CCU permit pending." at bounding box center [643, 159] width 77 height 23
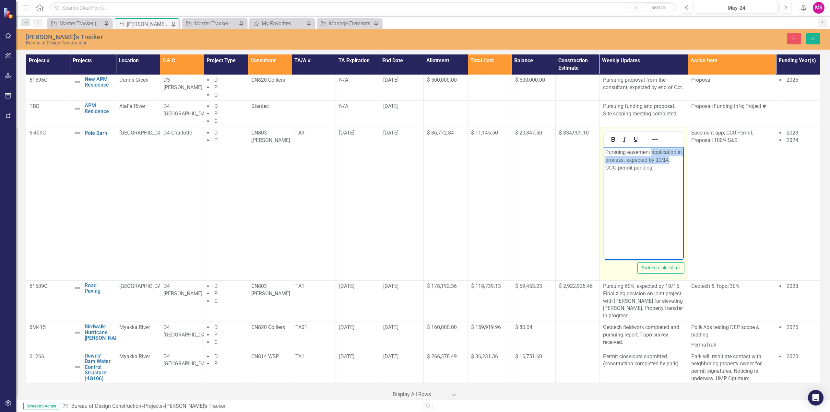
drag, startPoint x: 653, startPoint y: 152, endPoint x: 667, endPoint y: 159, distance: 16.1
click at [667, 159] on p "Pursuing easement application in process, expected by 10/14. CCU permit pending." at bounding box center [643, 159] width 77 height 23
drag, startPoint x: 663, startPoint y: 153, endPoint x: 681, endPoint y: 149, distance: 19.0
click at [663, 153] on p "Pursuing easement from . CCU permit pending." at bounding box center [643, 156] width 77 height 16
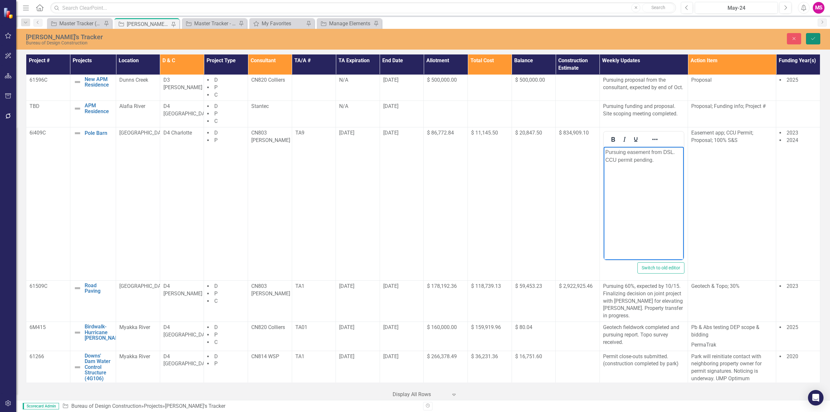
click at [812, 38] on icon "Save" at bounding box center [813, 38] width 6 height 5
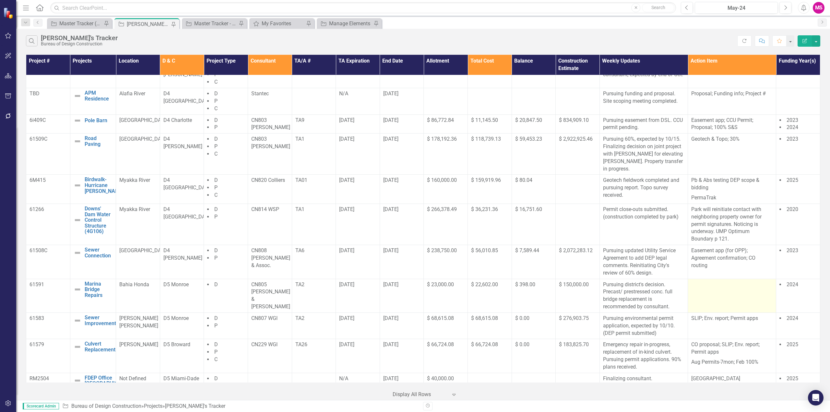
scroll to position [358, 0]
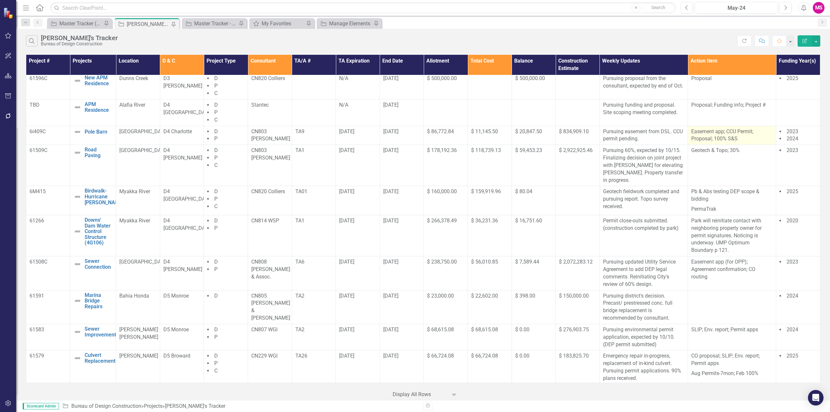
click at [703, 142] on p "Easement app; CCU Permit; Proposal; 100% S&S" at bounding box center [731, 135] width 81 height 15
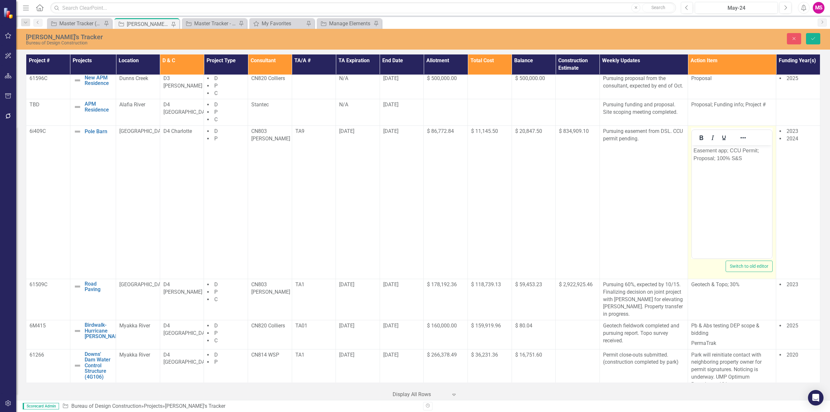
scroll to position [0, 0]
click at [720, 151] on p "Easement app; CCU Permit; Proposal; 100% S&S" at bounding box center [731, 155] width 77 height 16
drag, startPoint x: 748, startPoint y: 157, endPoint x: 677, endPoint y: 159, distance: 71.4
click at [692, 159] on html "Easement; CCU Permit; Proposal; 100% S&S" at bounding box center [732, 193] width 80 height 97
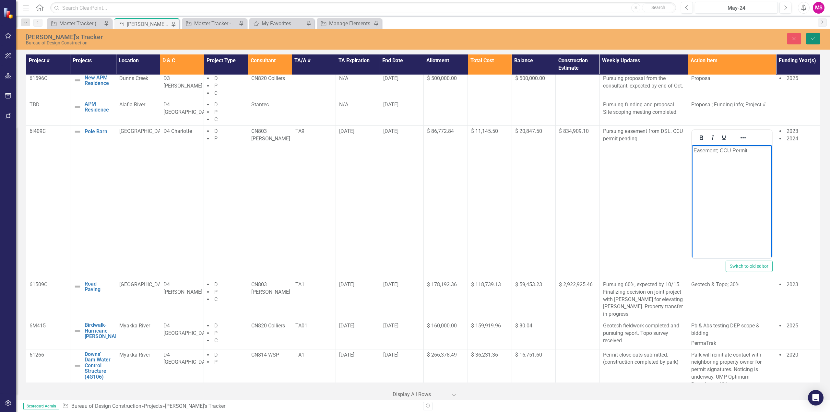
click at [815, 37] on icon "Save" at bounding box center [813, 38] width 6 height 5
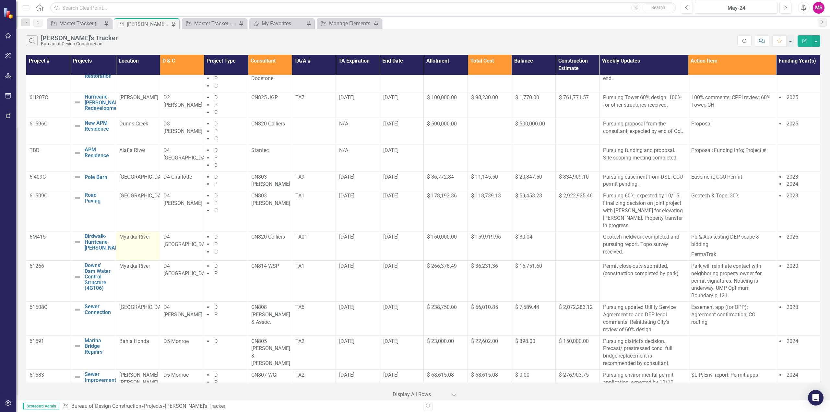
scroll to position [324, 0]
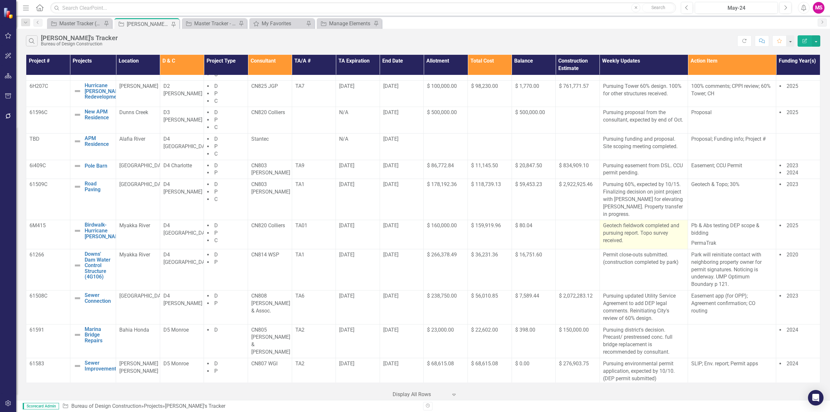
click at [617, 229] on p "Geotech fieldwork completed and pursuing report. Topo survey received." at bounding box center [643, 233] width 81 height 22
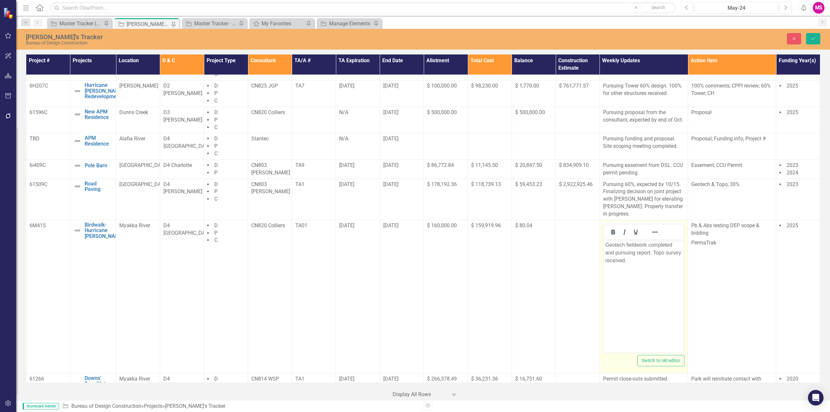
scroll to position [0, 0]
click at [623, 252] on p "Geotech fieldwork completed and pursuing report. Topo survey received." at bounding box center [643, 252] width 77 height 23
click at [605, 244] on p "Geotech fieldwork completed and report. Topo survey received." at bounding box center [643, 252] width 77 height 23
click at [645, 244] on p "pursuing Geotech fieldwork completed and report. Topo survey received." at bounding box center [643, 252] width 77 height 23
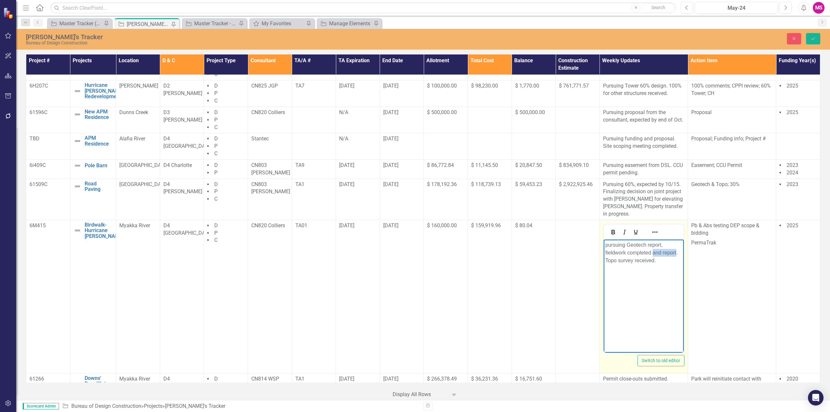
drag, startPoint x: 653, startPoint y: 253, endPoint x: 676, endPoint y: 252, distance: 22.4
click at [676, 252] on p "pursuing Geotech report, fieldwork completed and report. Topo survey received." at bounding box center [643, 252] width 77 height 23
click at [606, 245] on p "pursuing Geotech report, fieldwork completed. Topo survey received." at bounding box center [643, 252] width 77 height 23
click at [662, 245] on p "Pursuing Geotech report, fieldwork completed. Topo survey received." at bounding box center [643, 252] width 77 height 23
click at [813, 41] on button "Save" at bounding box center [813, 38] width 14 height 11
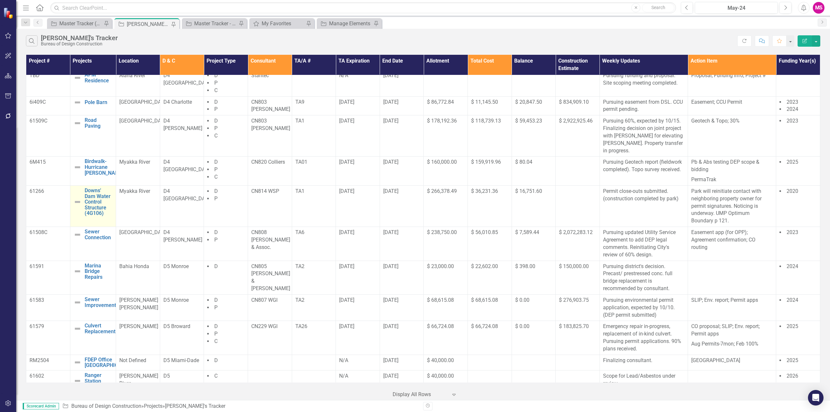
scroll to position [389, 0]
click at [89, 197] on link "Downs' Dam Water Control Structure (4G106)" at bounding box center [99, 200] width 28 height 29
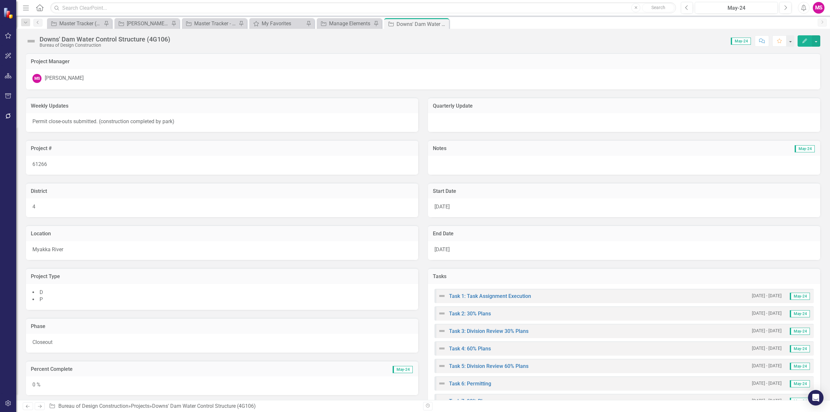
click at [49, 120] on p "Permit close-outs submitted. (construction completed by park)" at bounding box center [221, 121] width 379 height 7
click at [47, 122] on p "Permit close-outs submitted. (construction completed by park)" at bounding box center [221, 121] width 379 height 7
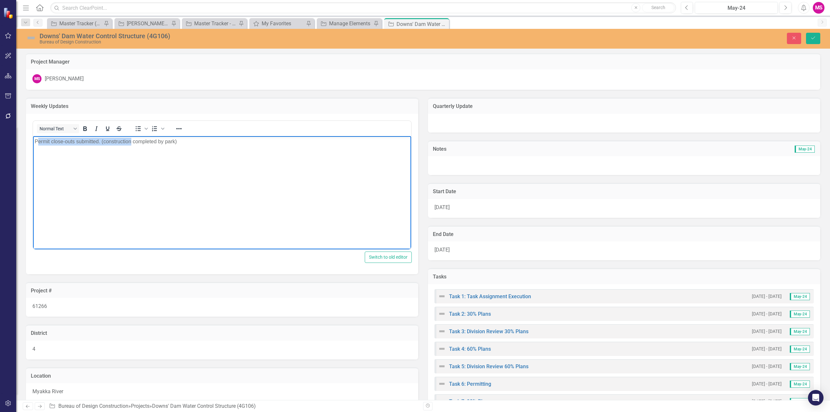
drag, startPoint x: 38, startPoint y: 142, endPoint x: 131, endPoint y: 141, distance: 92.4
click at [131, 141] on p "Permit close-outs submitted. (construction completed by park)" at bounding box center [222, 141] width 375 height 8
click at [816, 38] on button "Save" at bounding box center [813, 38] width 14 height 11
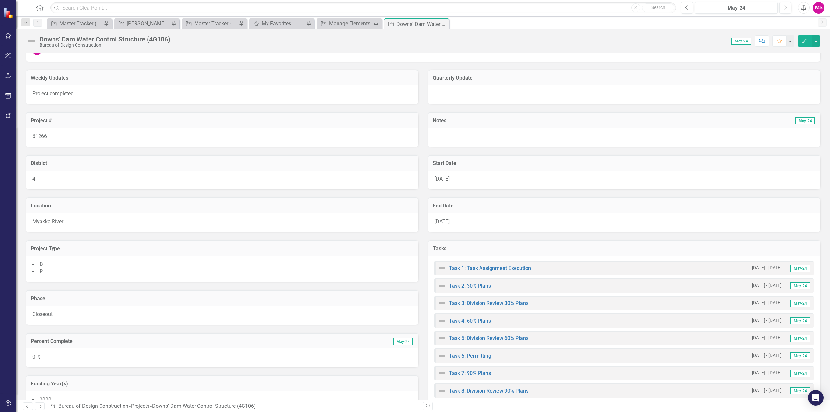
scroll to position [65, 0]
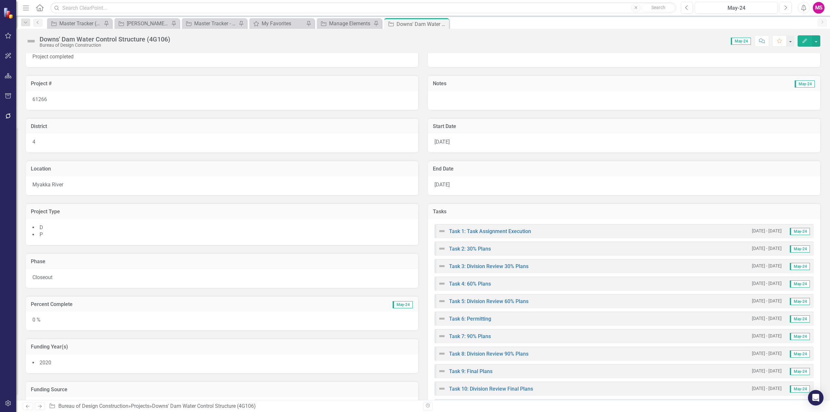
click at [804, 39] on icon "Edit" at bounding box center [805, 41] width 6 height 5
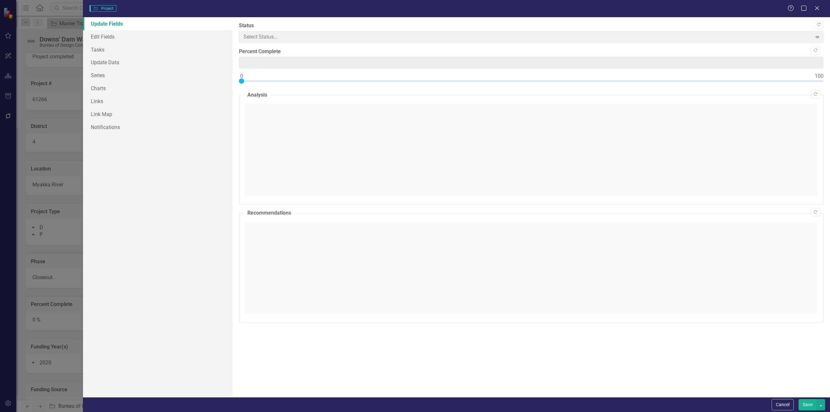
type input "0"
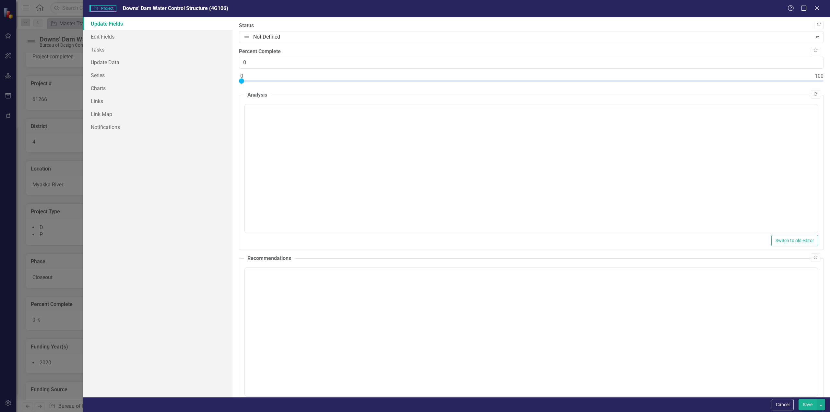
click at [767, 23] on label "Status" at bounding box center [531, 25] width 584 height 7
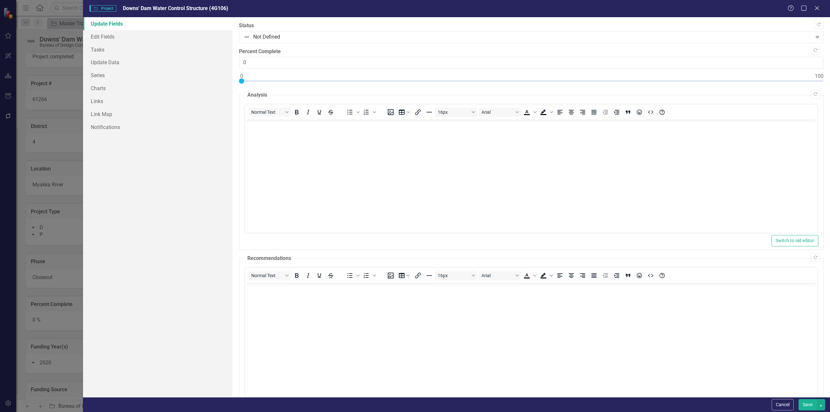
scroll to position [0, 0]
click at [696, 25] on label "Status" at bounding box center [531, 25] width 584 height 7
click at [728, 21] on div ""Update" fields in ClearPoint are the fields that change from reporting period …" at bounding box center [530, 207] width 597 height 380
click at [108, 38] on link "Edit Fields" at bounding box center [157, 36] width 149 height 13
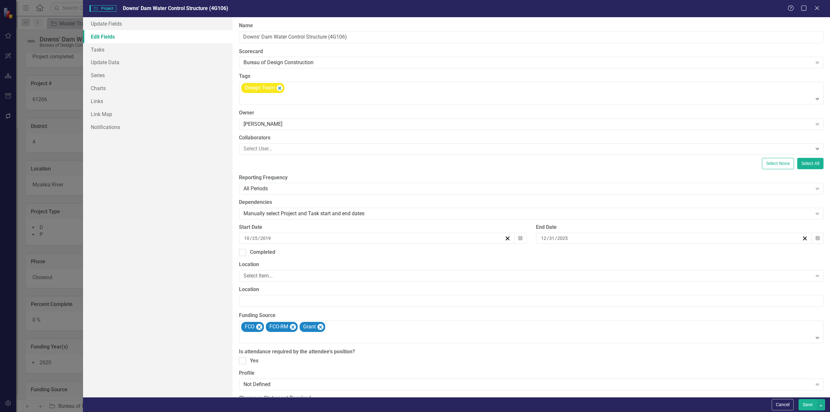
click at [583, 24] on label "Name" at bounding box center [531, 25] width 584 height 7
click at [583, 31] on input "Downs' Dam Water Control Structure (4G106)" at bounding box center [531, 37] width 584 height 12
click at [243, 253] on div at bounding box center [242, 252] width 7 height 7
click at [243, 253] on input "Completed" at bounding box center [241, 251] width 4 height 4
checkbox input "true"
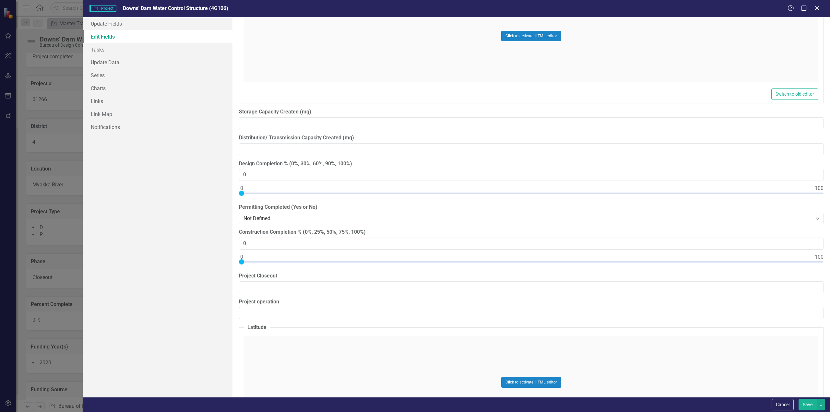
scroll to position [45, 0]
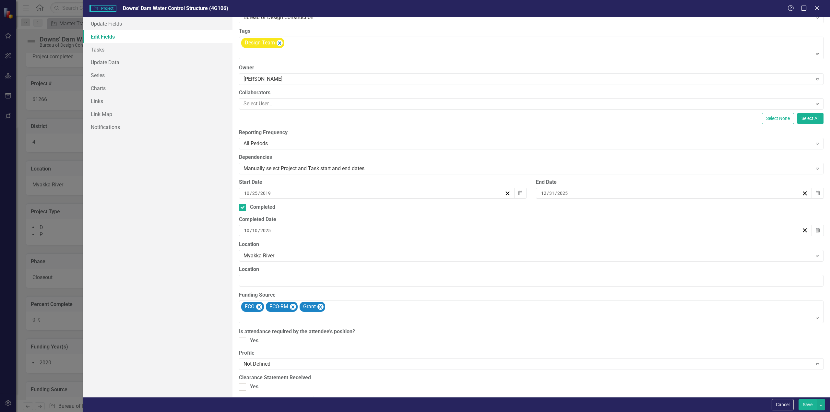
click at [810, 404] on button "Save" at bounding box center [807, 404] width 18 height 11
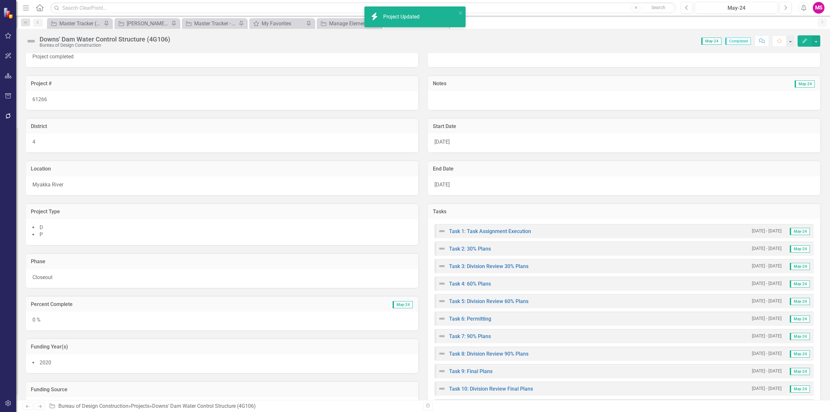
drag, startPoint x: 317, startPoint y: 41, endPoint x: 331, endPoint y: 39, distance: 14.5
click at [317, 41] on div "Score: N/A May-24 Completed Comment Favorite Edit" at bounding box center [496, 40] width 647 height 11
click at [445, 24] on icon "Close" at bounding box center [443, 23] width 6 height 5
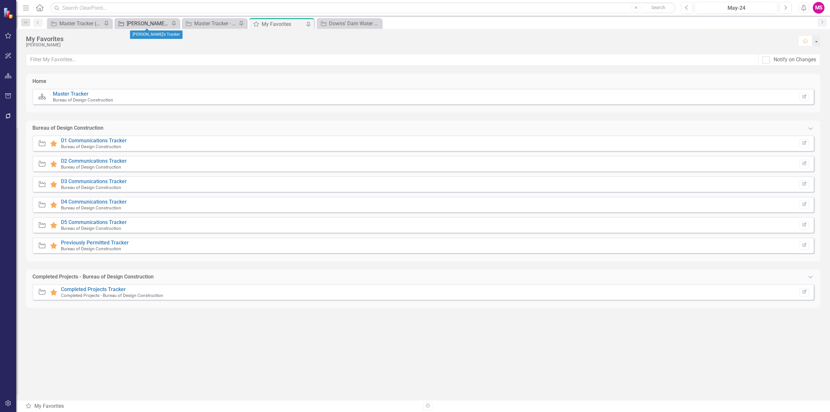
click at [142, 20] on div "[PERSON_NAME]'s Tracker" at bounding box center [148, 23] width 43 height 8
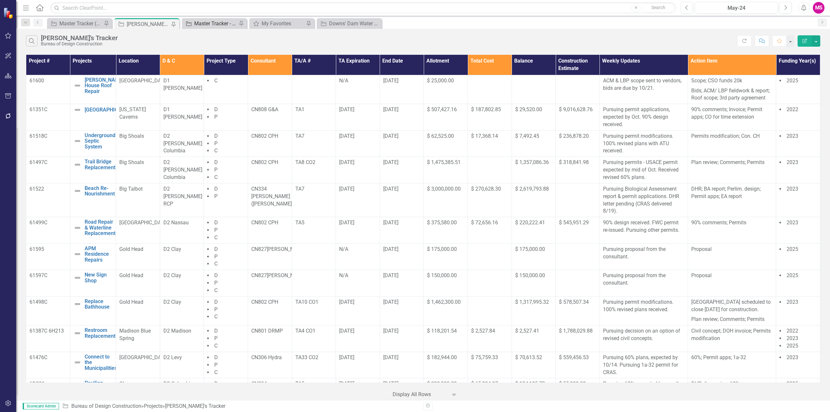
click at [209, 22] on div "Master Tracker - Current User" at bounding box center [215, 23] width 43 height 8
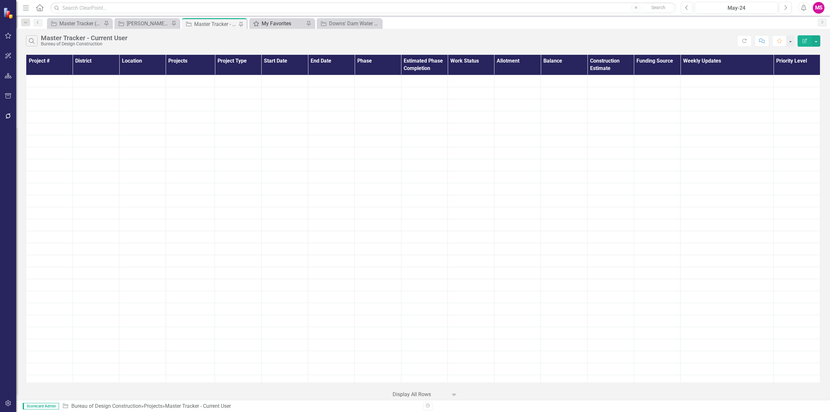
click at [275, 25] on div "My Favorites" at bounding box center [283, 23] width 43 height 8
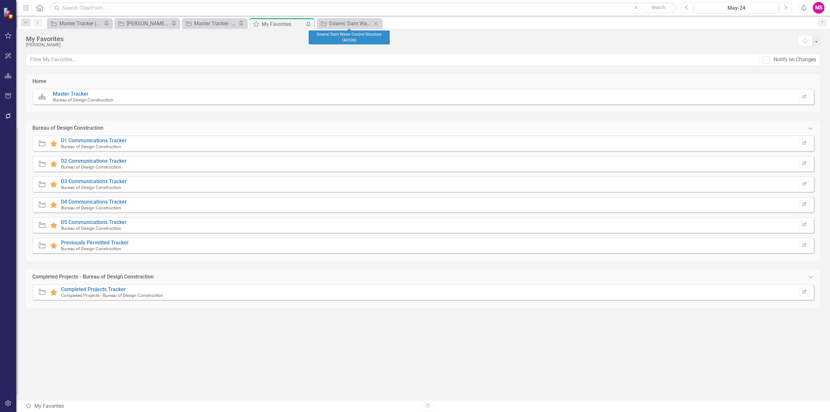
click at [377, 23] on icon "Close" at bounding box center [375, 23] width 6 height 5
click at [267, 24] on div "Downs' Dam Water Control Structure (4G106)" at bounding box center [283, 23] width 43 height 8
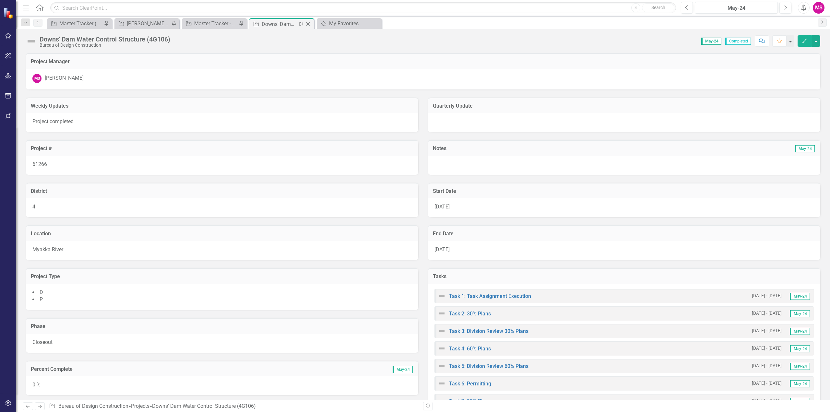
click at [308, 23] on icon "Close" at bounding box center [308, 23] width 6 height 5
click at [241, 23] on icon "Close" at bounding box center [240, 23] width 6 height 5
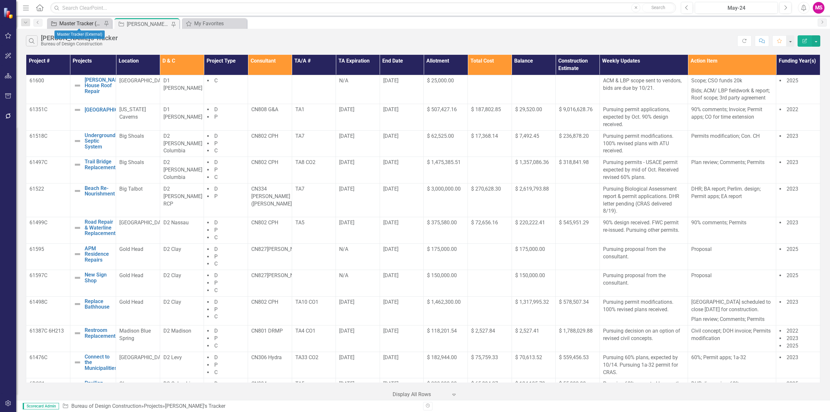
click at [88, 21] on div "Master Tracker (External)" at bounding box center [80, 23] width 43 height 8
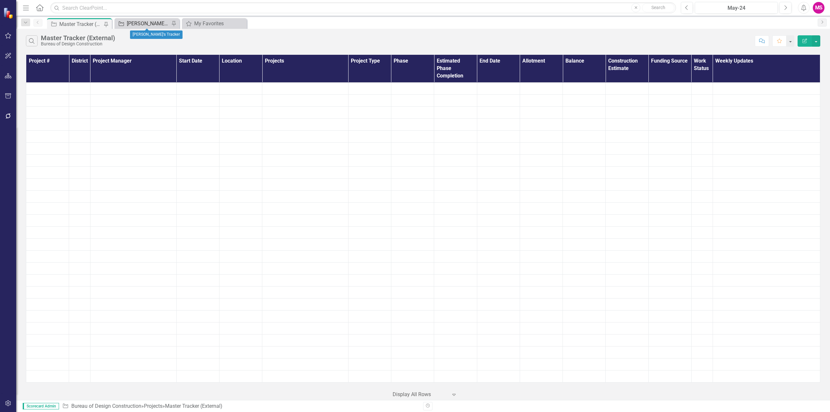
click at [137, 22] on div "[PERSON_NAME]'s Tracker" at bounding box center [148, 23] width 43 height 8
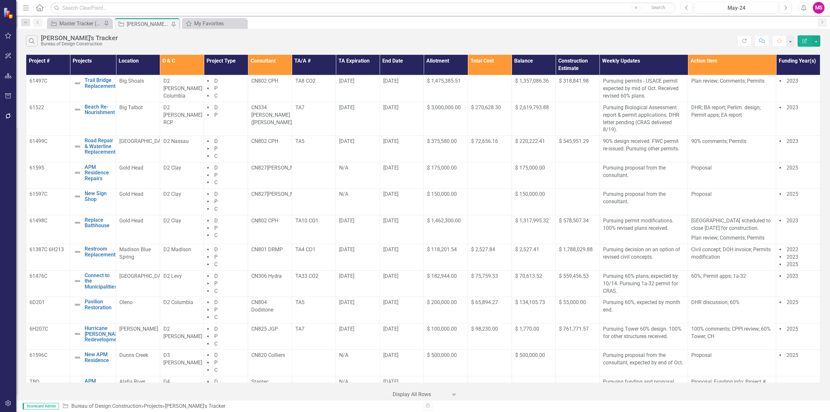
scroll to position [65, 0]
